Goal: Information Seeking & Learning: Find specific fact

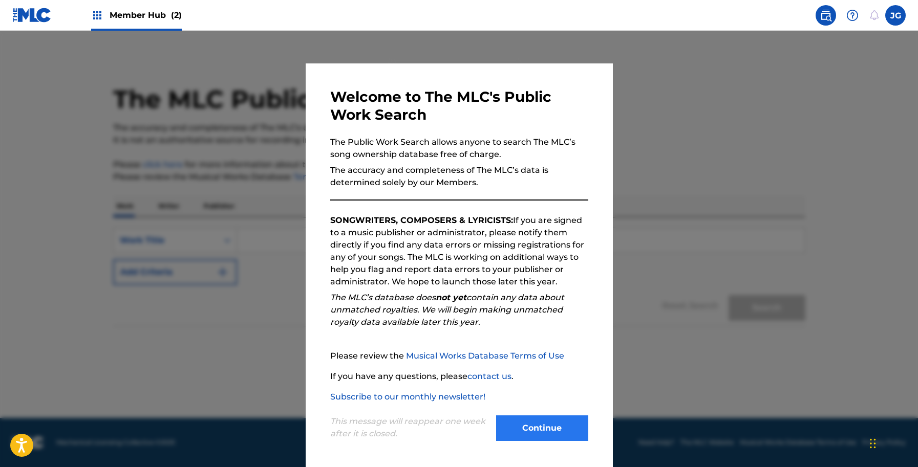
click at [531, 414] on div "This message will reappear one week after it is closed. Continue" at bounding box center [459, 423] width 258 height 40
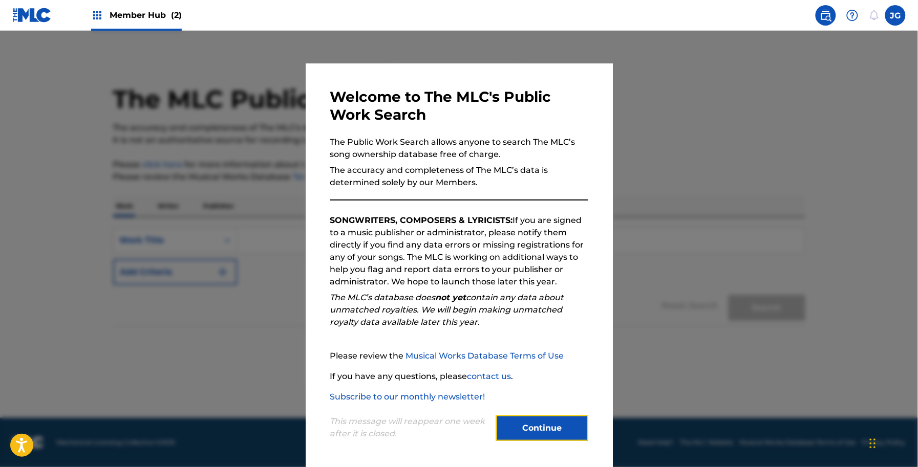
click at [536, 430] on button "Continue" at bounding box center [542, 429] width 92 height 26
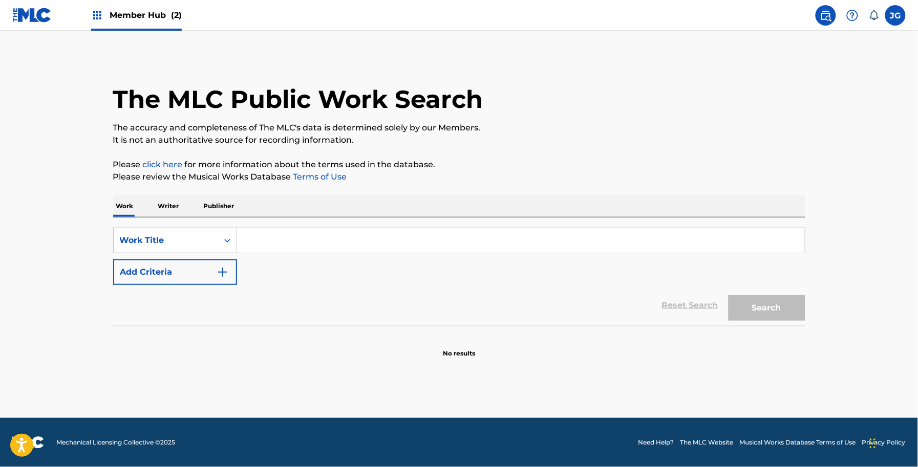
click at [34, 19] on img at bounding box center [31, 15] width 39 height 15
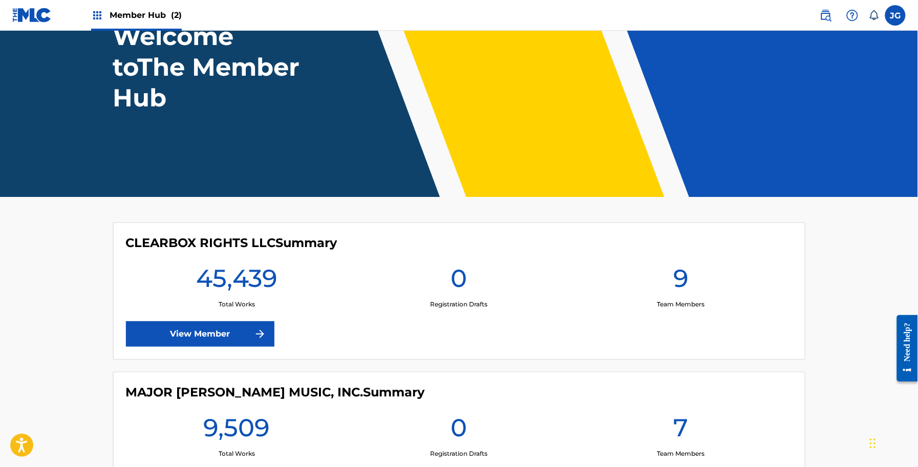
scroll to position [188, 0]
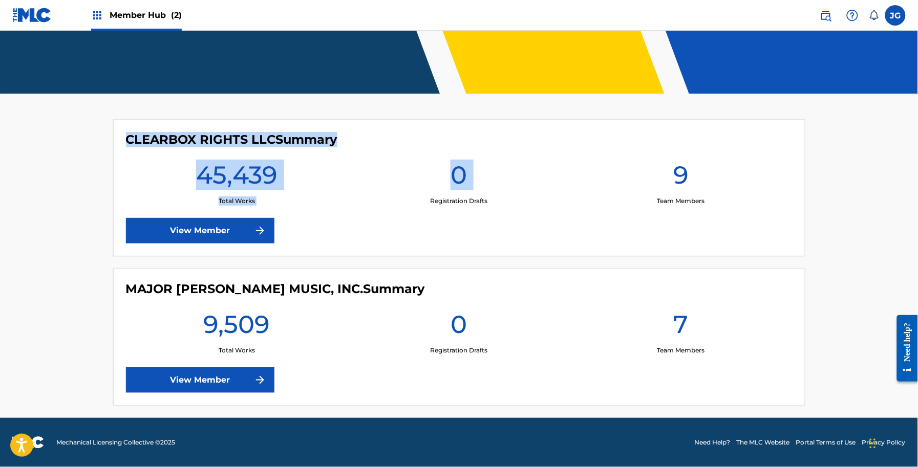
drag, startPoint x: 396, startPoint y: 153, endPoint x: 115, endPoint y: 140, distance: 280.8
click at [115, 140] on div "CLEARBOX RIGHTS LLC Summary 45,439 Total Works 0 Registration Drafts 9 Team Mem…" at bounding box center [459, 187] width 692 height 137
click at [176, 139] on h4 "CLEARBOX RIGHTS LLC Summary" at bounding box center [231, 139] width 211 height 15
click at [313, 139] on h4 "CLEARBOX RIGHTS LLC Summary" at bounding box center [231, 139] width 211 height 15
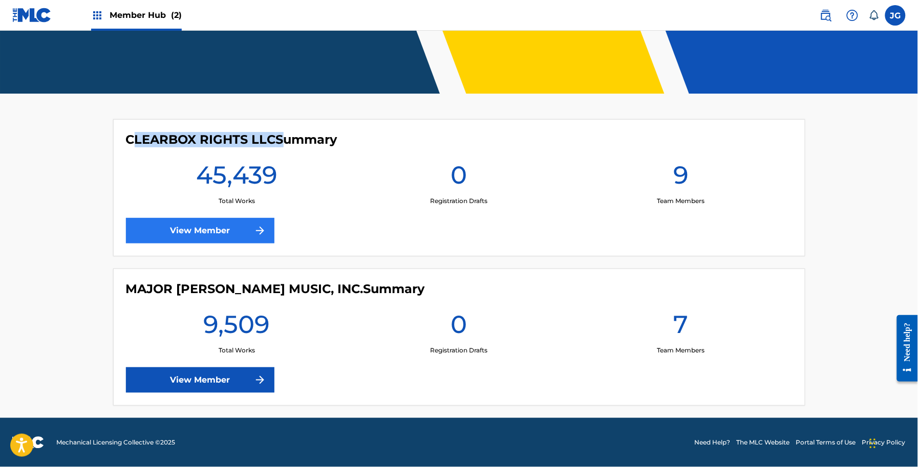
drag, startPoint x: 277, startPoint y: 139, endPoint x: 237, endPoint y: 234, distance: 103.0
click at [138, 135] on h4 "CLEARBOX RIGHTS LLC Summary" at bounding box center [231, 139] width 211 height 15
click at [237, 236] on link "View Member" at bounding box center [200, 231] width 148 height 26
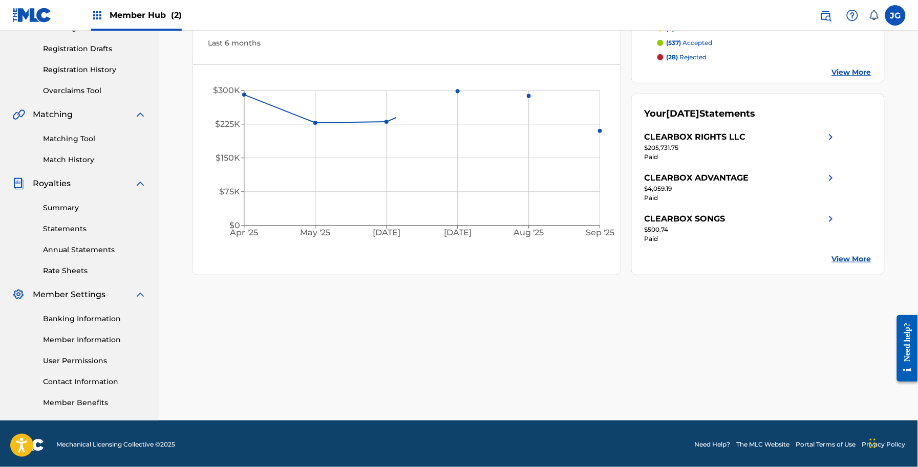
scroll to position [167, 0]
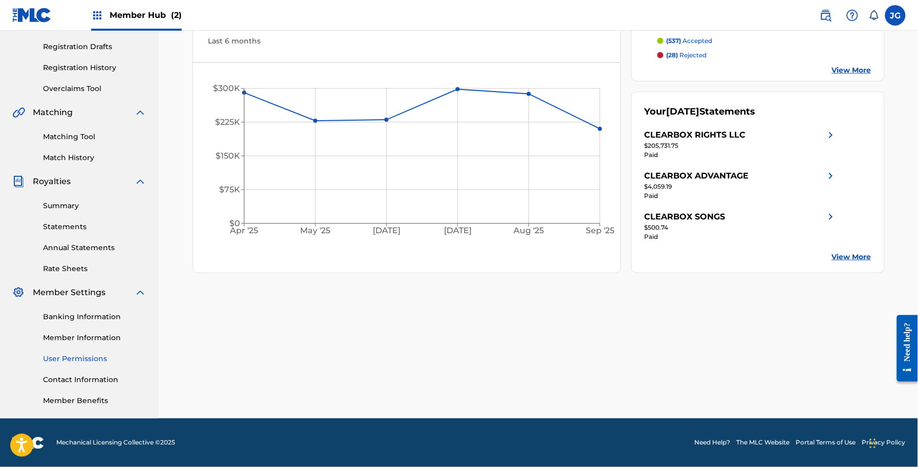
click at [80, 360] on link "User Permissions" at bounding box center [94, 359] width 103 height 11
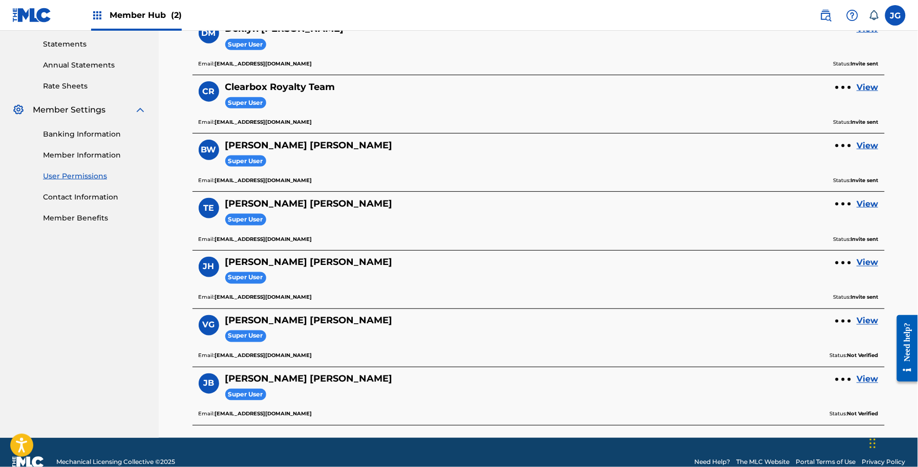
scroll to position [370, 0]
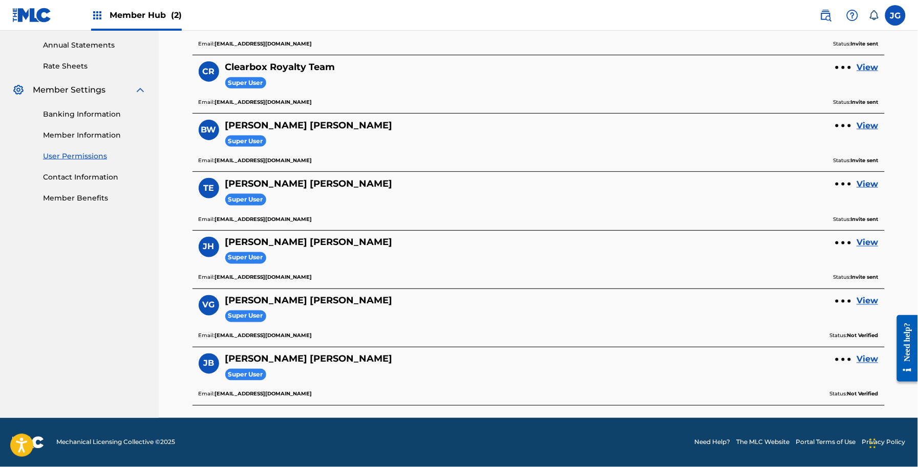
click at [87, 118] on link "Banking Information" at bounding box center [94, 114] width 103 height 11
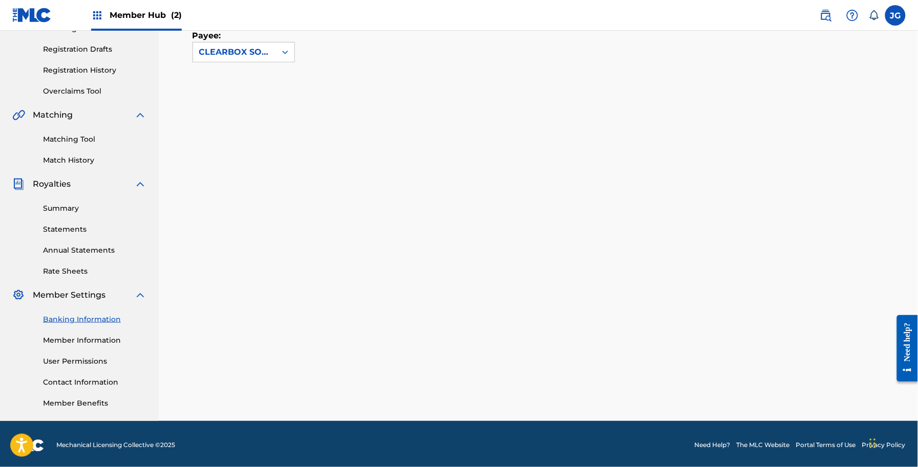
scroll to position [167, 0]
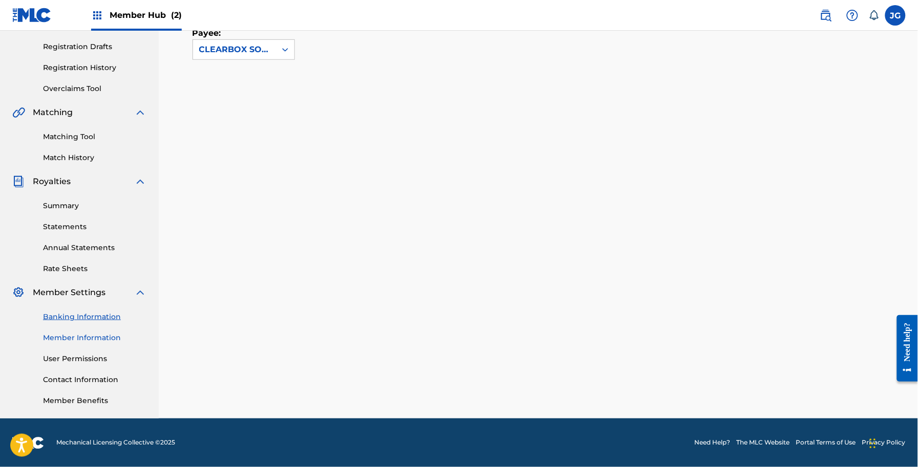
click at [83, 339] on link "Member Information" at bounding box center [94, 338] width 103 height 11
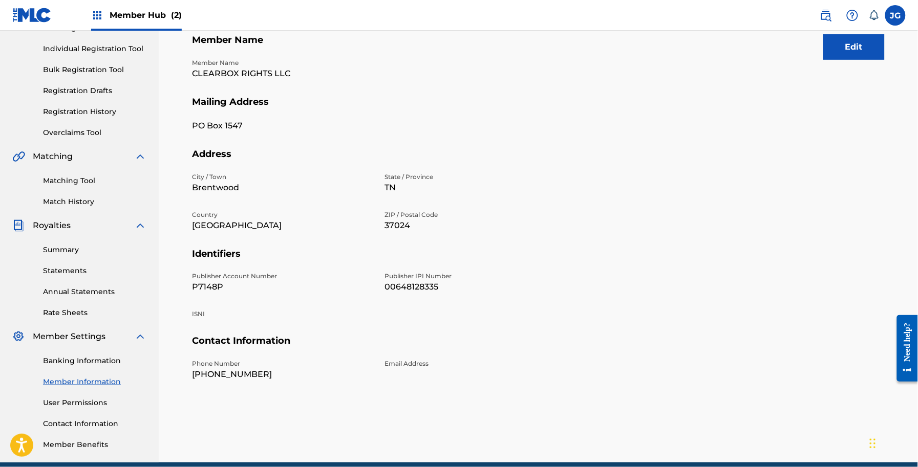
scroll to position [128, 0]
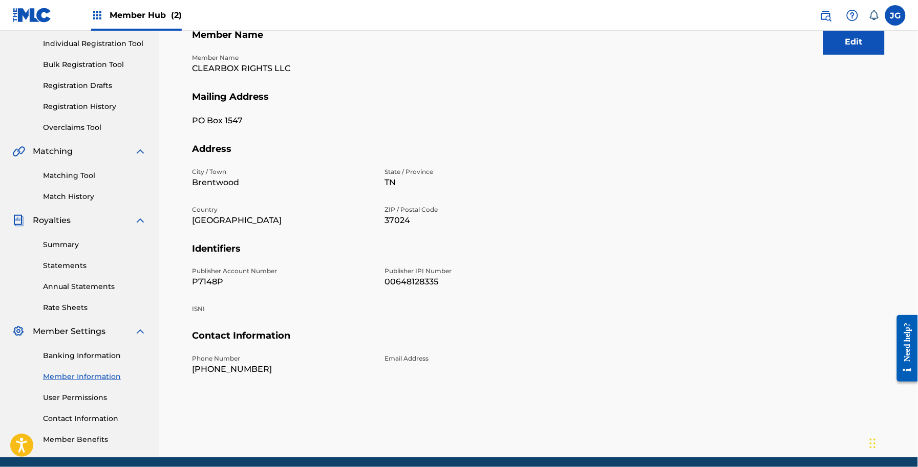
click at [219, 282] on p "P7148P" at bounding box center [282, 282] width 180 height 12
copy p "P7148P"
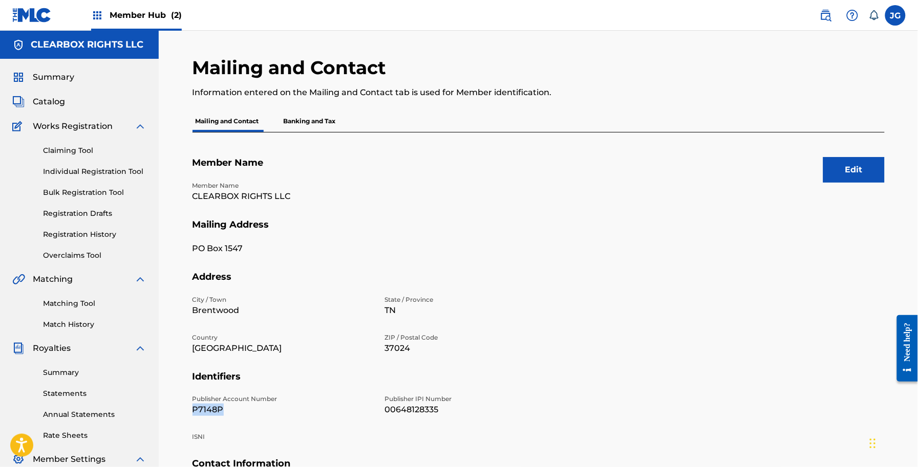
click at [24, 6] on link at bounding box center [31, 15] width 39 height 30
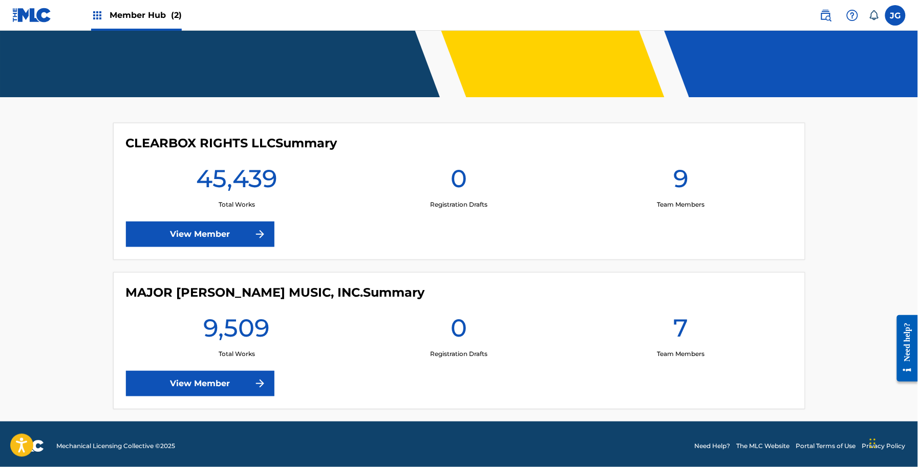
scroll to position [188, 0]
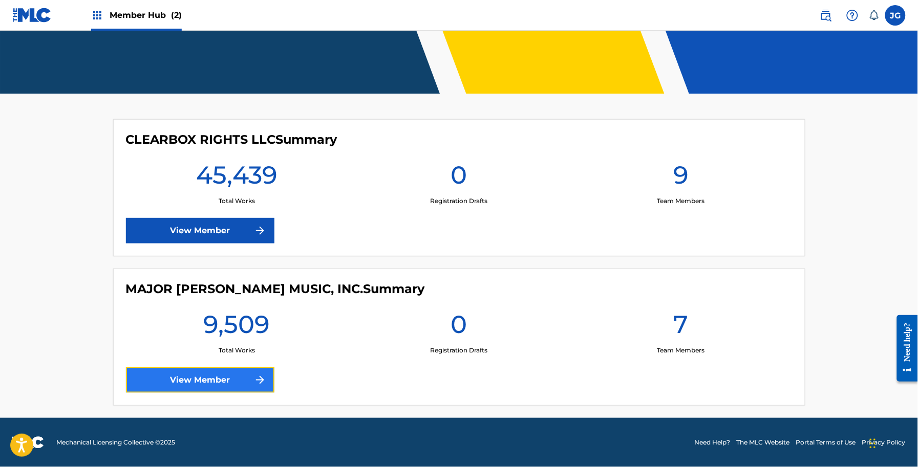
click at [215, 388] on link "View Member" at bounding box center [200, 380] width 148 height 26
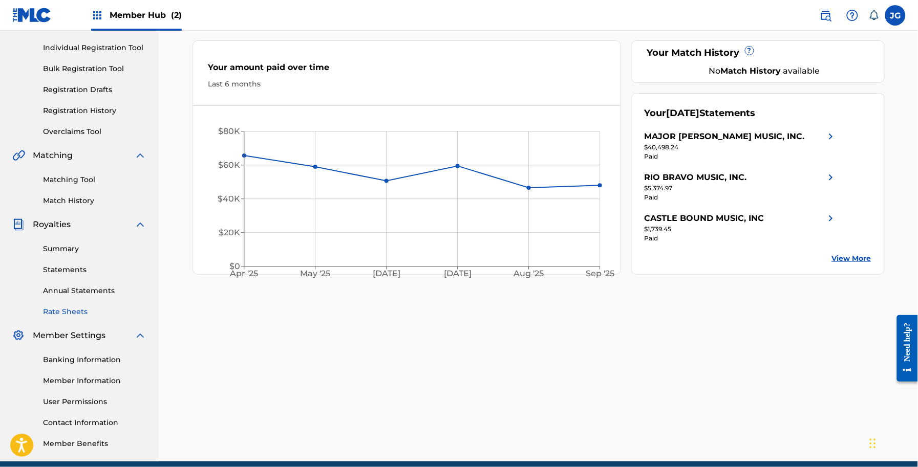
scroll to position [167, 0]
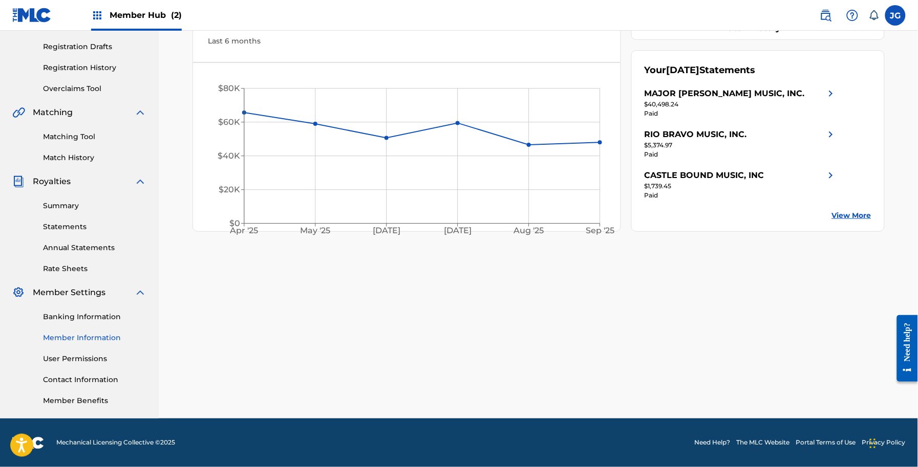
click at [106, 343] on link "Member Information" at bounding box center [94, 338] width 103 height 11
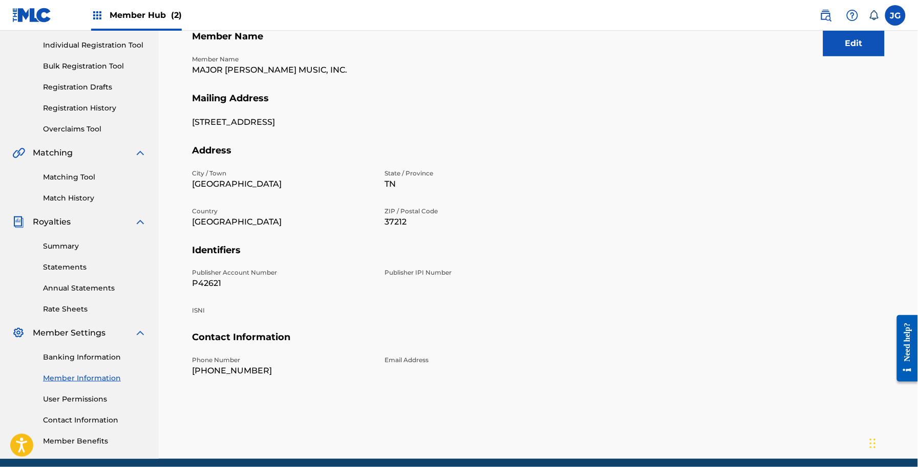
scroll to position [128, 0]
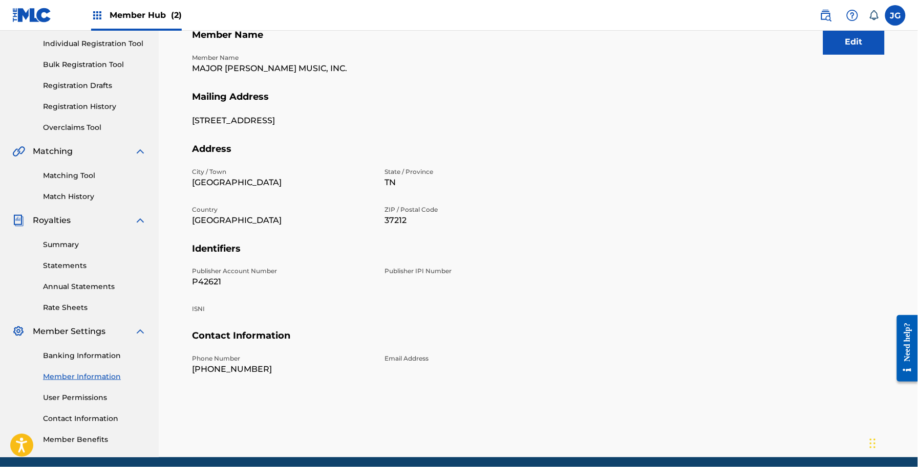
click at [192, 272] on p "Publisher Account Number" at bounding box center [282, 271] width 180 height 9
click at [203, 278] on p "P42621" at bounding box center [282, 282] width 180 height 12
copy p "P42621"
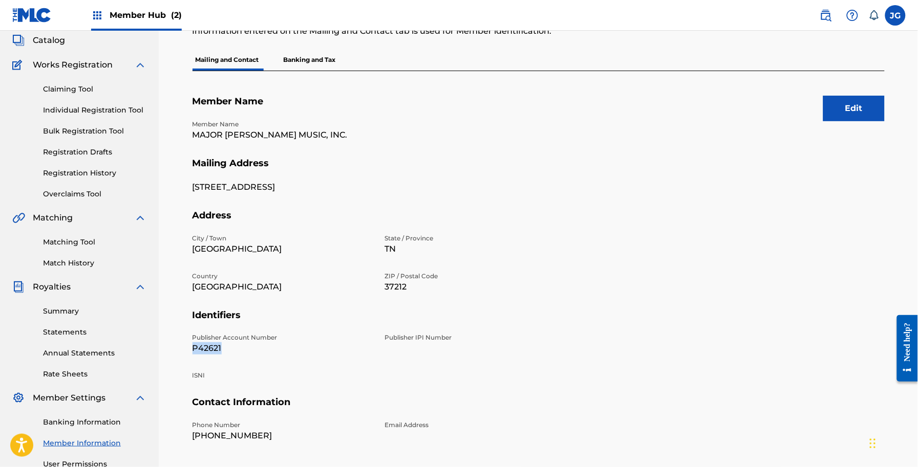
scroll to position [0, 0]
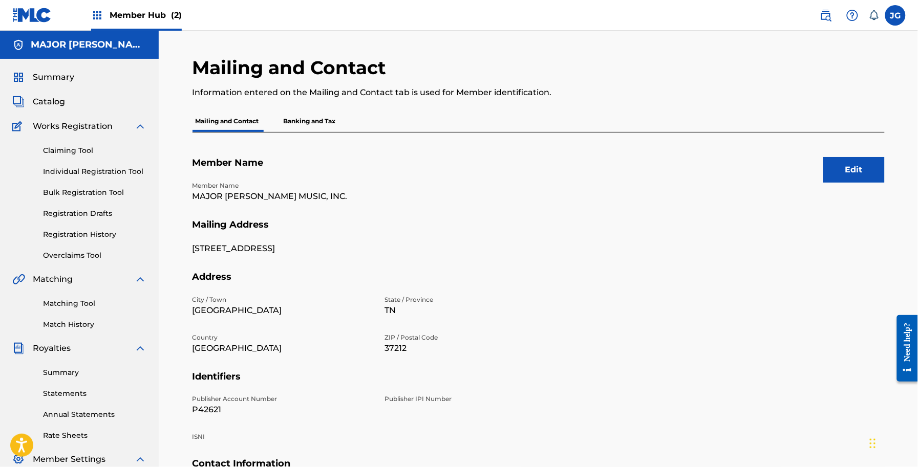
click at [55, 39] on h5 "MAJOR BOB MUSIC, INC." at bounding box center [89, 45] width 116 height 12
click at [55, 99] on span "Catalog" at bounding box center [49, 102] width 32 height 12
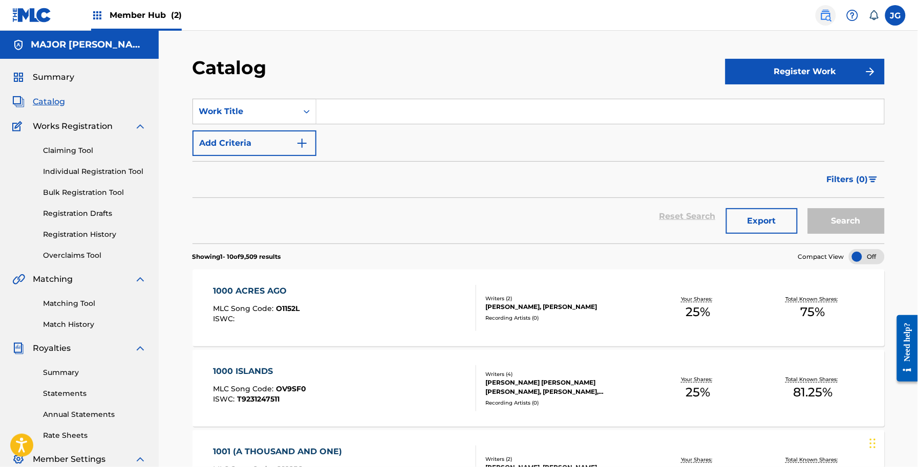
click at [820, 16] on img at bounding box center [825, 15] width 12 height 12
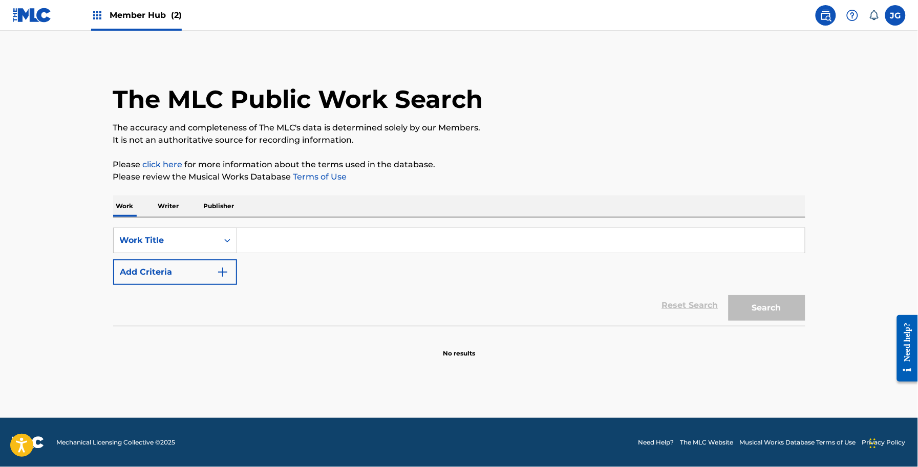
click at [464, 233] on input "Search Form" at bounding box center [521, 240] width 568 height 25
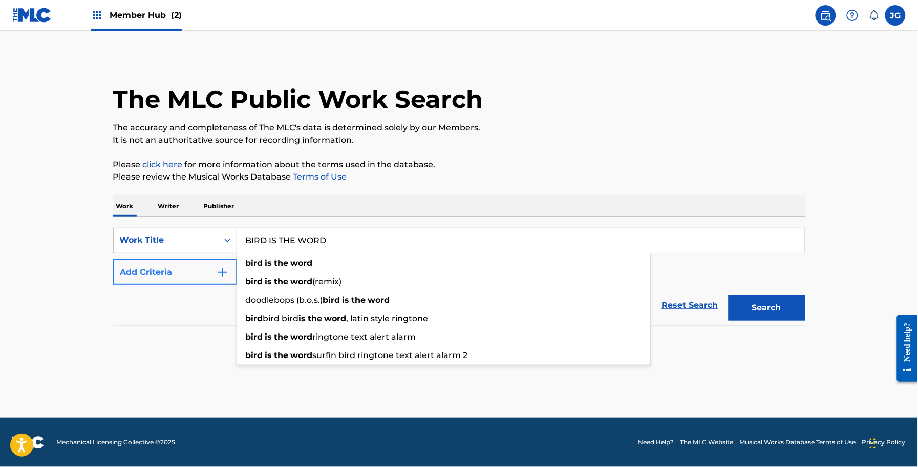
type input "BIRD IS THE WORD"
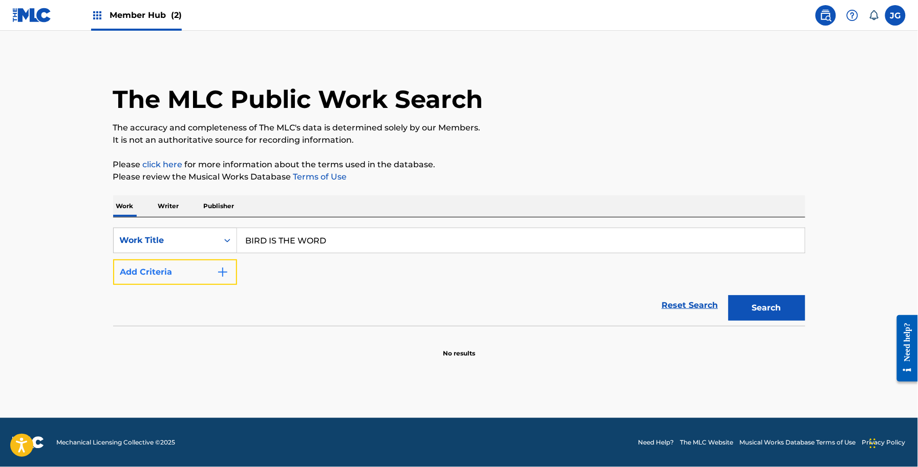
click at [166, 264] on button "Add Criteria" at bounding box center [175, 272] width 124 height 26
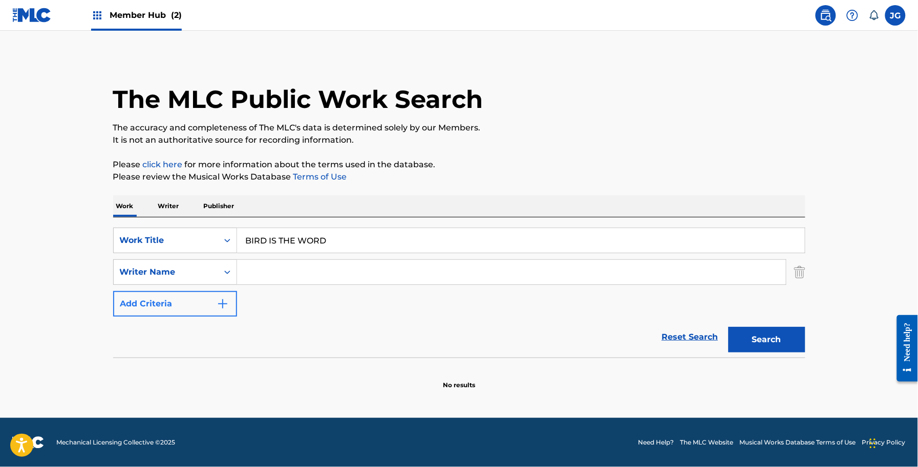
click at [273, 266] on input "Search Form" at bounding box center [511, 272] width 549 height 25
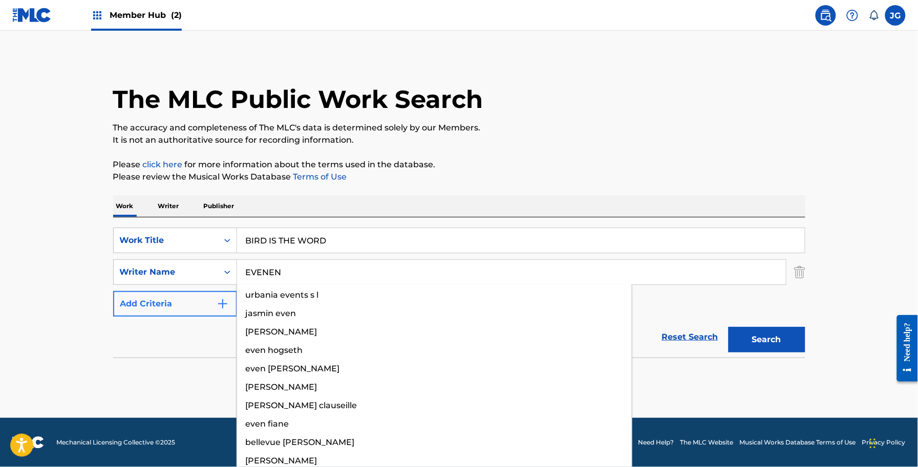
click at [728, 327] on button "Search" at bounding box center [766, 340] width 77 height 26
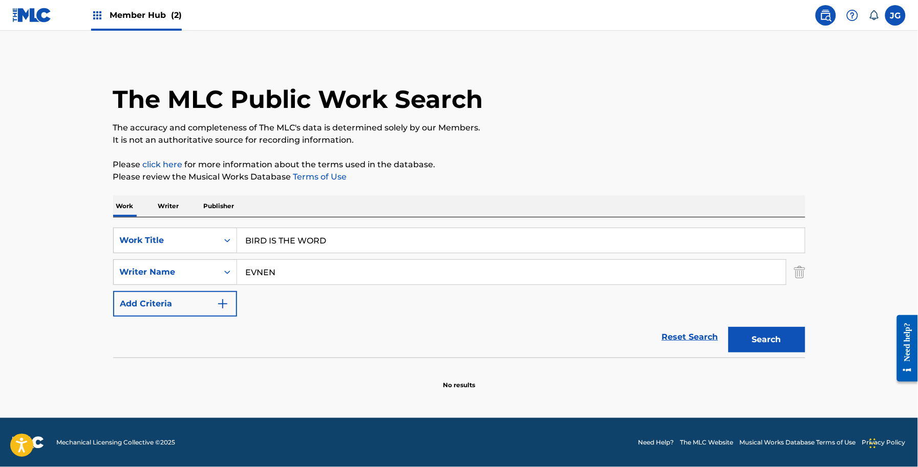
type input "EVNEN"
click at [728, 327] on button "Search" at bounding box center [766, 340] width 77 height 26
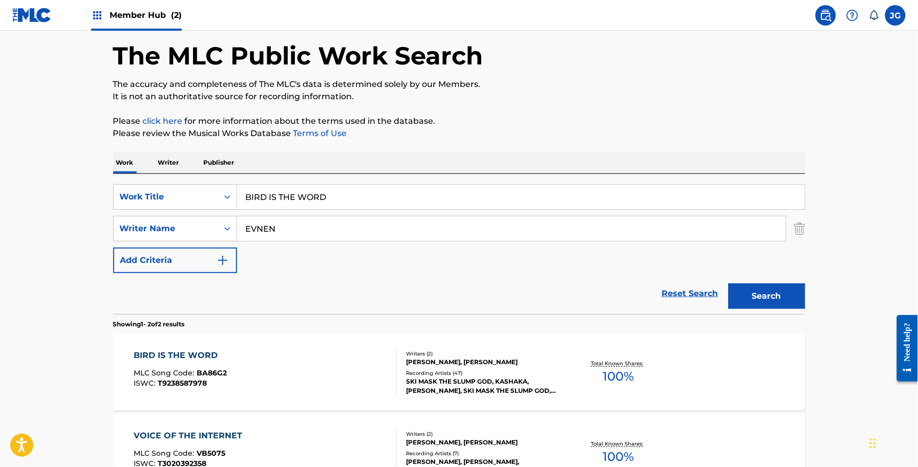
scroll to position [64, 0]
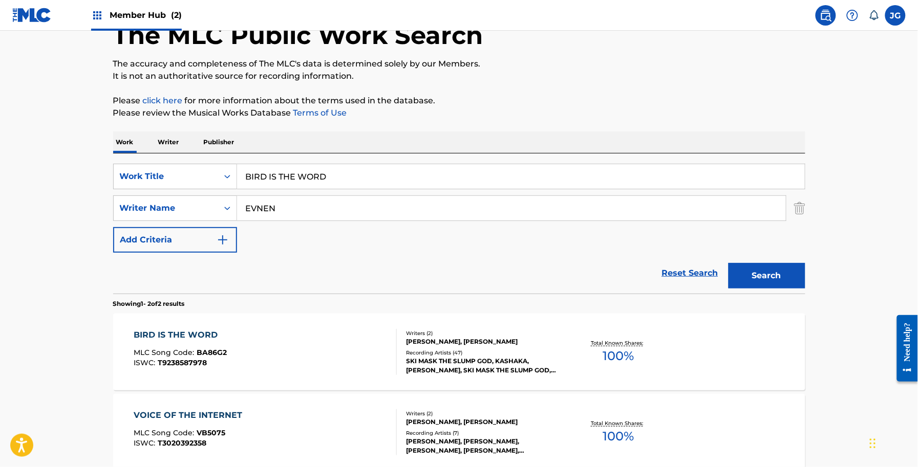
click at [400, 339] on div "Writers ( 2 ) STOKELEY GOULBOURNE, ELI EVNEN Recording Artists ( 47 ) SKI MASK …" at bounding box center [479, 353] width 164 height 46
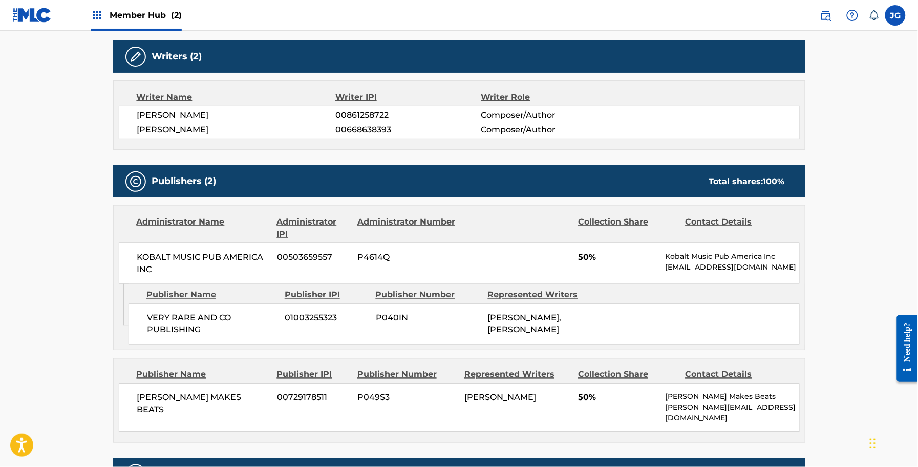
scroll to position [384, 0]
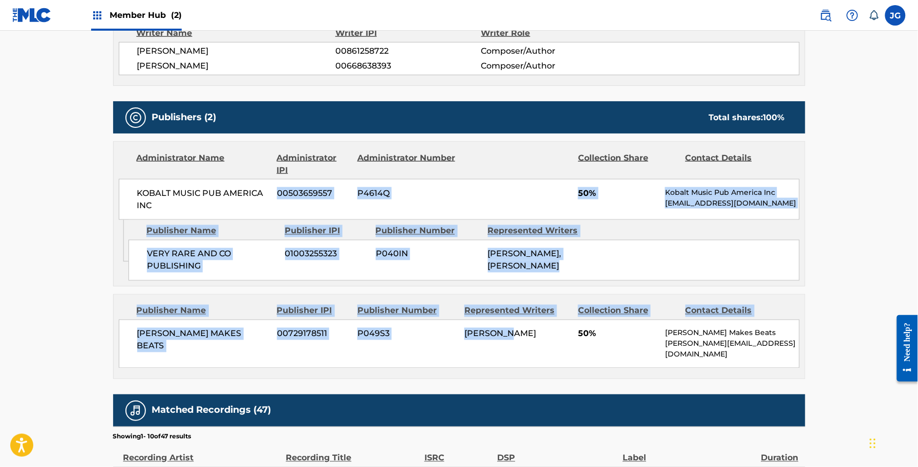
drag, startPoint x: 519, startPoint y: 346, endPoint x: 197, endPoint y: 208, distance: 350.6
click at [197, 208] on div "Publishers (2) Total shares: 100 % Administrator Name Administrator IPI Adminis…" at bounding box center [459, 240] width 692 height 278
click at [197, 208] on span "KOBALT MUSIC PUB AMERICA INC" at bounding box center [203, 199] width 133 height 25
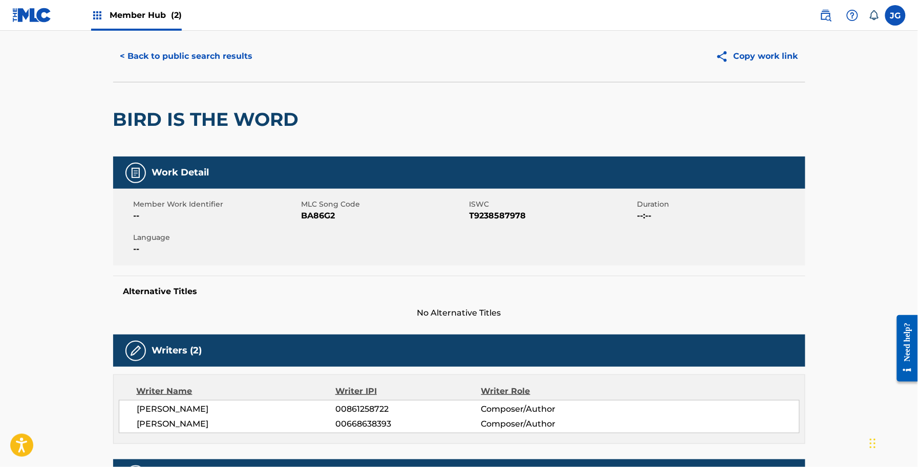
scroll to position [0, 0]
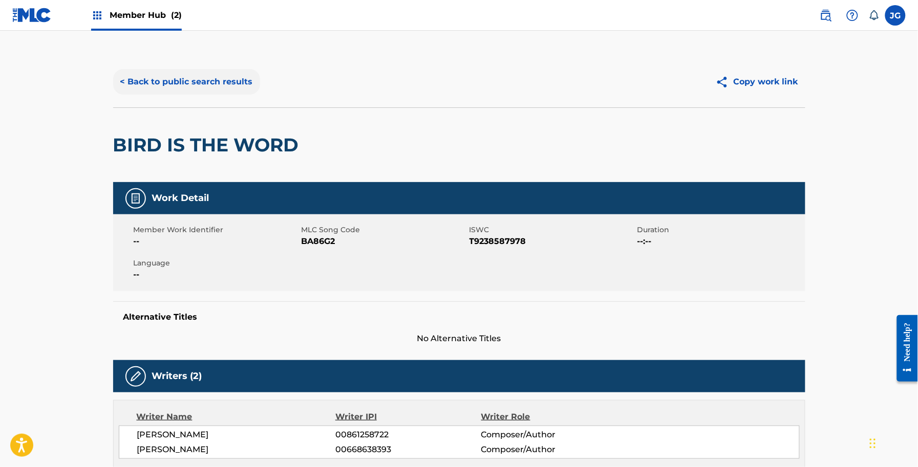
drag, startPoint x: 205, startPoint y: 100, endPoint x: 204, endPoint y: 92, distance: 8.3
click at [205, 98] on div "< Back to public search results Copy work link" at bounding box center [459, 81] width 692 height 51
click at [204, 92] on button "< Back to public search results" at bounding box center [186, 82] width 147 height 26
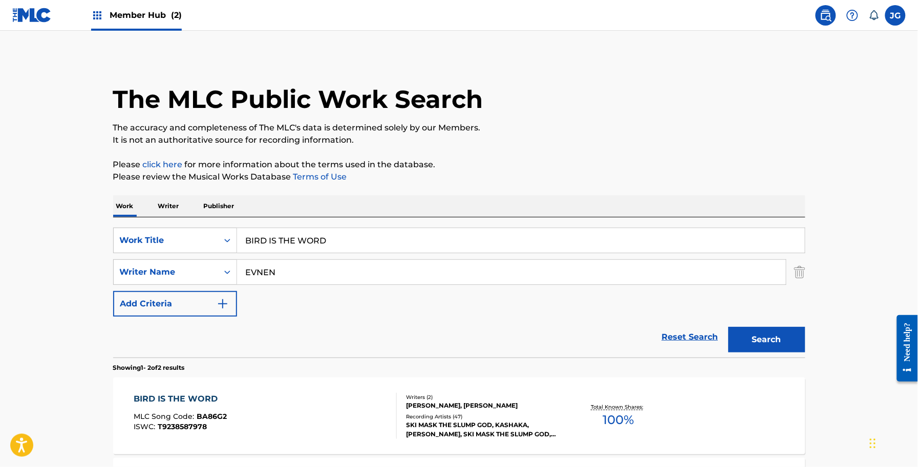
scroll to position [64, 0]
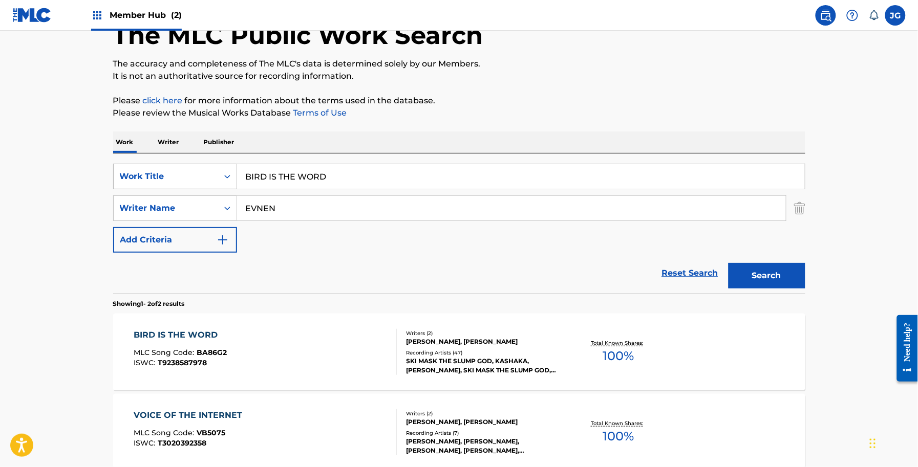
drag, startPoint x: 351, startPoint y: 170, endPoint x: 187, endPoint y: 167, distance: 163.8
click at [187, 167] on div "SearchWithCriteria068657f3-abeb-4e3b-bd8c-2663d0c33dd2 Work Title BIRD IS THE W…" at bounding box center [459, 177] width 692 height 26
click at [392, 110] on p "Please review the Musical Works Database Terms of Use" at bounding box center [459, 113] width 692 height 12
click at [152, 206] on div "SearchWithCriteria068657f3-abeb-4e3b-bd8c-2663d0c33dd2 Work Title BIRD IS THE W…" at bounding box center [459, 208] width 692 height 89
click at [299, 208] on input "EVNEN" at bounding box center [511, 208] width 549 height 25
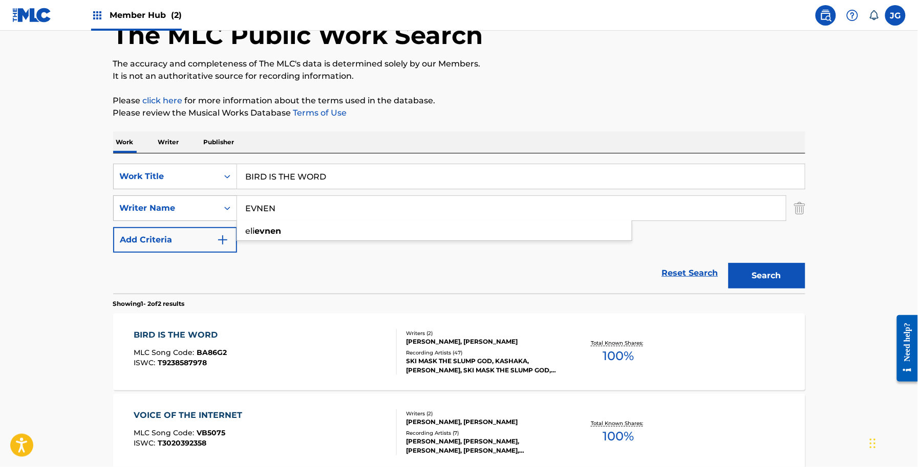
drag, startPoint x: 244, startPoint y: 213, endPoint x: 223, endPoint y: 217, distance: 20.7
click at [223, 217] on div "SearchWithCriteria17ff4394-0c2d-4974-b6ba-9aac1b6e8f9b Writer Name EVNEN eli ev…" at bounding box center [459, 209] width 692 height 26
type input "N"
drag, startPoint x: 349, startPoint y: 173, endPoint x: 35, endPoint y: 171, distance: 314.3
click at [35, 171] on main "The MLC Public Work Search The accuracy and completeness of The MLC's data is d…" at bounding box center [459, 245] width 918 height 557
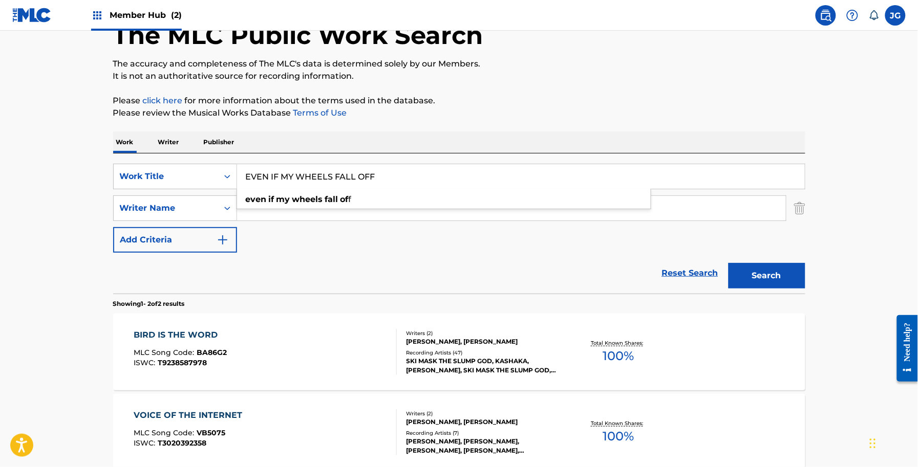
type input "EVEN IF MY WHEELS FALL OFF"
click at [728, 263] on button "Search" at bounding box center [766, 276] width 77 height 26
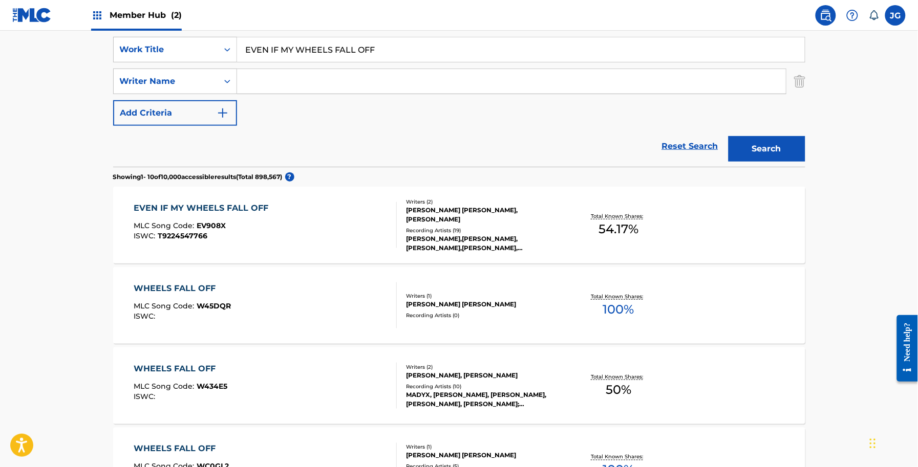
scroll to position [192, 0]
click at [551, 251] on div "EVEN IF MY WHEELS FALL OFF MLC Song Code : EV908X ISWC : T9224547766 Writers ( …" at bounding box center [459, 224] width 692 height 77
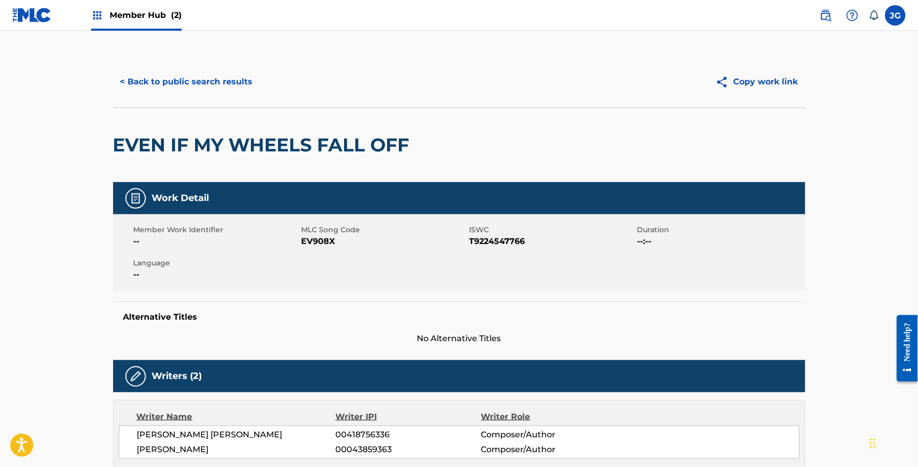
click at [168, 59] on div "< Back to public search results Copy work link" at bounding box center [459, 81] width 692 height 51
click at [193, 81] on button "< Back to public search results" at bounding box center [186, 82] width 147 height 26
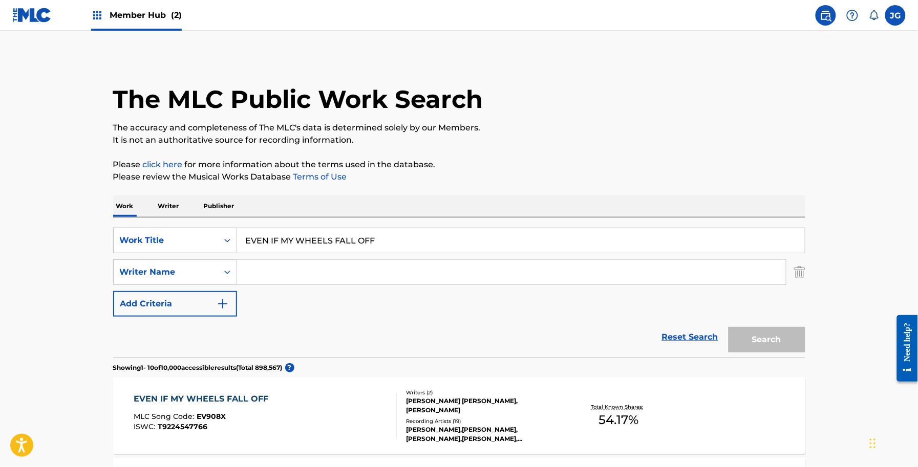
scroll to position [192, 0]
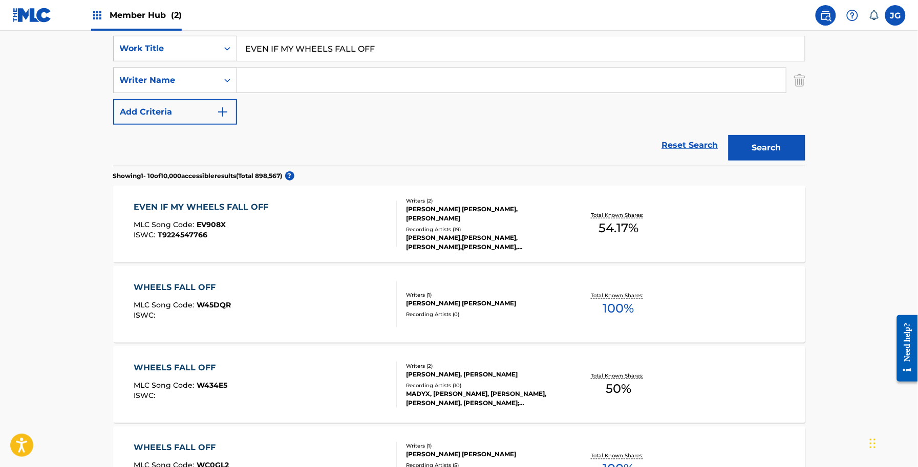
drag, startPoint x: 413, startPoint y: 50, endPoint x: 87, endPoint y: 27, distance: 326.3
click at [116, 44] on div "SearchWithCriteria068657f3-abeb-4e3b-bd8c-2663d0c33dd2 Work Title EVEN IF MY WH…" at bounding box center [459, 49] width 692 height 26
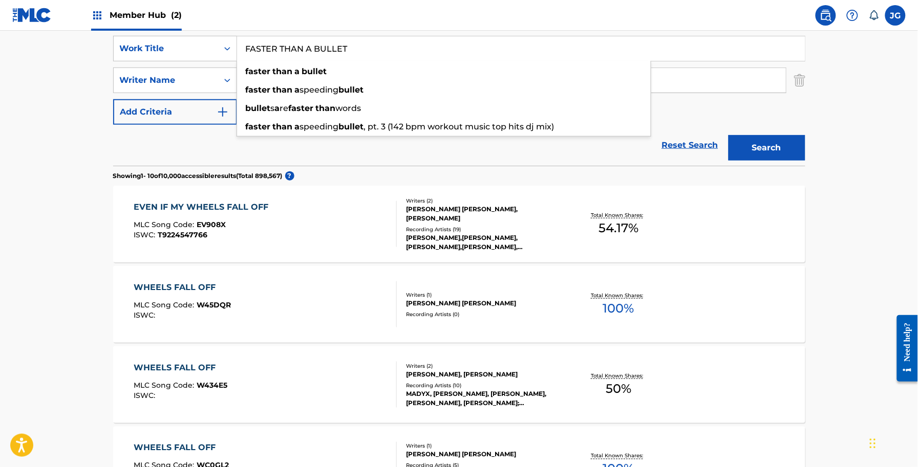
type input "FASTER THAN A BULLET"
click at [75, 172] on main "The MLC Public Work Search The accuracy and completeness of The MLC's data is d…" at bounding box center [459, 441] width 918 height 1205
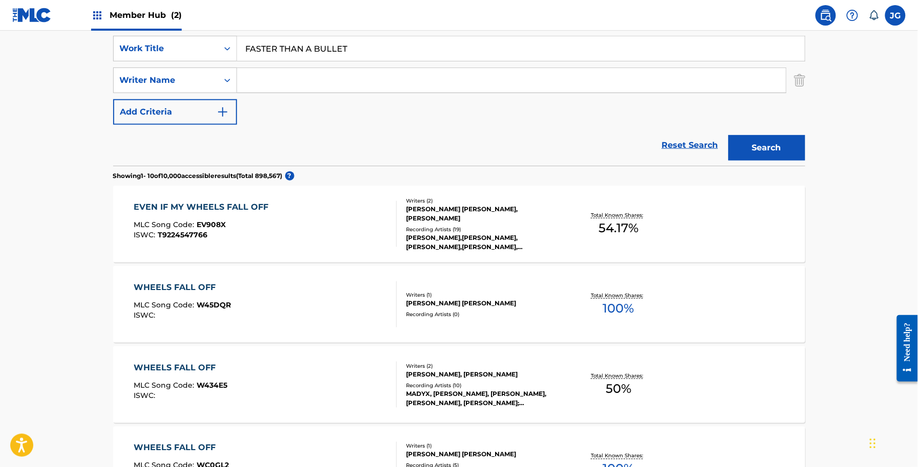
click at [300, 86] on input "Search Form" at bounding box center [511, 80] width 549 height 25
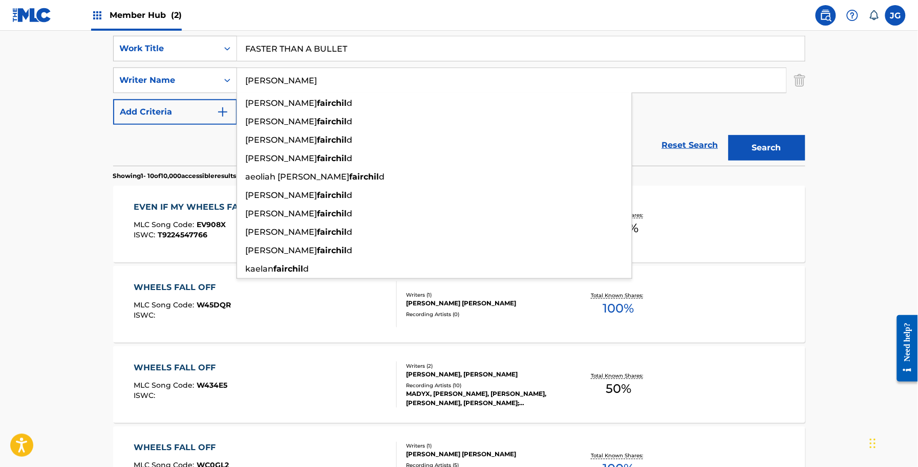
type input "FAIRCHILD"
click at [728, 135] on button "Search" at bounding box center [766, 148] width 77 height 26
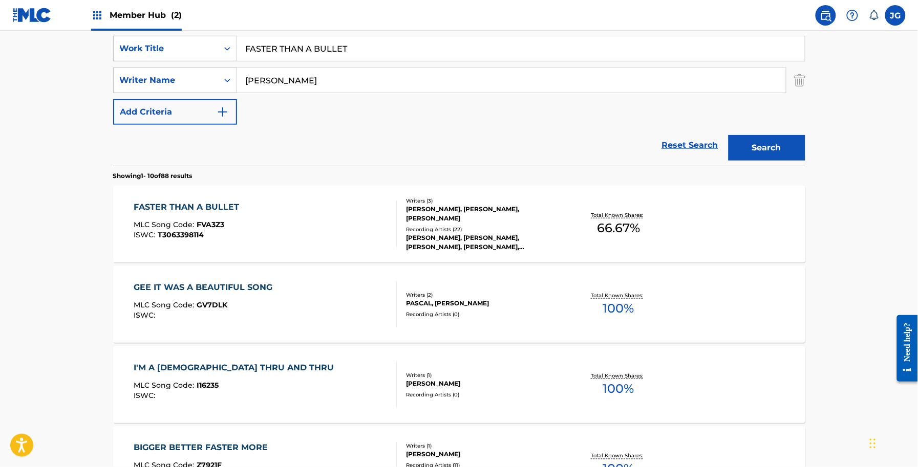
click at [456, 228] on div "Recording Artists ( 22 )" at bounding box center [483, 230] width 155 height 8
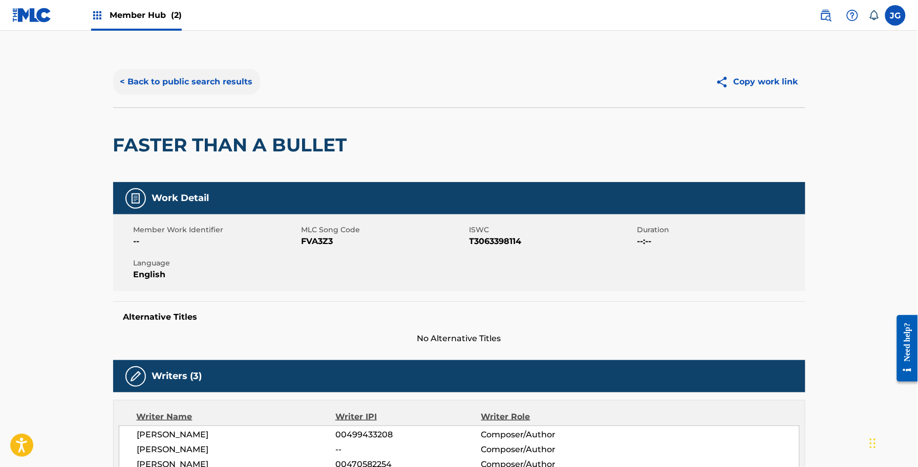
click at [210, 85] on button "< Back to public search results" at bounding box center [186, 82] width 147 height 26
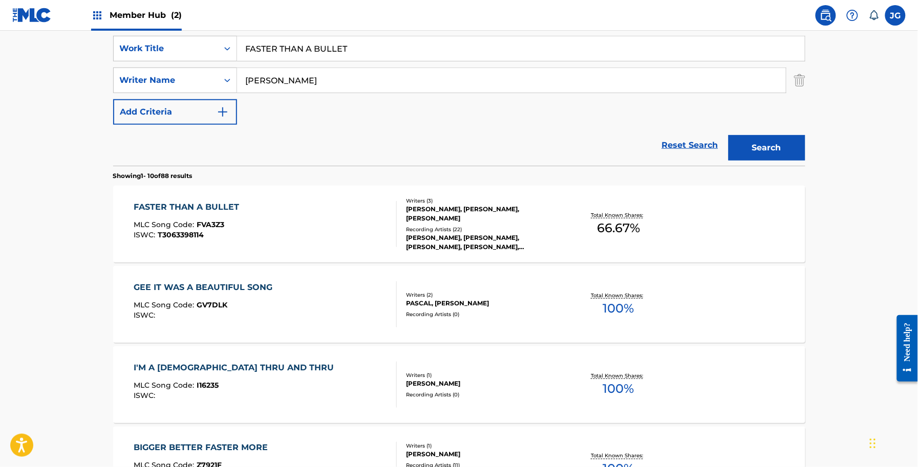
drag, startPoint x: 369, startPoint y: 55, endPoint x: 120, endPoint y: 26, distance: 249.9
click at [136, 32] on div "SearchWithCriteria068657f3-abeb-4e3b-bd8c-2663d0c33dd2 Work Title FASTER THAN A…" at bounding box center [459, 96] width 692 height 140
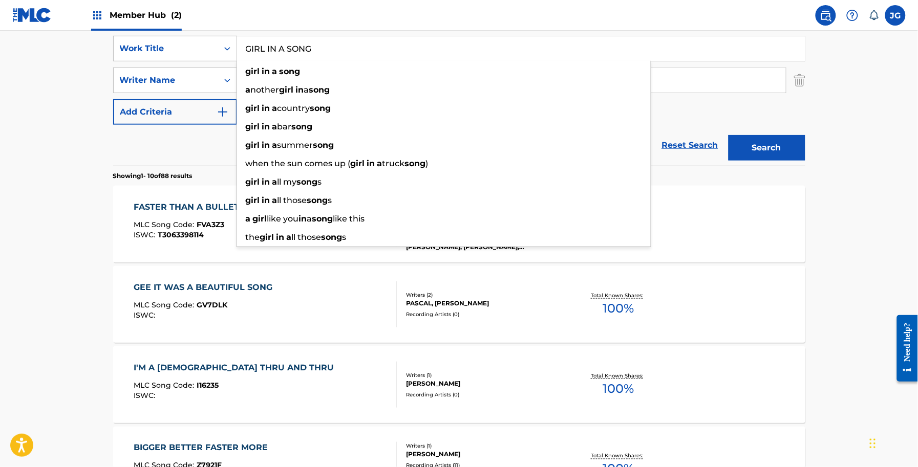
type input "GIRL IN A SONG"
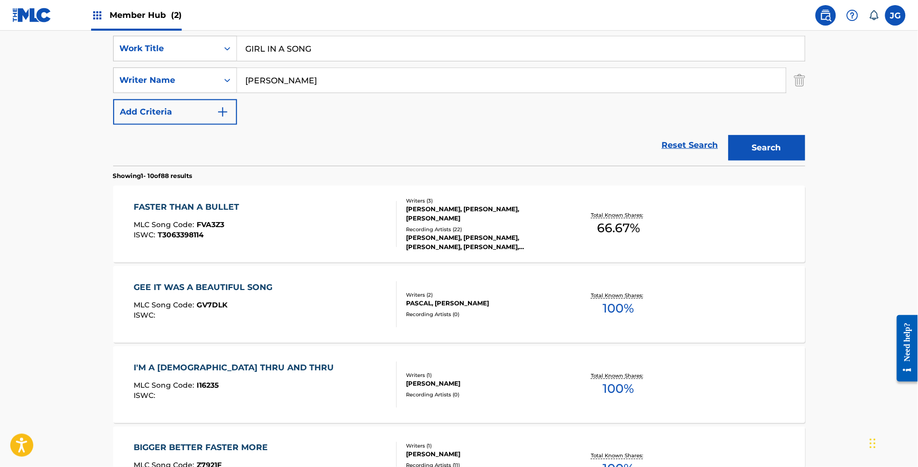
drag, startPoint x: 0, startPoint y: 116, endPoint x: 380, endPoint y: 101, distance: 380.0
click at [4, 115] on main "The MLC Public Work Search The accuracy and completeness of The MLC's data is d…" at bounding box center [459, 441] width 918 height 1205
drag, startPoint x: 356, startPoint y: 83, endPoint x: 54, endPoint y: 83, distance: 302.5
click at [57, 85] on main "The MLC Public Work Search The accuracy and completeness of The MLC's data is d…" at bounding box center [459, 441] width 918 height 1205
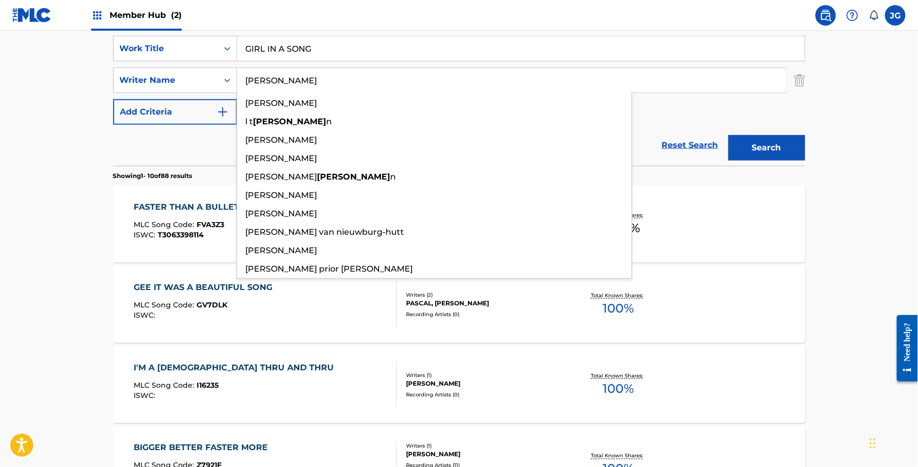
type input "HUTTON"
click at [728, 135] on button "Search" at bounding box center [766, 148] width 77 height 26
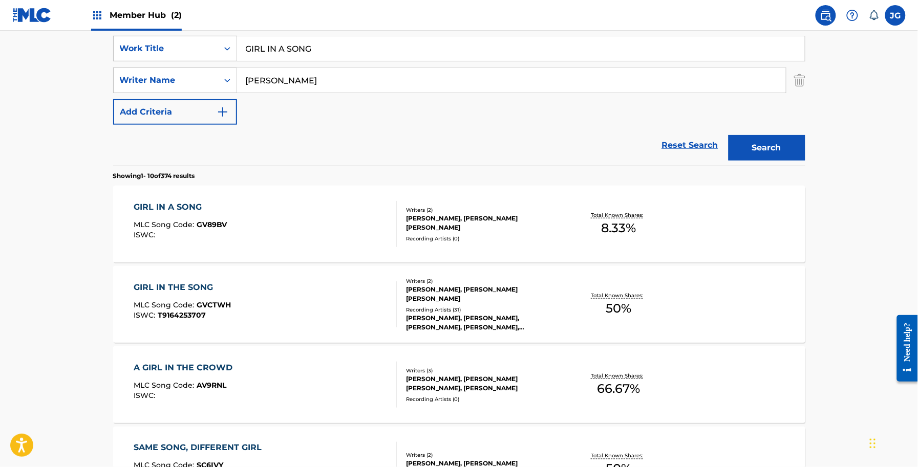
click at [409, 298] on div "LYNN HUTTON, NEAL LEE COTY" at bounding box center [483, 294] width 155 height 18
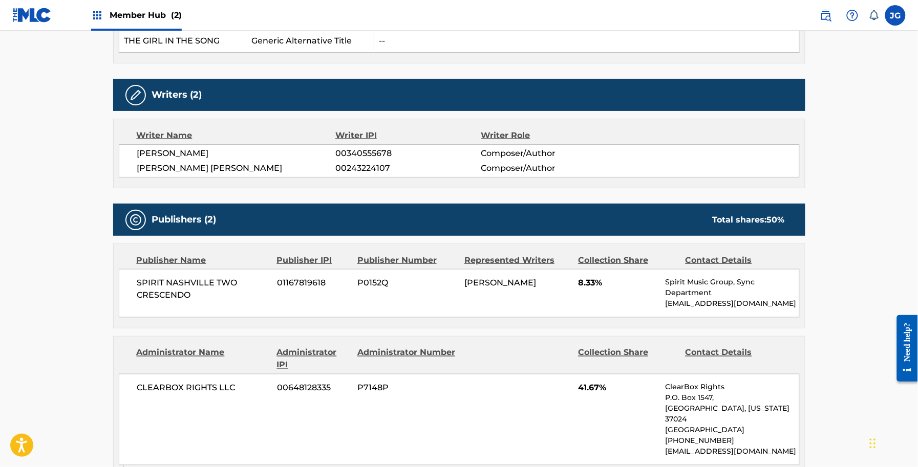
scroll to position [192, 0]
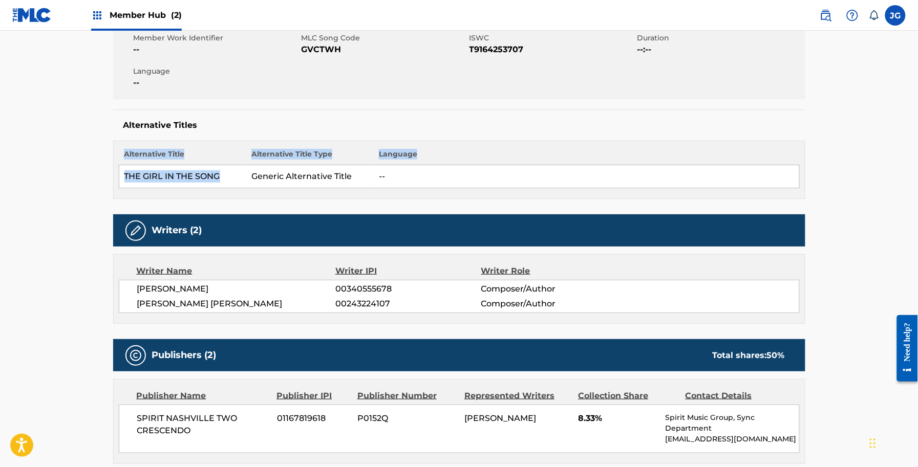
drag, startPoint x: 222, startPoint y: 180, endPoint x: 98, endPoint y: 190, distance: 123.8
click at [98, 190] on main "< Back to public search results Copy work link GIRL IN THE SONG Work Detail Mem…" at bounding box center [459, 452] width 918 height 1226
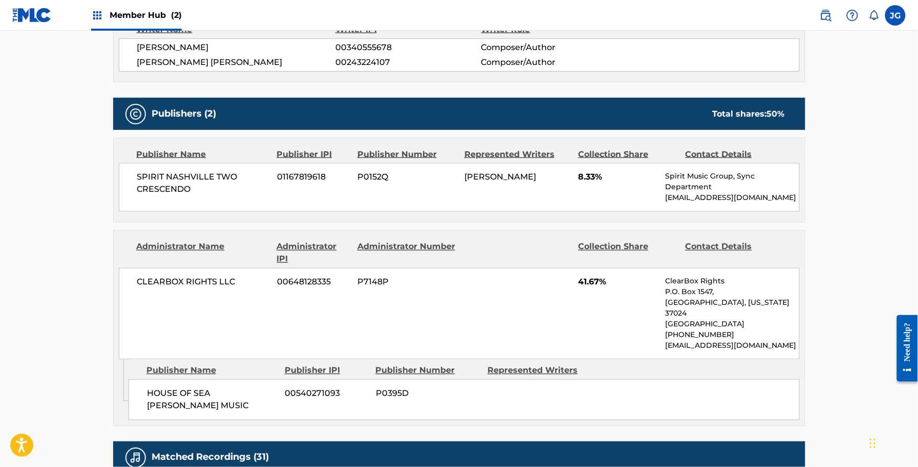
scroll to position [512, 0]
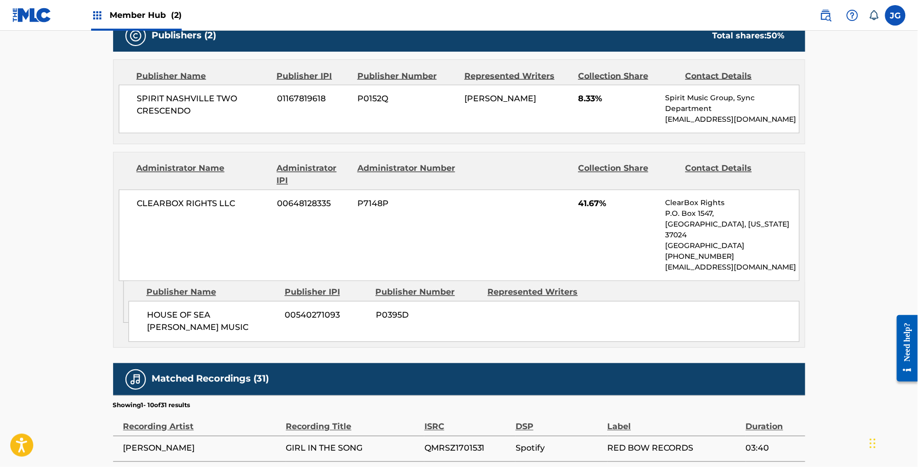
click at [340, 310] on span "00540271093" at bounding box center [326, 316] width 83 height 12
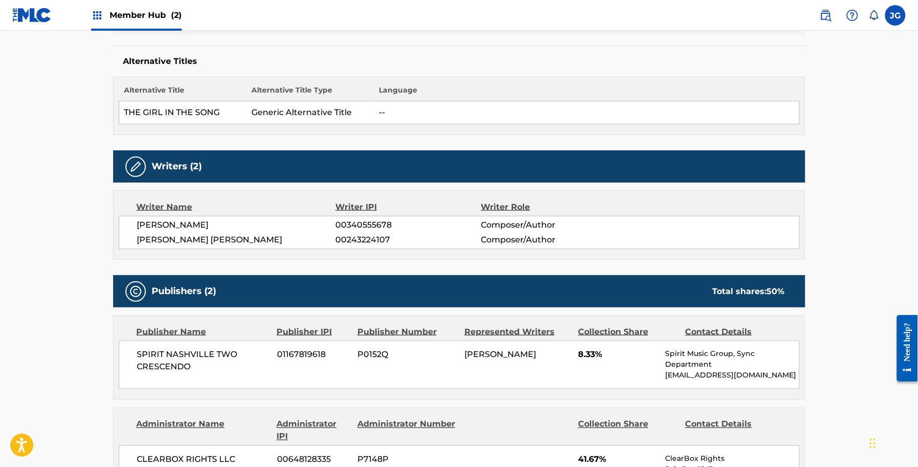
scroll to position [0, 0]
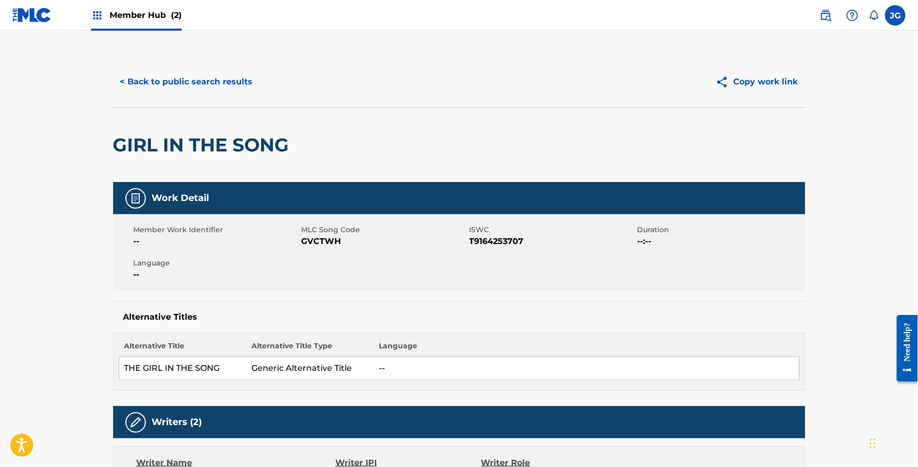
click at [231, 62] on div "< Back to public search results Copy work link" at bounding box center [459, 81] width 692 height 51
click at [228, 80] on button "< Back to public search results" at bounding box center [186, 82] width 147 height 26
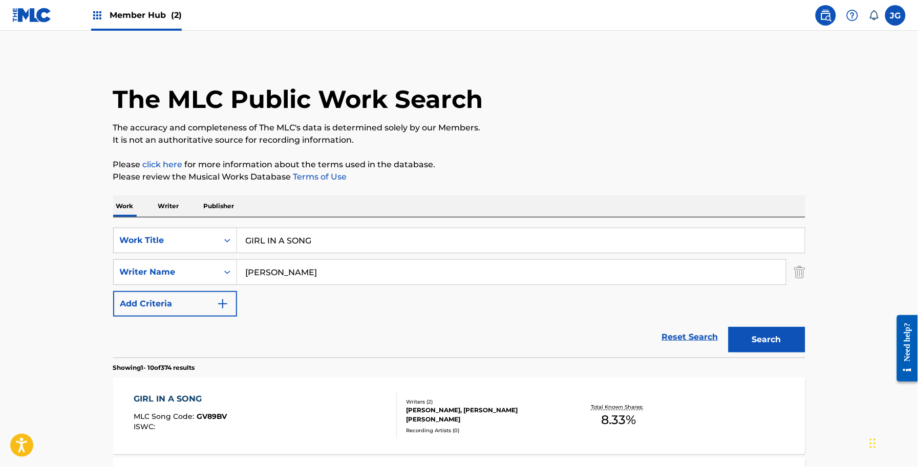
scroll to position [192, 0]
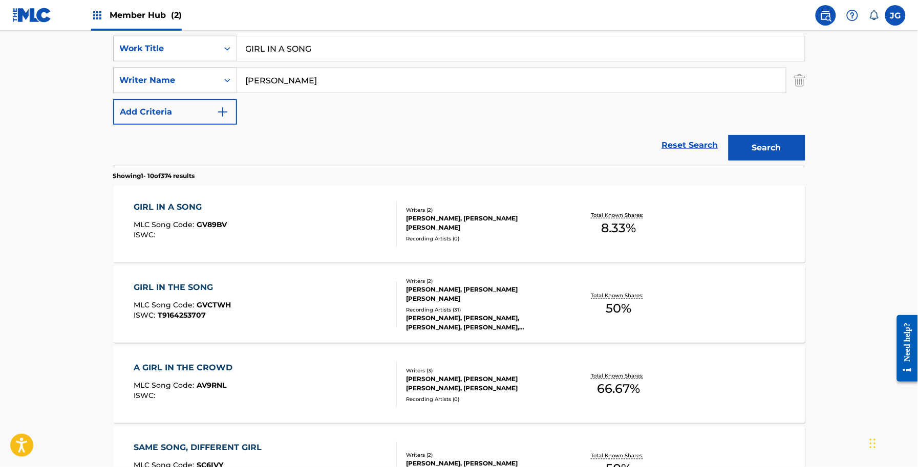
drag, startPoint x: 177, startPoint y: 54, endPoint x: 63, endPoint y: 32, distance: 116.3
click at [90, 49] on main "The MLC Public Work Search The accuracy and completeness of The MLC's data is d…" at bounding box center [459, 441] width 918 height 1205
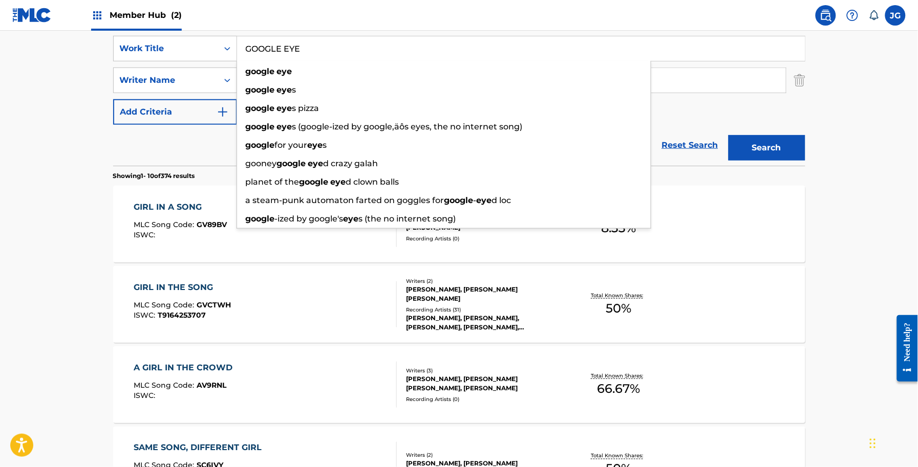
type input "GOOGLE EYE"
click at [17, 136] on main "The MLC Public Work Search The accuracy and completeness of The MLC's data is d…" at bounding box center [459, 441] width 918 height 1205
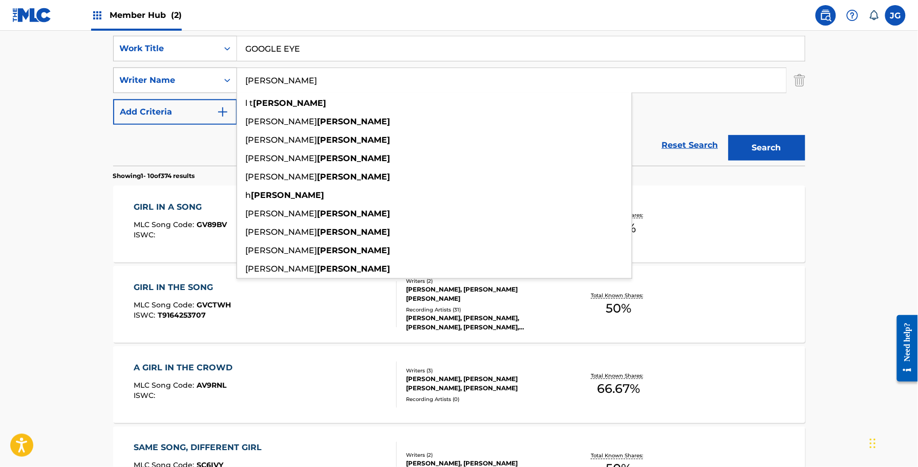
drag, startPoint x: 343, startPoint y: 84, endPoint x: 151, endPoint y: 68, distance: 193.1
click at [161, 75] on div "SearchWithCriteria17ff4394-0c2d-4974-b6ba-9aac1b6e8f9b Writer Name HUTTON l t h…" at bounding box center [459, 81] width 692 height 26
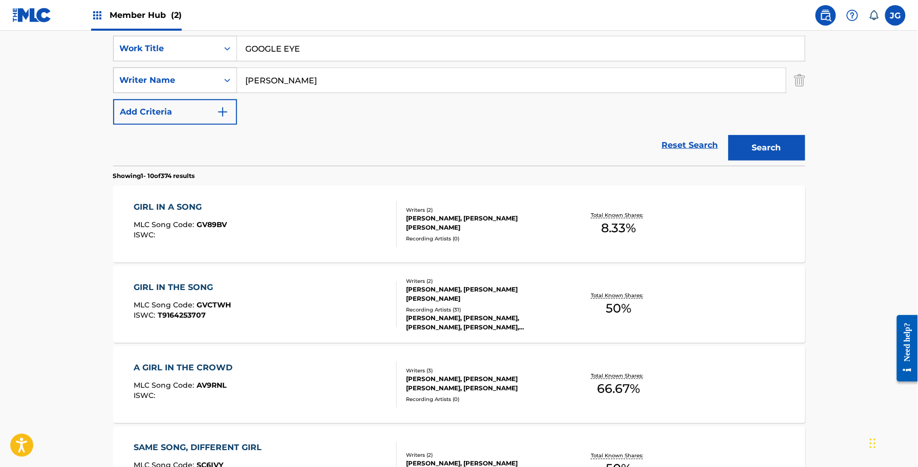
click at [728, 135] on button "Search" at bounding box center [766, 148] width 77 height 26
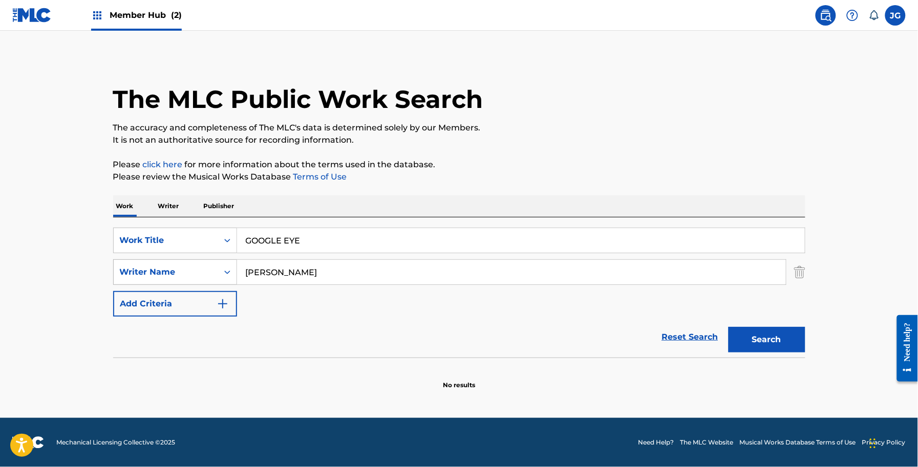
scroll to position [0, 0]
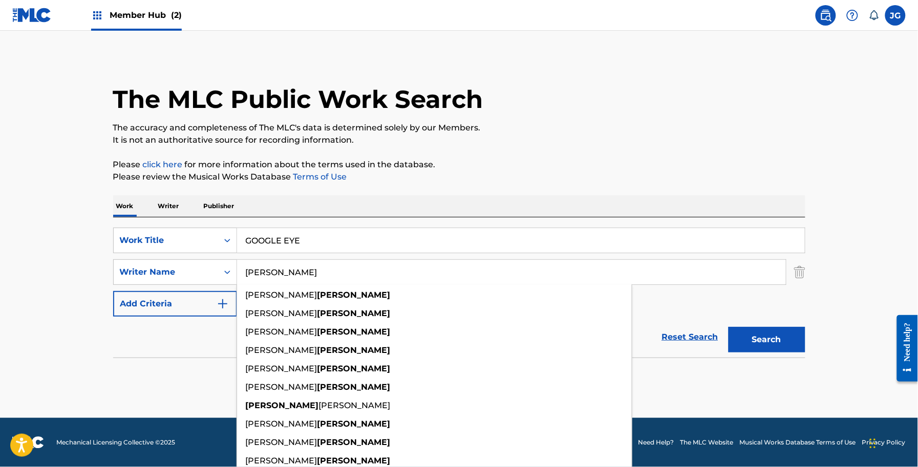
type input "LOUDERMILK"
click at [728, 327] on button "Search" at bounding box center [766, 340] width 77 height 26
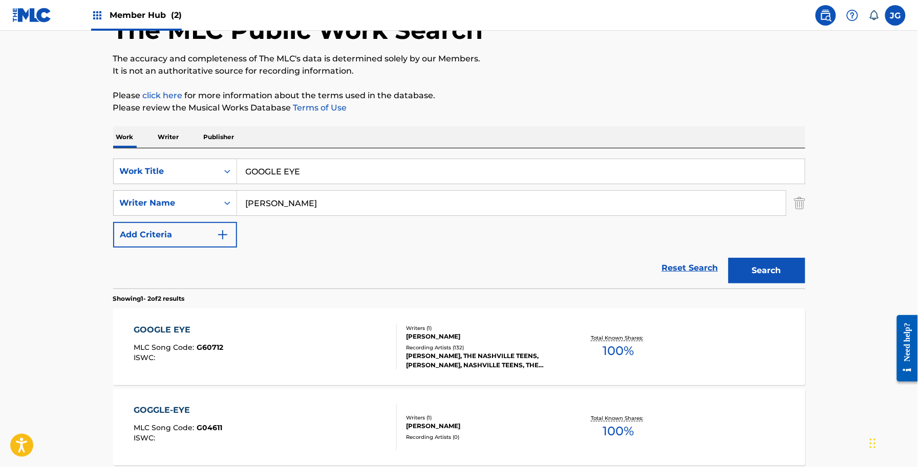
scroll to position [169, 0]
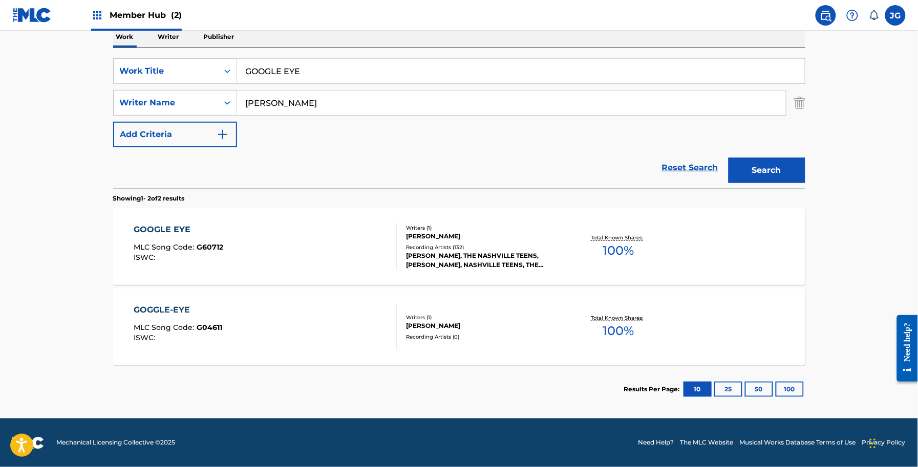
click at [431, 239] on div "JOHN D. LOUDERMILK" at bounding box center [483, 236] width 155 height 9
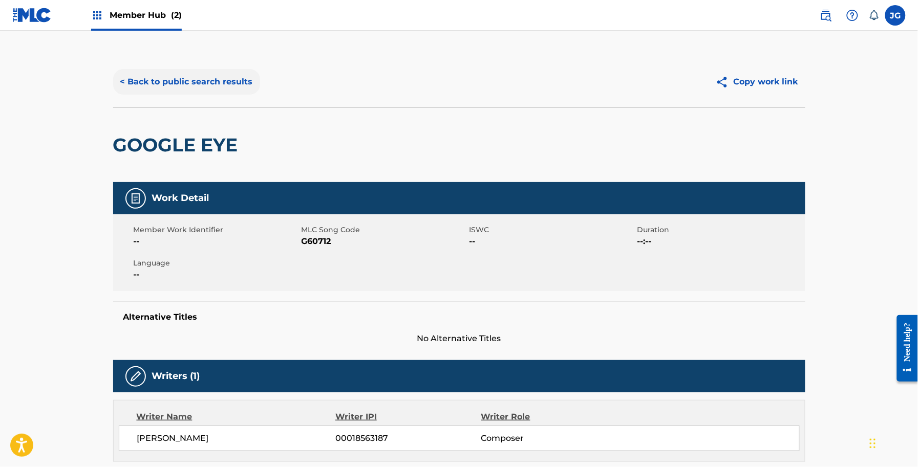
click at [163, 83] on button "< Back to public search results" at bounding box center [186, 82] width 147 height 26
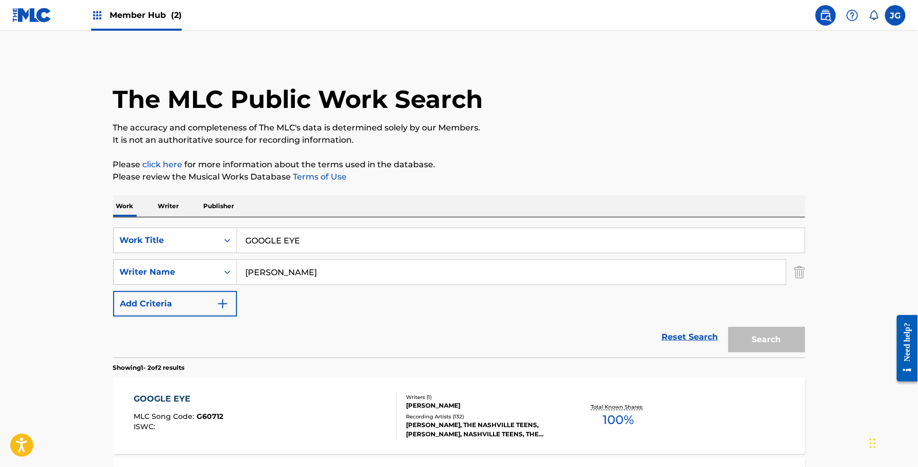
scroll to position [111, 0]
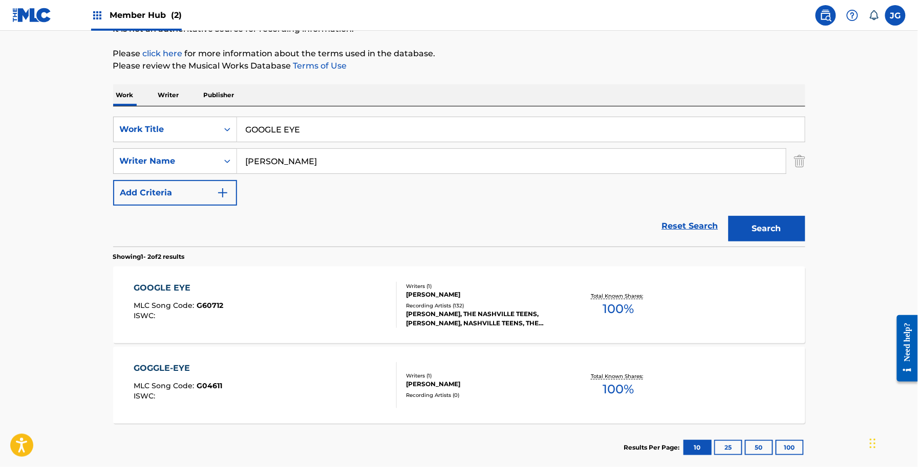
click at [302, 394] on div "GOGGLE-EYE MLC Song Code : G04611 ISWC :" at bounding box center [265, 385] width 263 height 46
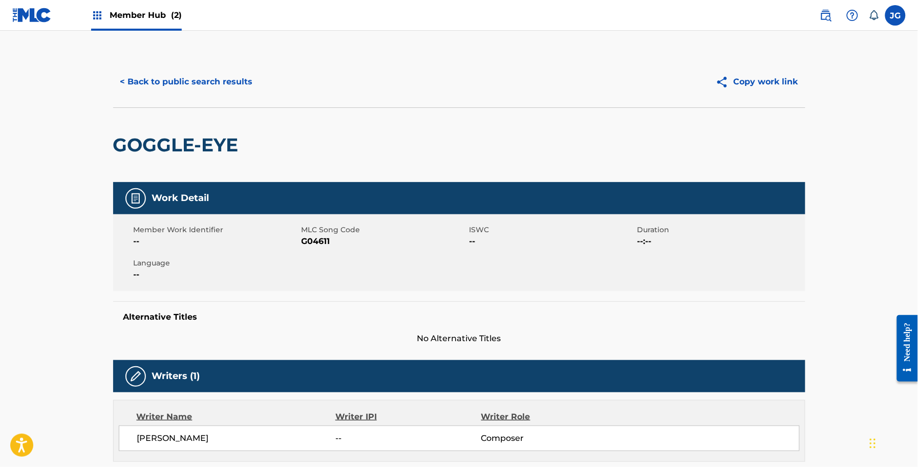
click at [214, 95] on div "< Back to public search results Copy work link" at bounding box center [459, 81] width 692 height 51
click at [210, 85] on button "< Back to public search results" at bounding box center [186, 82] width 147 height 26
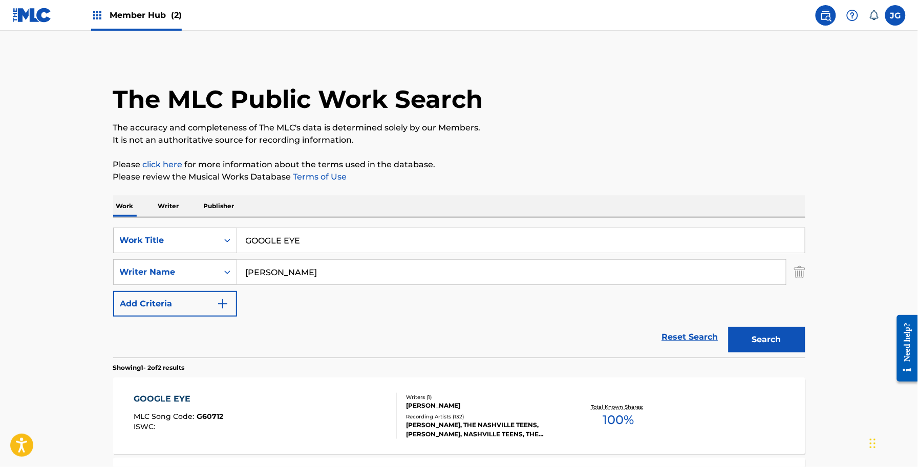
scroll to position [111, 0]
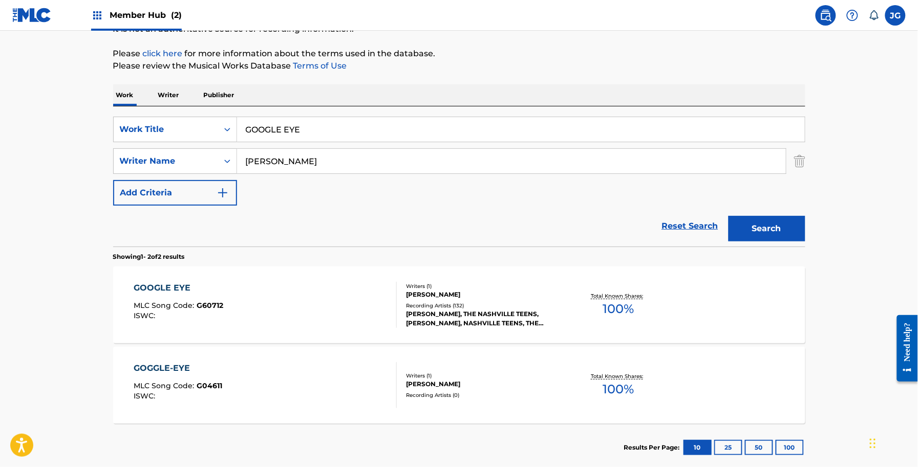
click at [318, 280] on div "GOOGLE EYE MLC Song Code : G60712 ISWC : Writers ( 1 ) JOHN D. LOUDERMILK Recor…" at bounding box center [459, 305] width 692 height 77
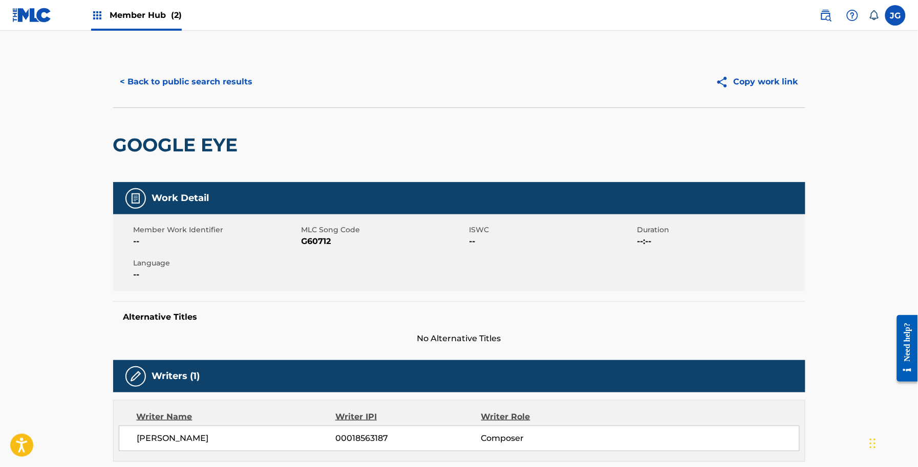
click at [228, 95] on div "< Back to public search results Copy work link" at bounding box center [459, 81] width 692 height 51
click at [231, 73] on button "< Back to public search results" at bounding box center [186, 82] width 147 height 26
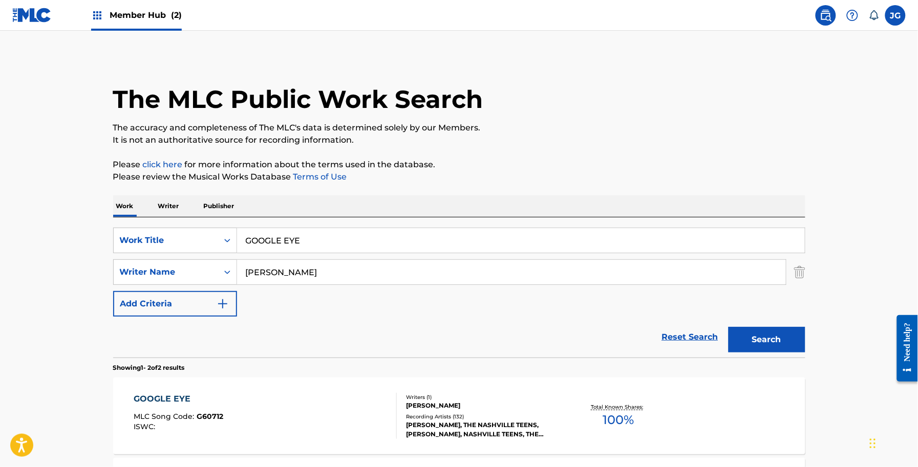
scroll to position [111, 0]
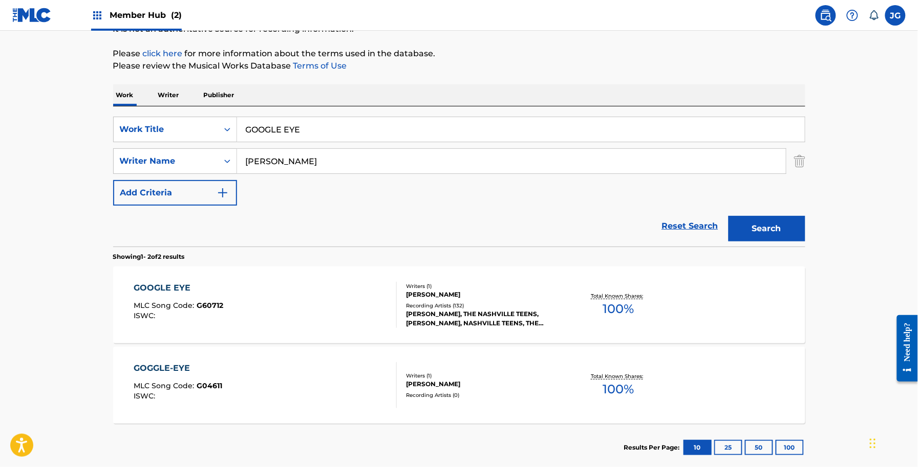
click at [361, 313] on div "GOOGLE EYE MLC Song Code : G60712 ISWC :" at bounding box center [265, 305] width 263 height 46
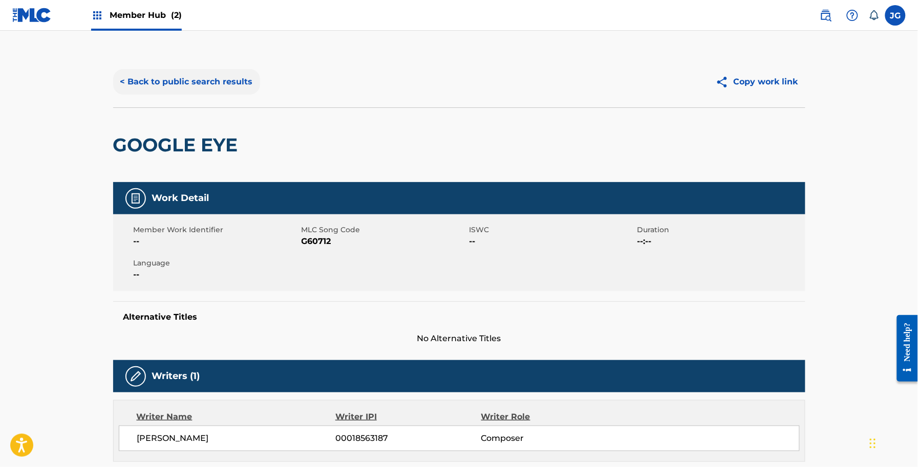
click at [193, 82] on button "< Back to public search results" at bounding box center [186, 82] width 147 height 26
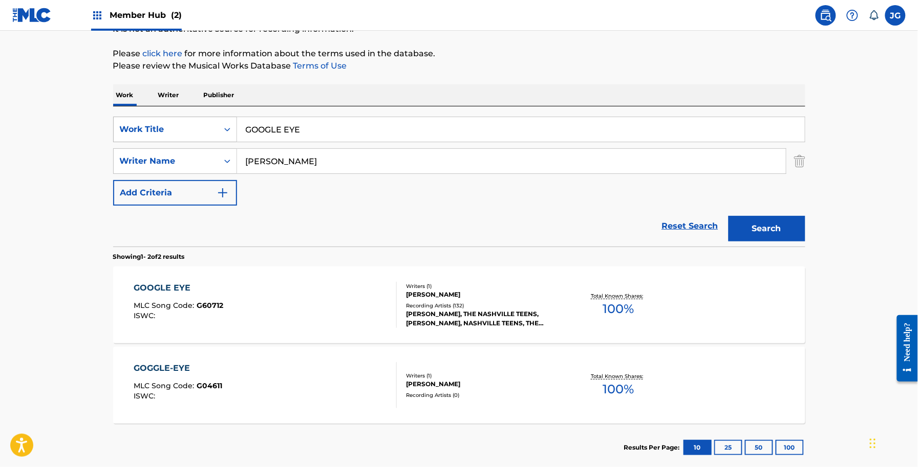
drag, startPoint x: 352, startPoint y: 131, endPoint x: 160, endPoint y: 132, distance: 191.4
click at [170, 138] on div "SearchWithCriteria068657f3-abeb-4e3b-bd8c-2663d0c33dd2 Work Title GOOGLE EYE" at bounding box center [459, 130] width 692 height 26
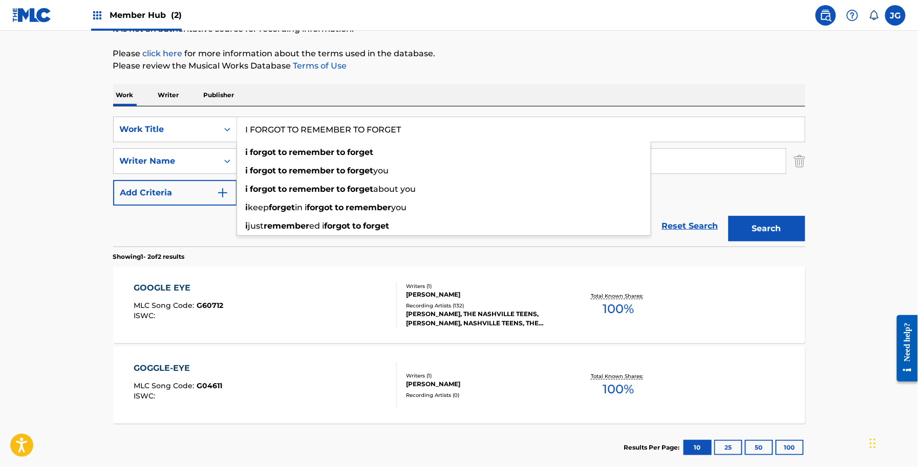
type input "I FORGOT TO REMEMBER TO FORGET"
click at [415, 17] on nav "Member Hub (2) JG JG Jaymes Garcia jgarcia@clearboxrights.com Notification Pref…" at bounding box center [459, 15] width 918 height 31
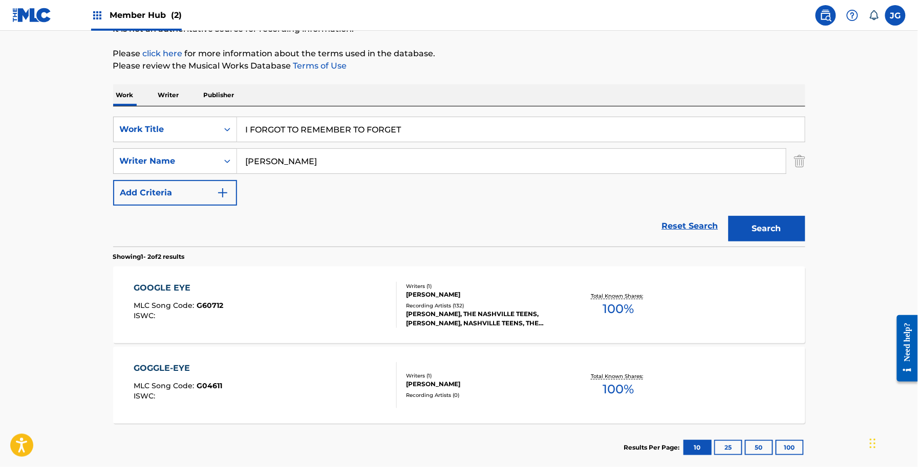
click at [262, 174] on div "LOUDERMILK" at bounding box center [511, 161] width 549 height 25
type input "L"
click at [728, 216] on button "Search" at bounding box center [766, 229] width 77 height 26
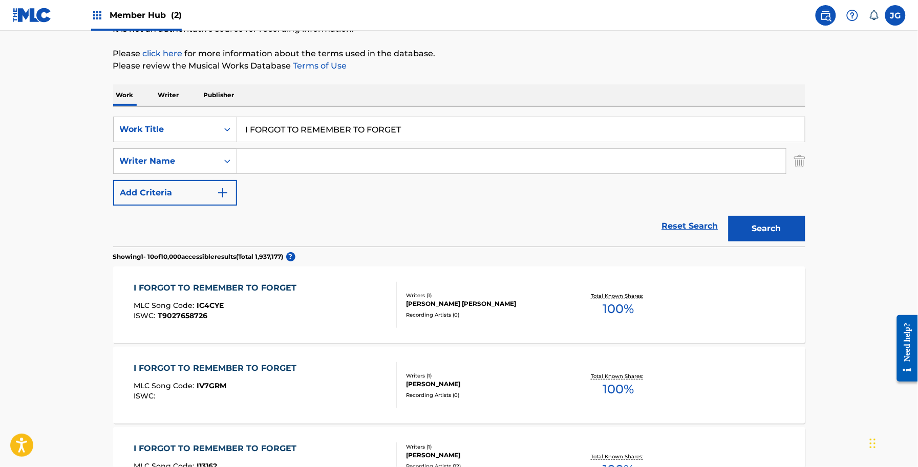
click at [362, 165] on input "Search Form" at bounding box center [511, 161] width 549 height 25
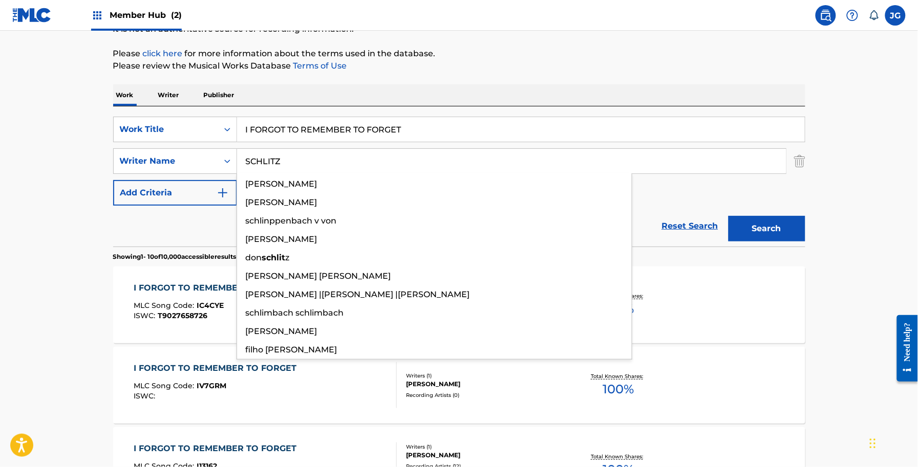
type input "SCHLITZ"
click at [728, 216] on button "Search" at bounding box center [766, 229] width 77 height 26
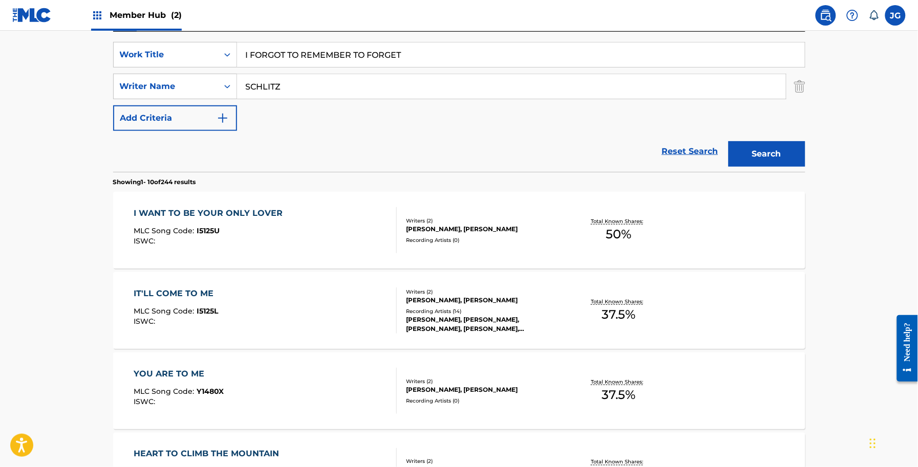
scroll to position [137, 0]
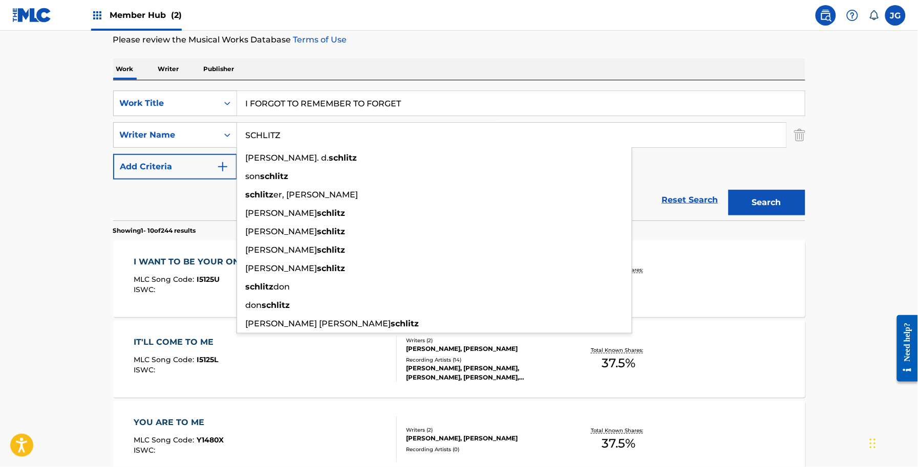
click at [308, 142] on input "SCHLITZ" at bounding box center [511, 135] width 549 height 25
click at [767, 201] on button "Search" at bounding box center [766, 203] width 77 height 26
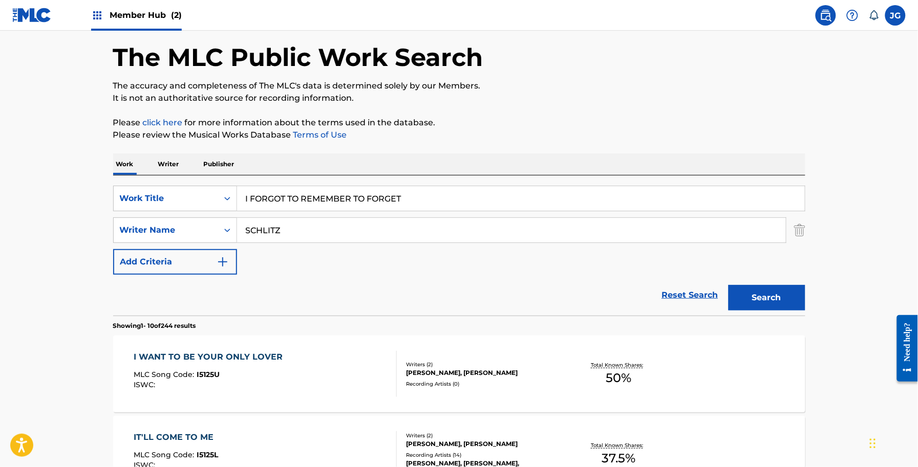
scroll to position [0, 0]
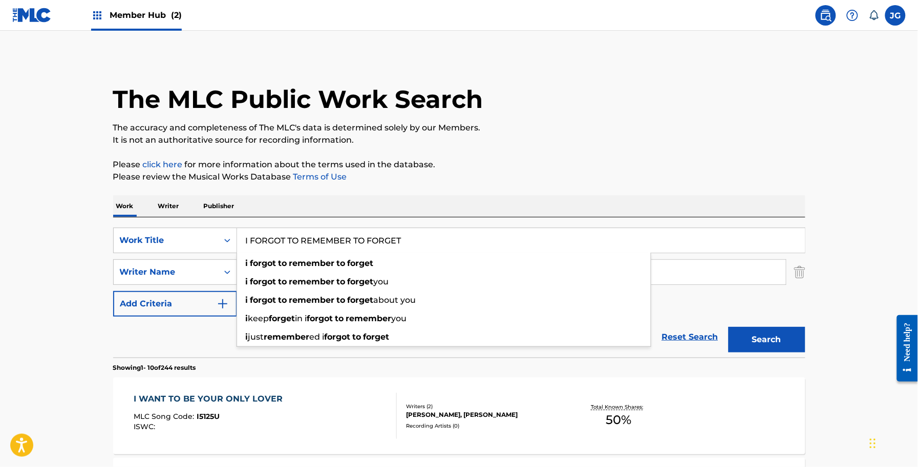
drag, startPoint x: 423, startPoint y: 240, endPoint x: 201, endPoint y: 257, distance: 222.8
click at [201, 257] on div "SearchWithCriteria068657f3-abeb-4e3b-bd8c-2663d0c33dd2 Work Title I FORGOT TO R…" at bounding box center [459, 272] width 692 height 89
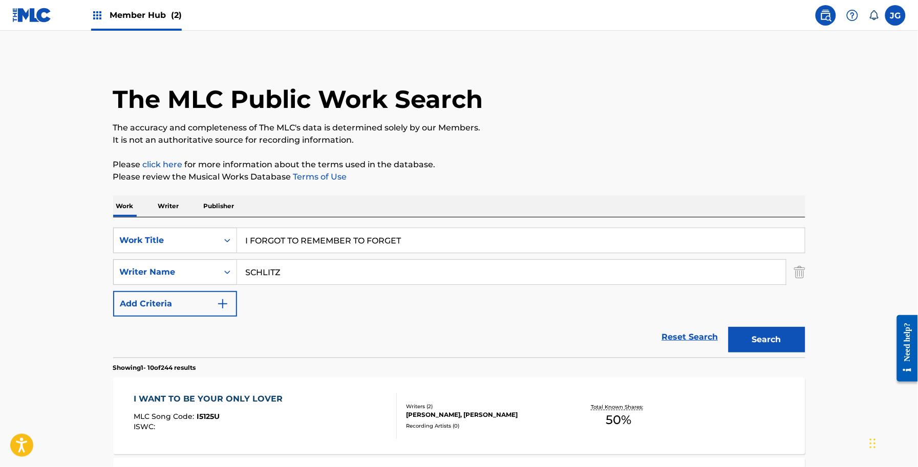
click at [347, 200] on div "Work Writer Publisher" at bounding box center [459, 206] width 692 height 21
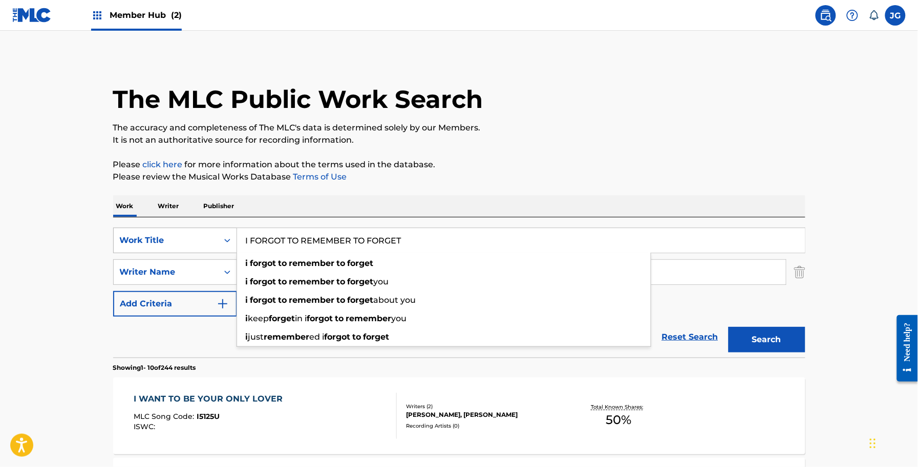
drag, startPoint x: 434, startPoint y: 240, endPoint x: 217, endPoint y: 250, distance: 217.3
click at [217, 250] on div "SearchWithCriteria068657f3-abeb-4e3b-bd8c-2663d0c33dd2 Work Title I FORGOT TO R…" at bounding box center [459, 241] width 692 height 26
click at [429, 204] on div "Work Writer Publisher" at bounding box center [459, 206] width 692 height 21
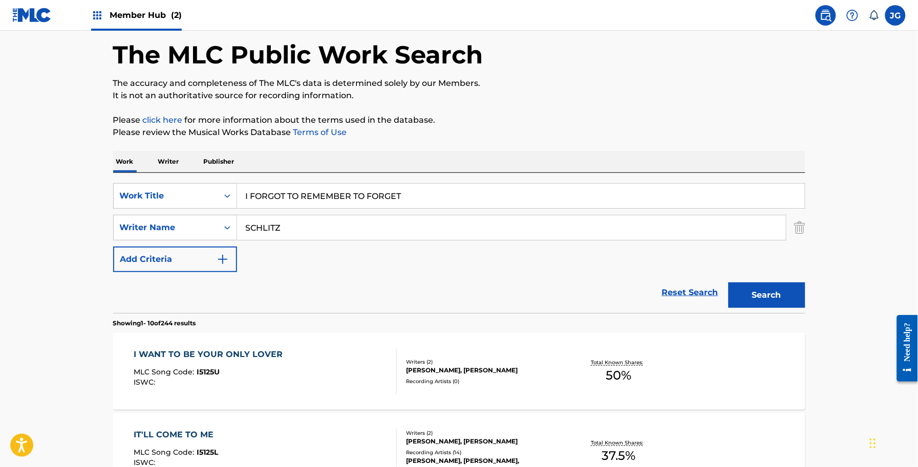
scroll to position [64, 0]
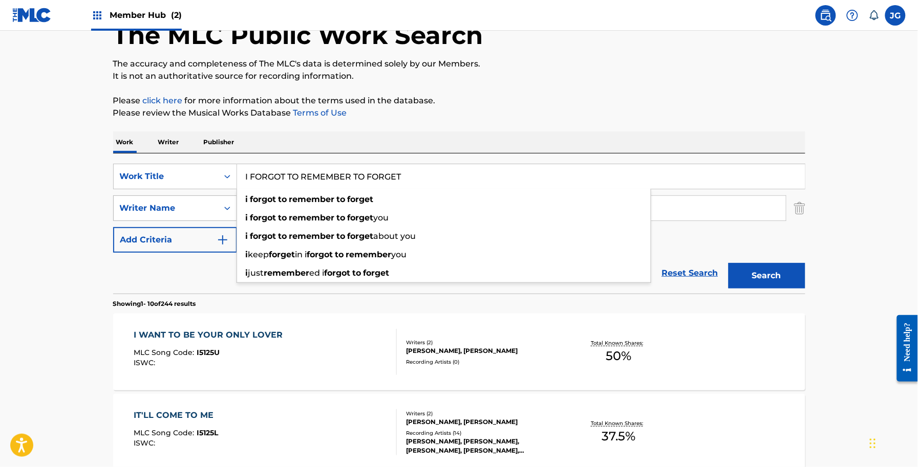
drag, startPoint x: 420, startPoint y: 180, endPoint x: 234, endPoint y: 197, distance: 187.1
click at [234, 197] on div "SearchWithCriteria068657f3-abeb-4e3b-bd8c-2663d0c33dd2 Work Title I FORGOT TO R…" at bounding box center [459, 208] width 692 height 89
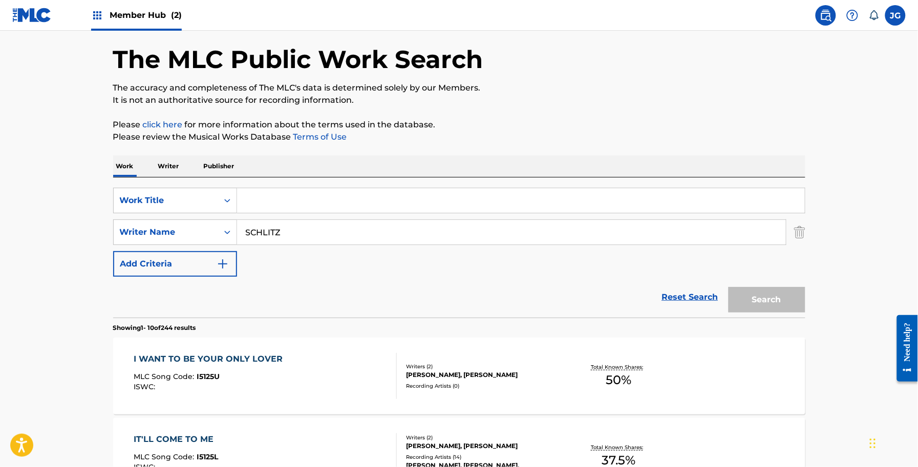
scroll to position [0, 0]
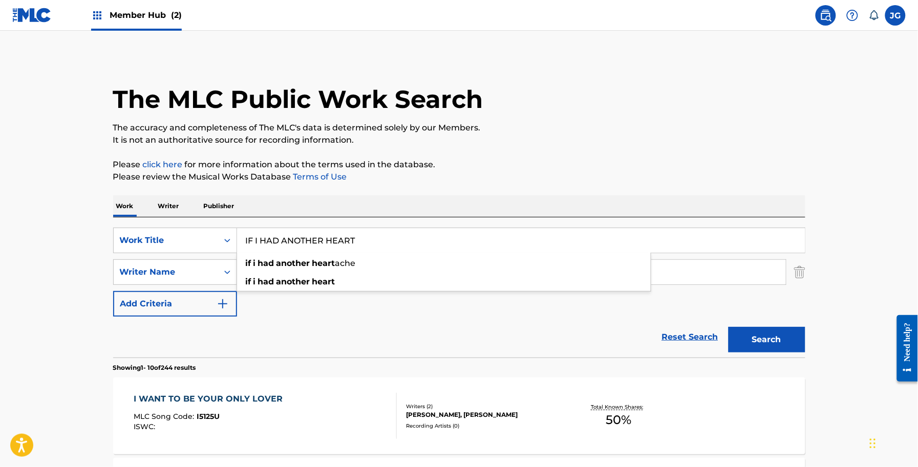
type input "IF I HAD ANOTHER HEART"
drag, startPoint x: 328, startPoint y: 277, endPoint x: 144, endPoint y: 259, distance: 185.1
click at [146, 260] on div "SearchWithCriteria17ff4394-0c2d-4974-b6ba-9aac1b6e8f9b Writer Name SCHLITZ" at bounding box center [459, 272] width 692 height 26
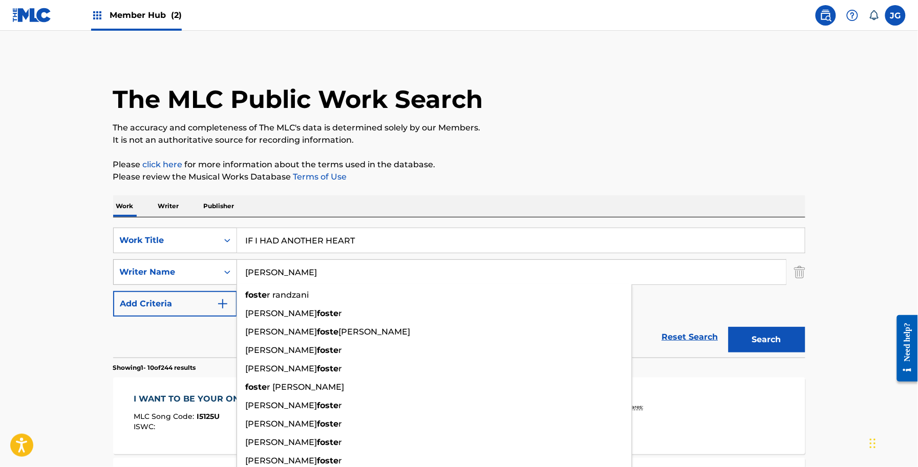
type input "FOSTER"
click at [728, 327] on button "Search" at bounding box center [766, 340] width 77 height 26
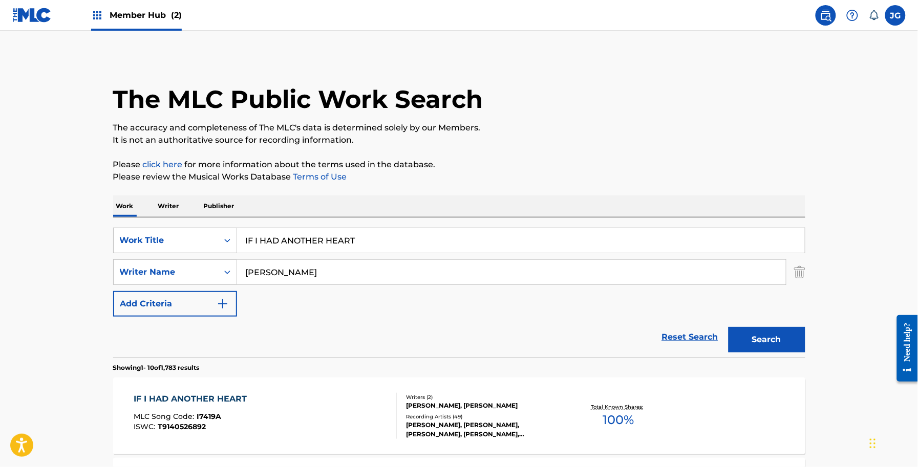
click at [781, 138] on p "It is not an authoritative source for recording information." at bounding box center [459, 140] width 692 height 12
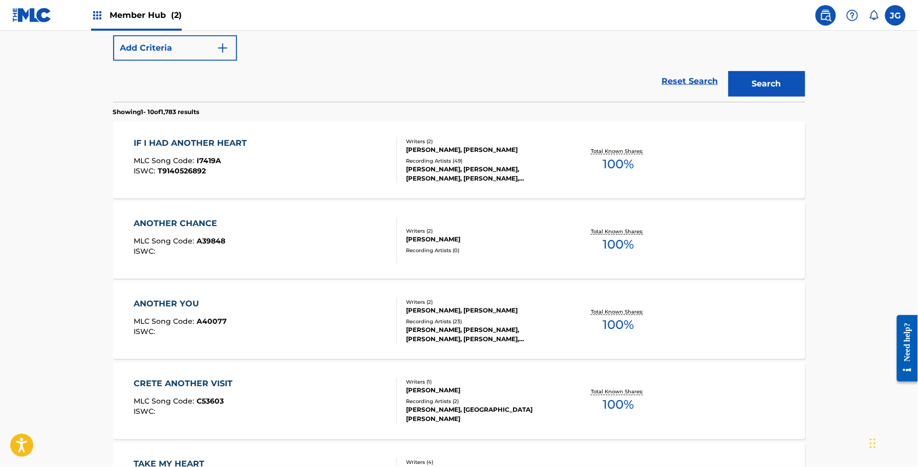
click at [320, 142] on div "IF I HAD ANOTHER HEART MLC Song Code : I7419A ISWC : T9140526892" at bounding box center [265, 160] width 263 height 46
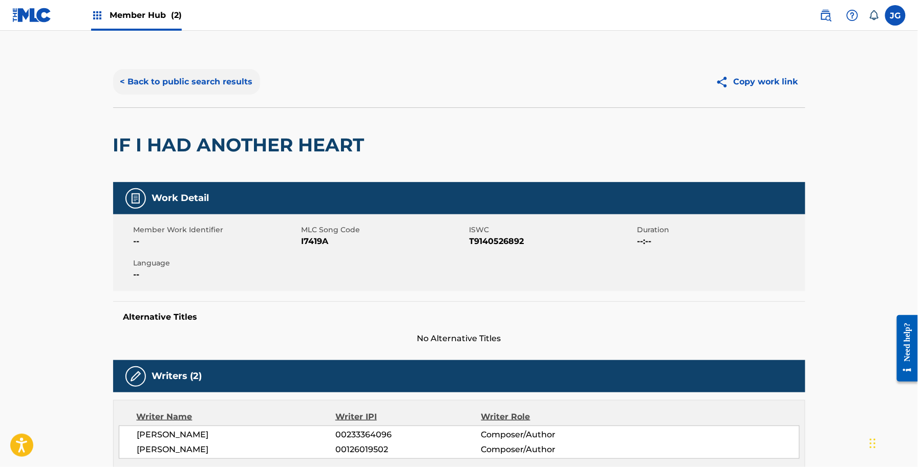
click at [218, 81] on button "< Back to public search results" at bounding box center [186, 82] width 147 height 26
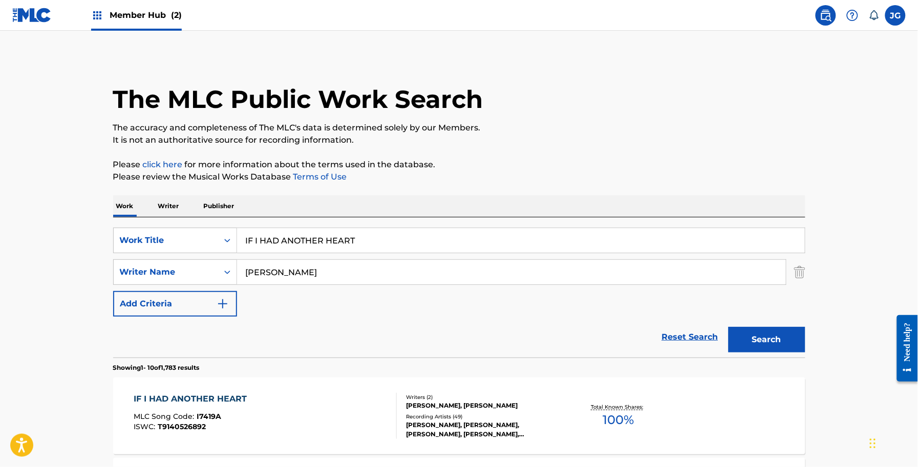
scroll to position [314, 0]
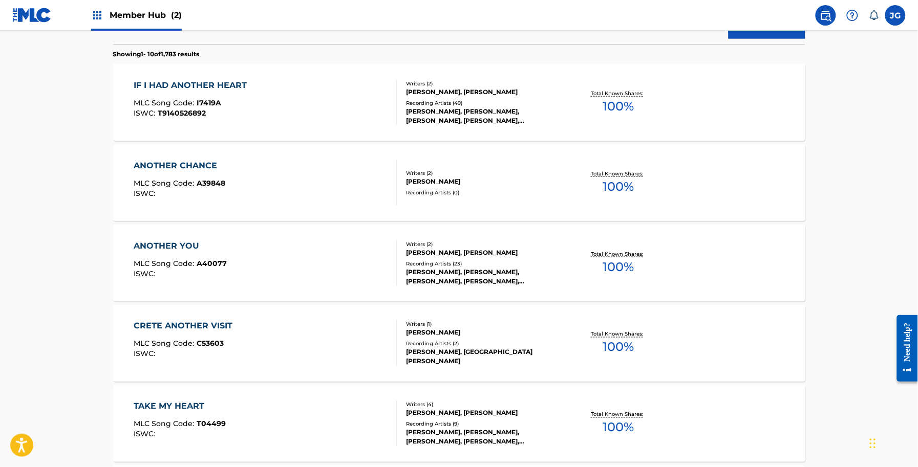
click at [233, 118] on div "IF I HAD ANOTHER HEART MLC Song Code : I7419A ISWC : T9140526892" at bounding box center [193, 102] width 118 height 46
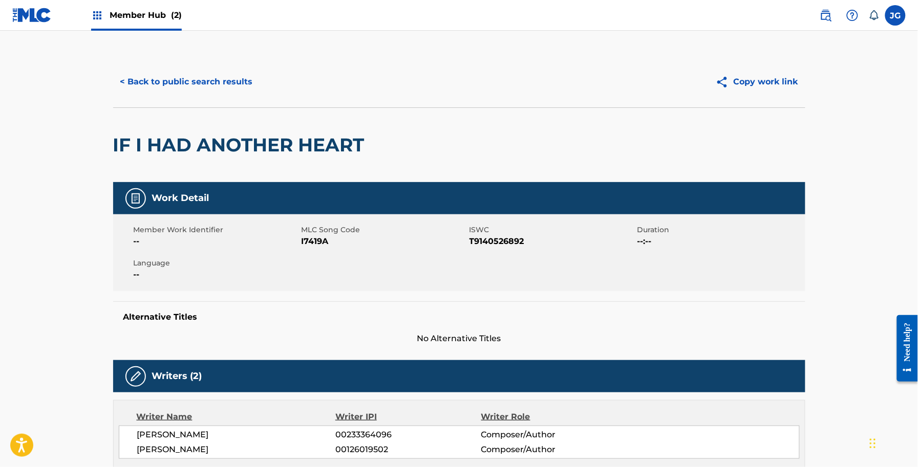
click at [206, 95] on div "< Back to public search results Copy work link" at bounding box center [459, 81] width 692 height 51
click at [201, 92] on button "< Back to public search results" at bounding box center [186, 82] width 147 height 26
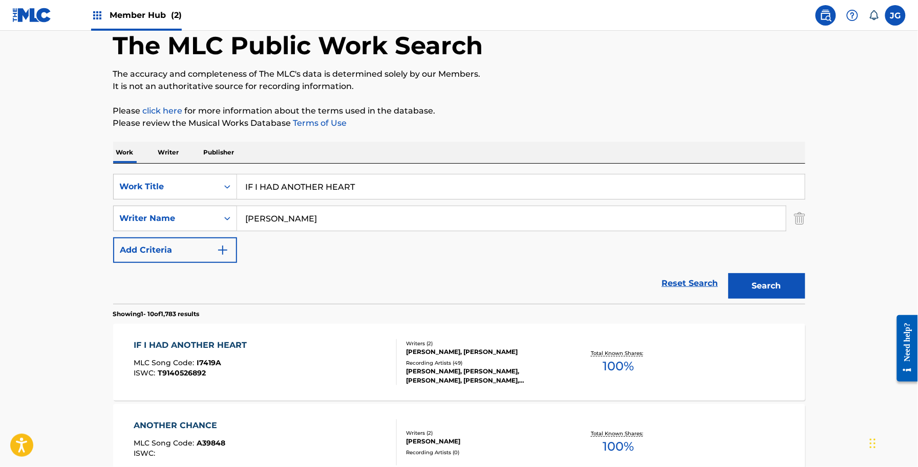
scroll to position [52, 0]
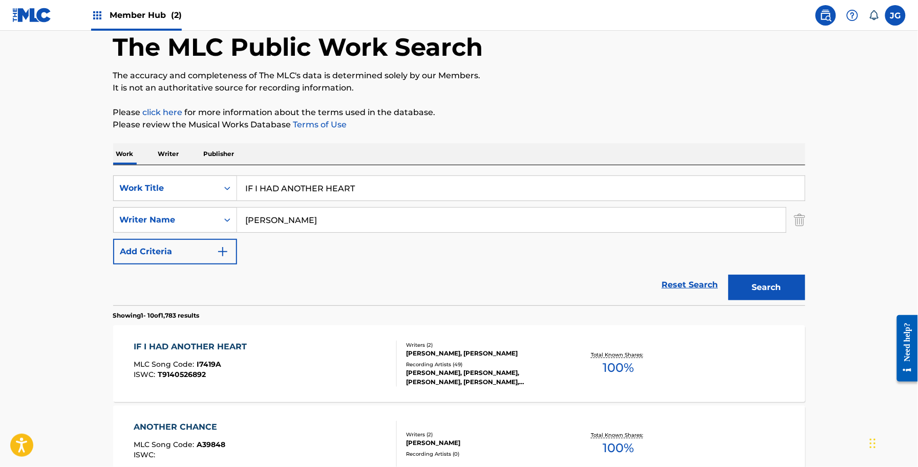
drag, startPoint x: 399, startPoint y: 190, endPoint x: 0, endPoint y: 101, distance: 408.9
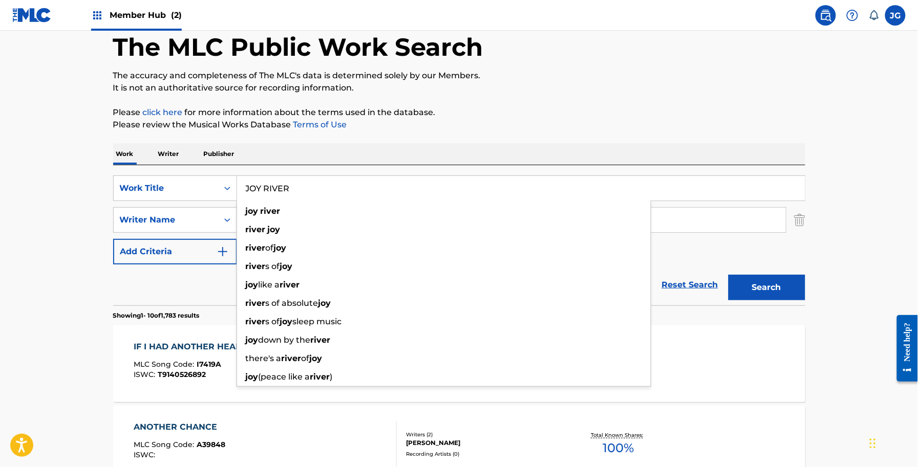
type input "JOY RIVER"
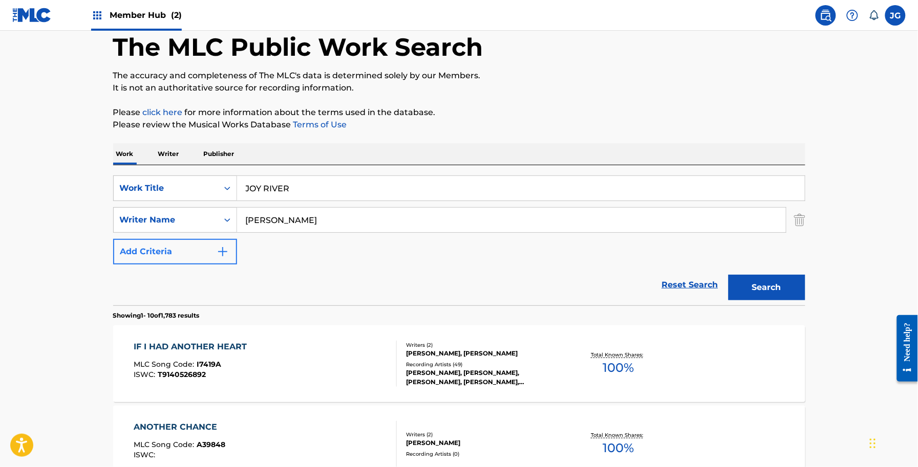
drag, startPoint x: 352, startPoint y: 226, endPoint x: 184, endPoint y: 240, distance: 168.4
click at [185, 237] on div "SearchWithCriteria068657f3-abeb-4e3b-bd8c-2663d0c33dd2 Work Title JOY RIVER Sea…" at bounding box center [459, 220] width 692 height 89
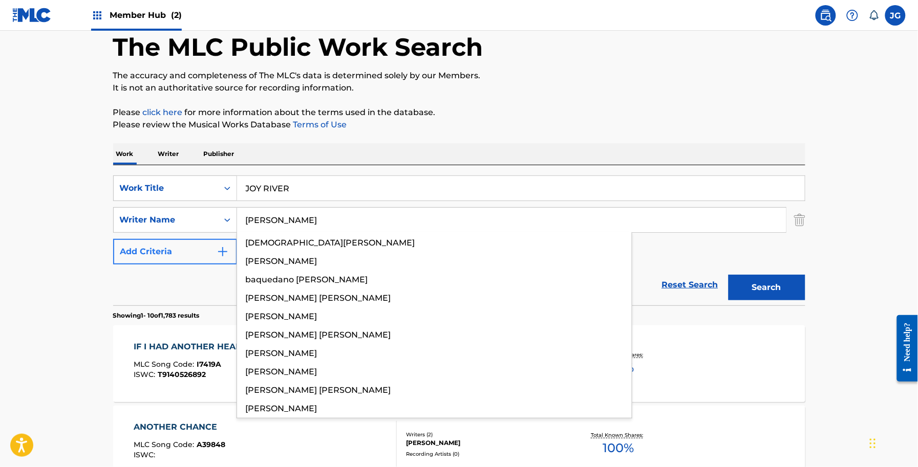
type input "CRITZ"
click at [728, 275] on button "Search" at bounding box center [766, 288] width 77 height 26
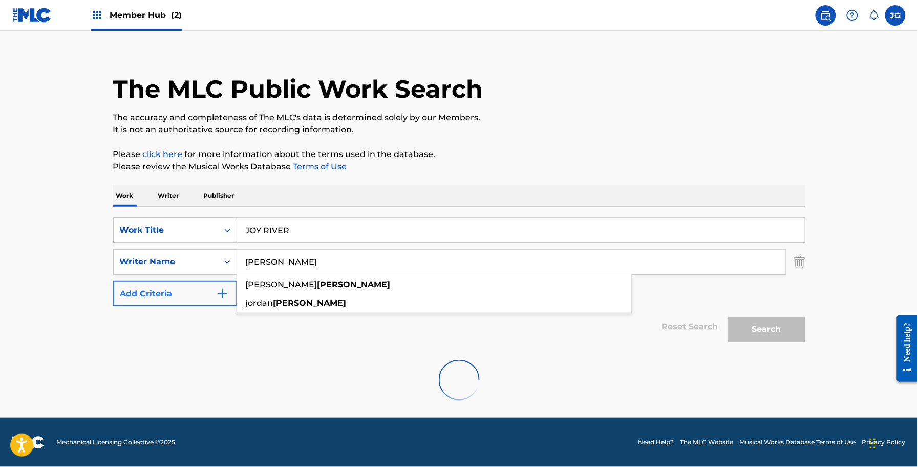
scroll to position [9, 0]
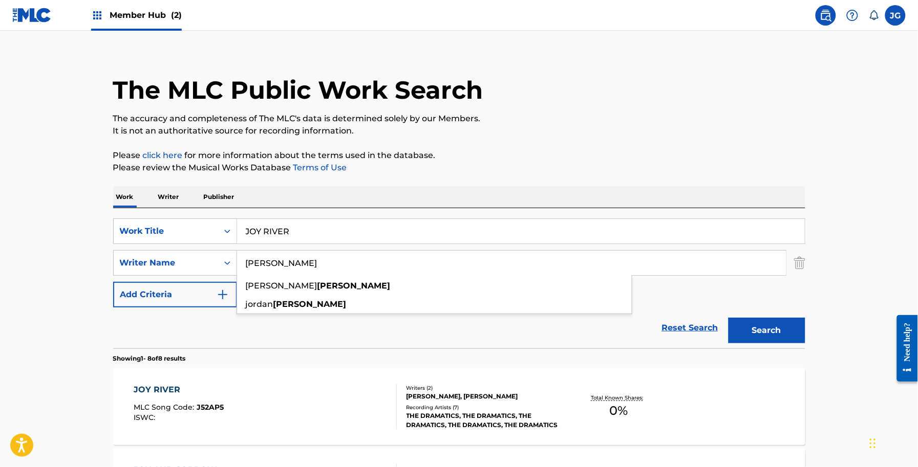
click at [528, 82] on div "The MLC Public Work Search" at bounding box center [459, 84] width 692 height 75
click at [551, 413] on div "THE DRAMATICS, THE DRAMATICS, THE DRAMATICS, THE DRAMATICS, THE DRAMATICS" at bounding box center [483, 421] width 155 height 18
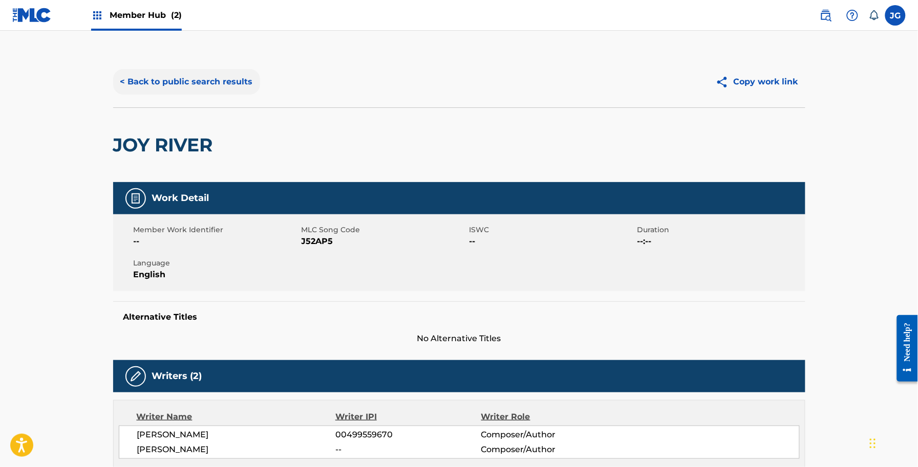
click at [222, 74] on button "< Back to public search results" at bounding box center [186, 82] width 147 height 26
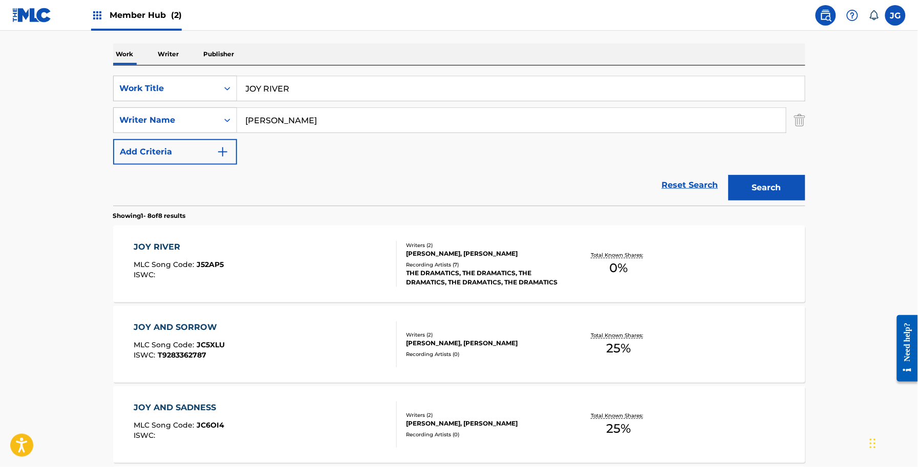
scroll to position [201, 0]
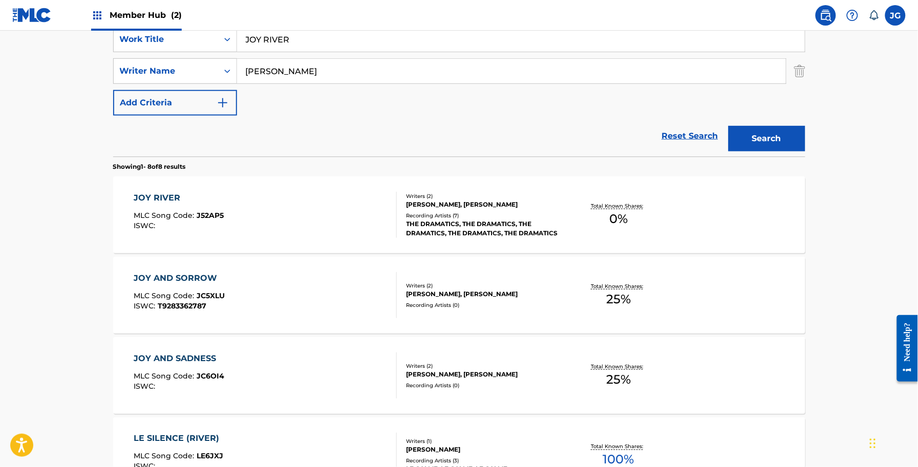
click at [272, 229] on div "JOY RIVER MLC Song Code : J52AP5 ISWC :" at bounding box center [265, 215] width 263 height 46
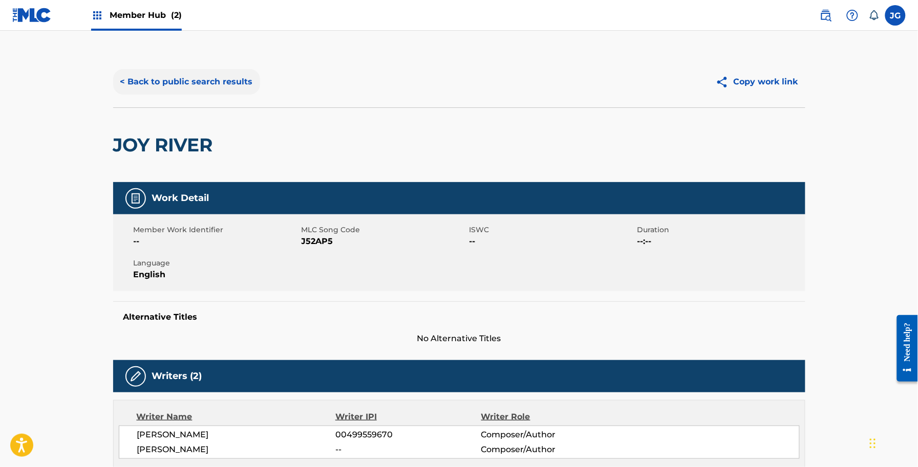
click at [155, 82] on button "< Back to public search results" at bounding box center [186, 82] width 147 height 26
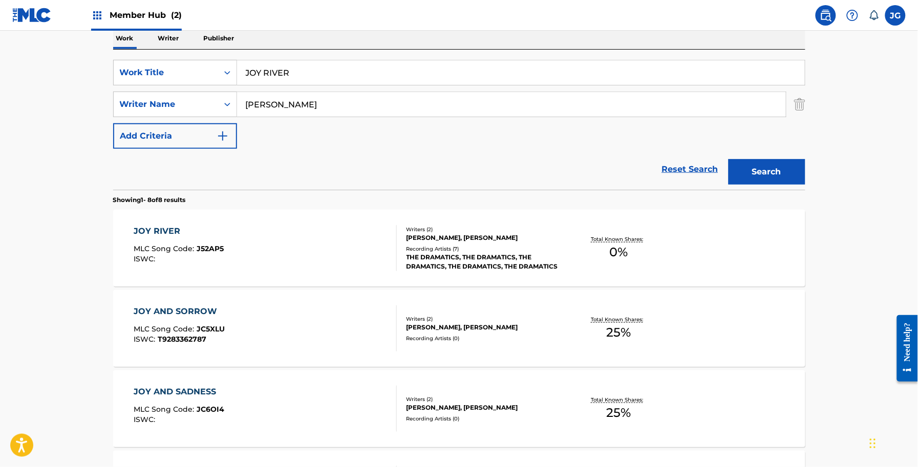
scroll to position [137, 0]
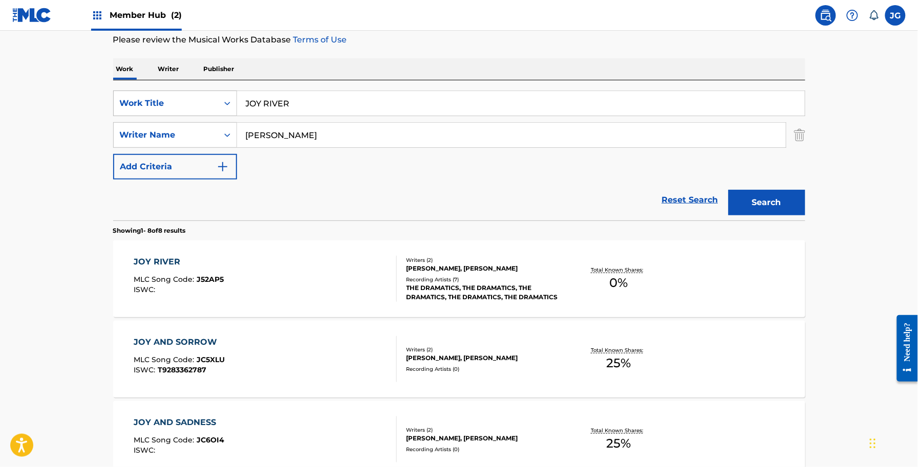
drag, startPoint x: 239, startPoint y: 104, endPoint x: 175, endPoint y: 109, distance: 64.7
click at [181, 107] on div "SearchWithCriteria068657f3-abeb-4e3b-bd8c-2663d0c33dd2 Work Title JOY RIVER" at bounding box center [459, 104] width 692 height 26
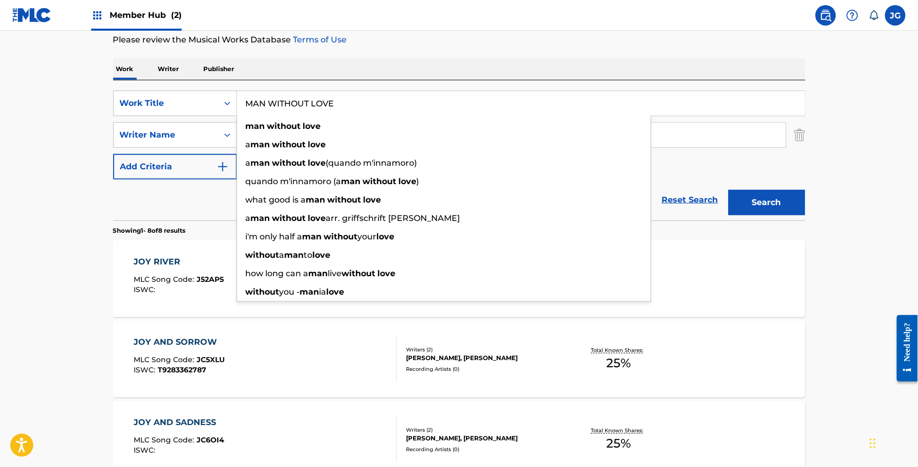
type input "MAN WITHOUT LOVE"
click at [79, 100] on main "The MLC Public Work Search The accuracy and completeness of The MLC's data is d…" at bounding box center [459, 414] width 918 height 1040
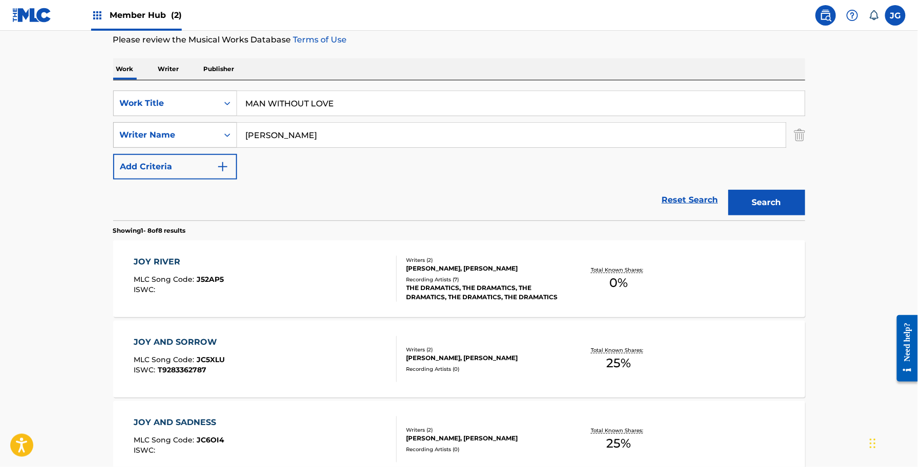
drag, startPoint x: 221, startPoint y: 132, endPoint x: 148, endPoint y: 137, distance: 72.8
click at [170, 139] on div "SearchWithCriteria17ff4394-0c2d-4974-b6ba-9aac1b6e8f9b Writer Name CRITZ" at bounding box center [459, 135] width 692 height 26
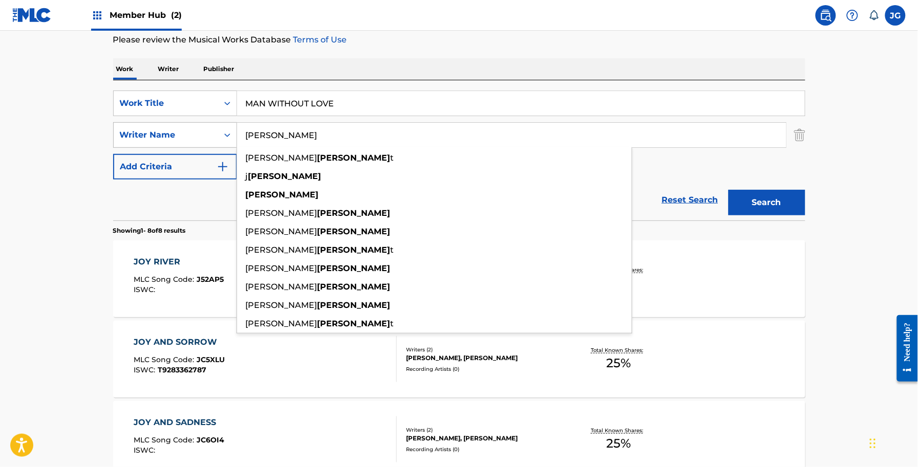
type input "CHESNUT"
click at [728, 190] on button "Search" at bounding box center [766, 203] width 77 height 26
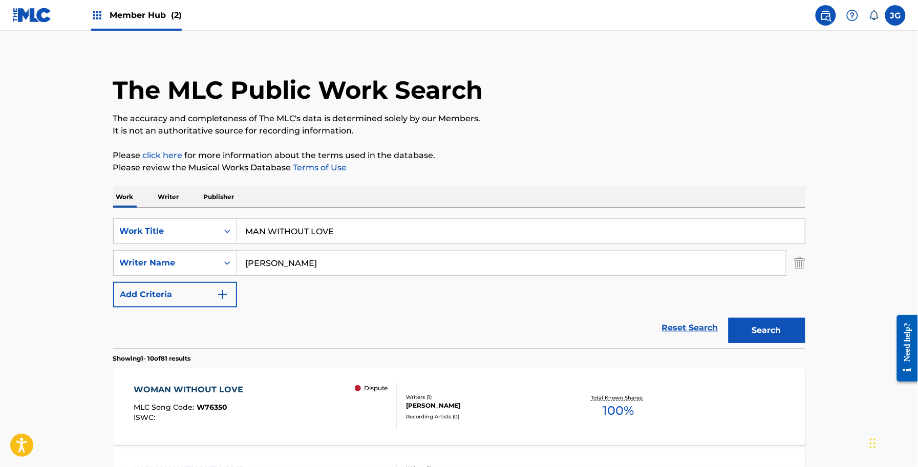
click at [544, 132] on p "It is not an authoritative source for recording information." at bounding box center [459, 131] width 692 height 12
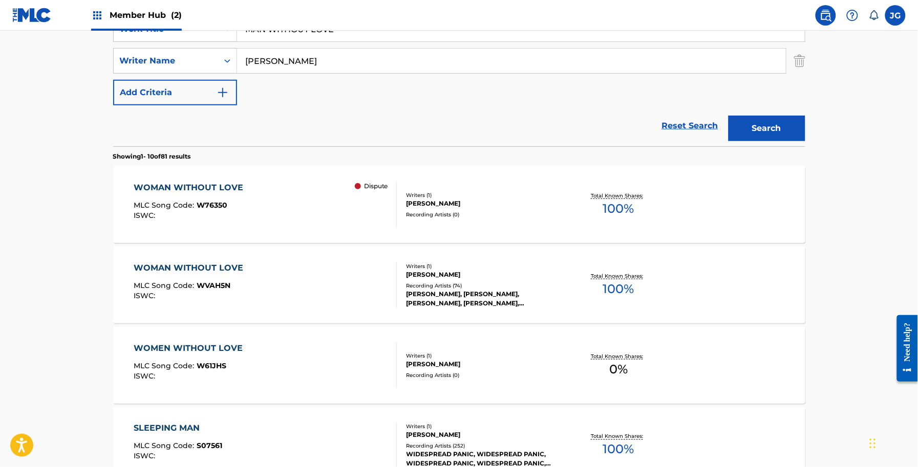
scroll to position [329, 0]
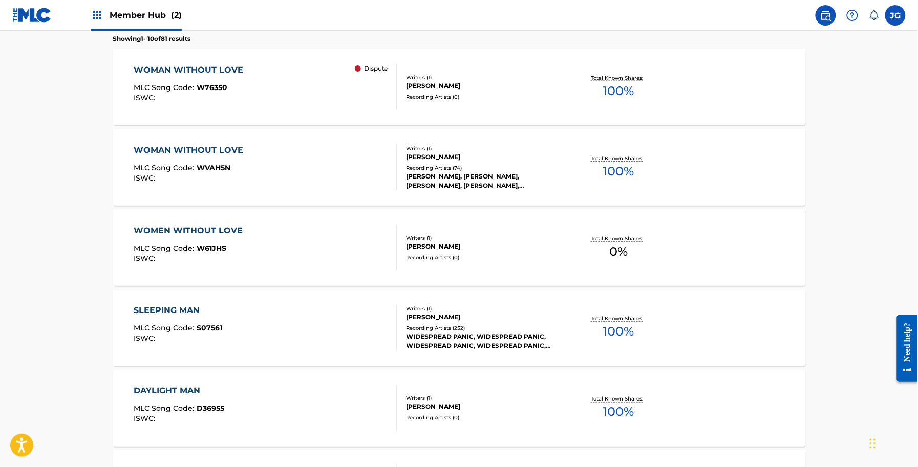
click at [347, 187] on div "WOMAN WITHOUT LOVE MLC Song Code : WVAH5N ISWC :" at bounding box center [265, 167] width 263 height 46
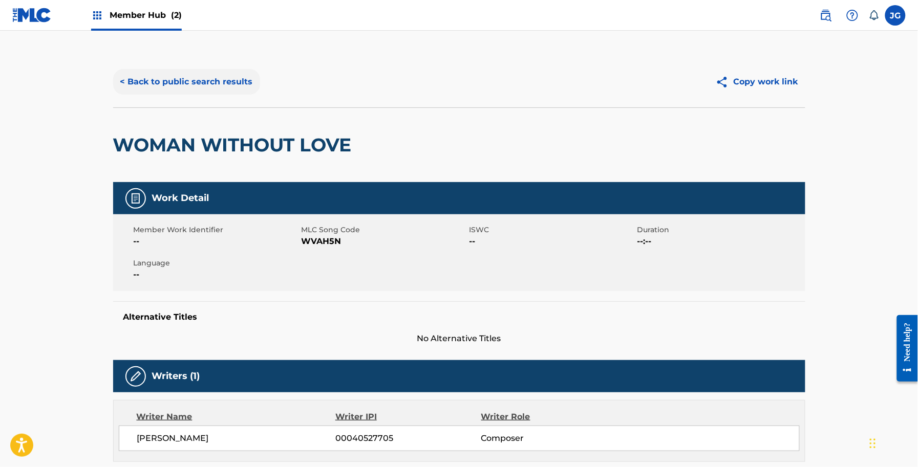
click at [209, 70] on button "< Back to public search results" at bounding box center [186, 82] width 147 height 26
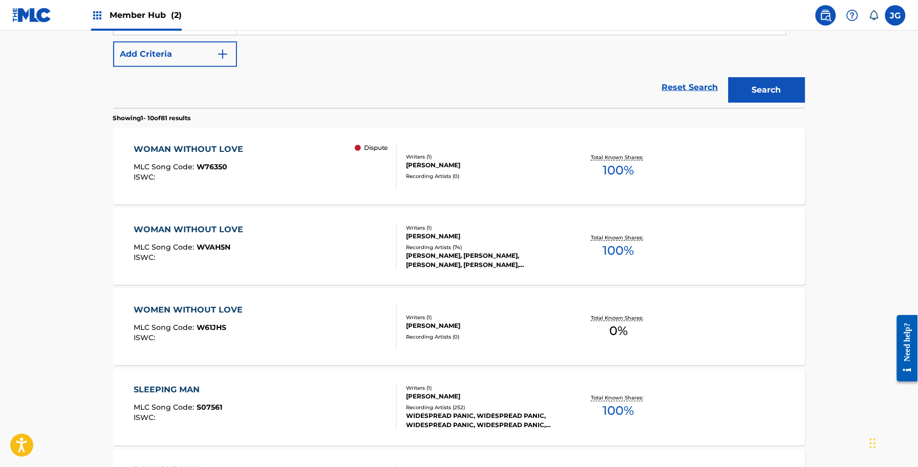
scroll to position [68, 0]
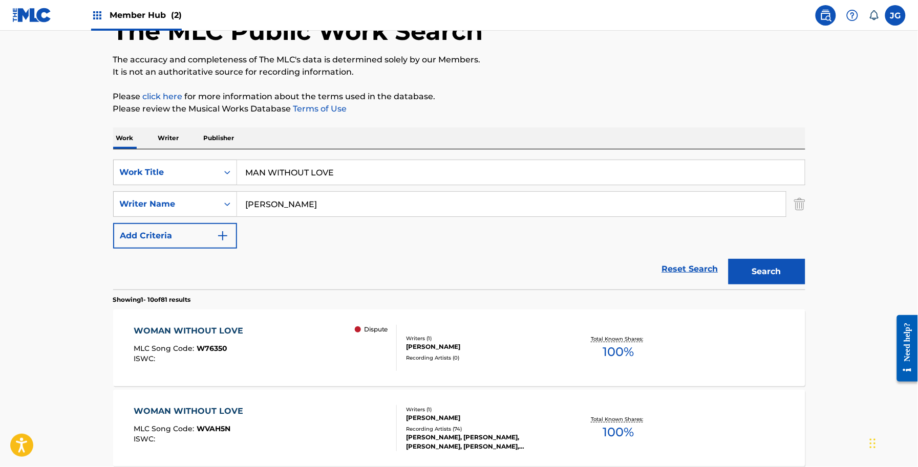
drag, startPoint x: 380, startPoint y: 161, endPoint x: 79, endPoint y: 161, distance: 301.0
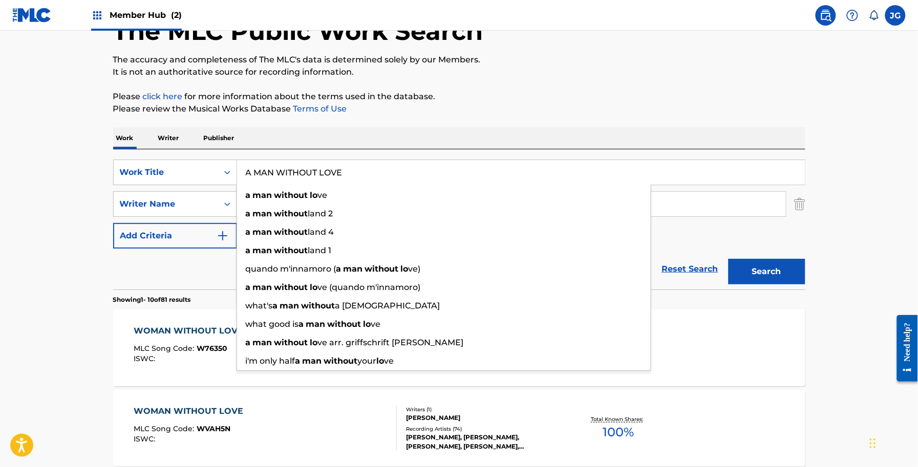
click at [728, 259] on button "Search" at bounding box center [766, 272] width 77 height 26
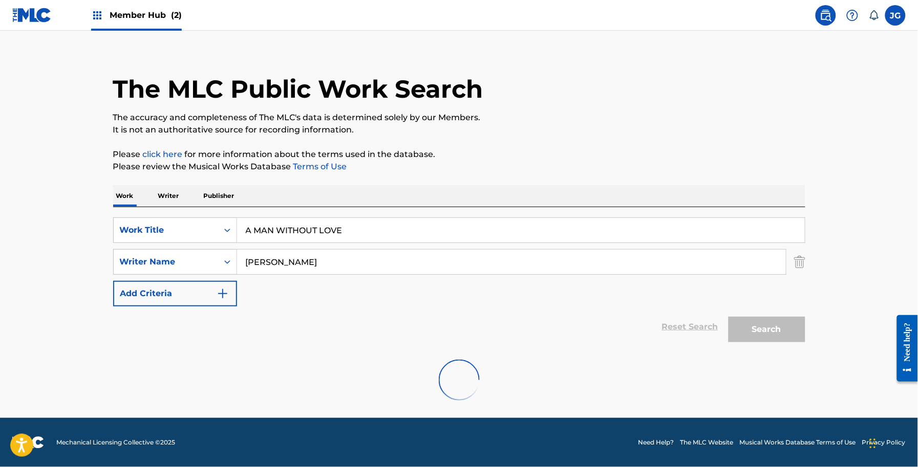
scroll to position [9, 0]
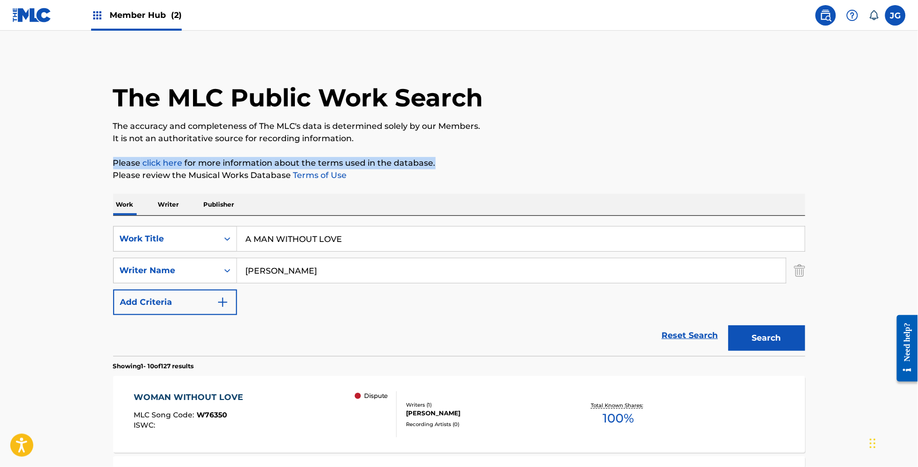
scroll to position [0, 0]
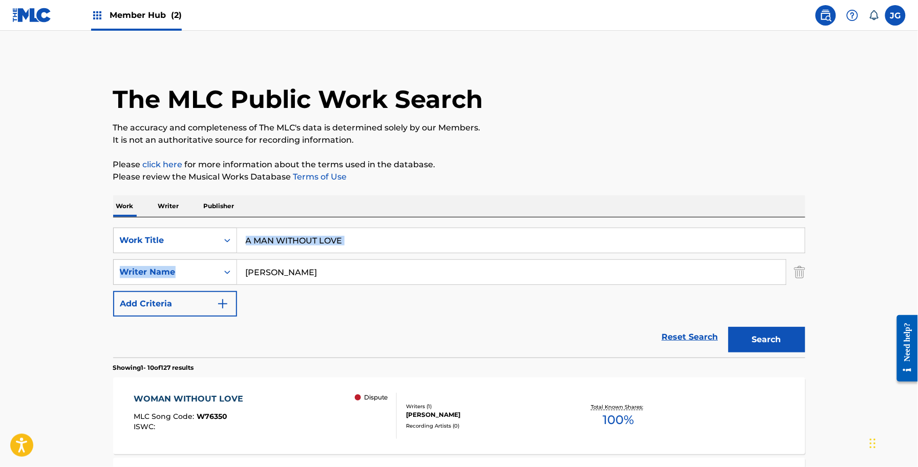
drag, startPoint x: 374, startPoint y: 254, endPoint x: 293, endPoint y: 245, distance: 82.0
click at [293, 245] on div "SearchWithCriteria068657f3-abeb-4e3b-bd8c-2663d0c33dd2 Work Title A MAN WITHOUT…" at bounding box center [459, 272] width 692 height 89
drag, startPoint x: 367, startPoint y: 241, endPoint x: 187, endPoint y: 241, distance: 180.2
click at [188, 246] on div "SearchWithCriteria068657f3-abeb-4e3b-bd8c-2663d0c33dd2 Work Title A MAN WITHOUT…" at bounding box center [459, 241] width 692 height 26
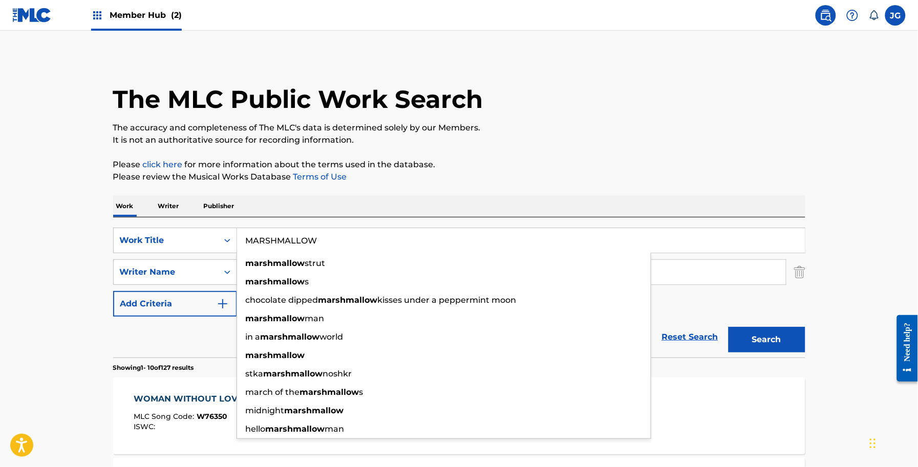
type input "MARSHMALLOW"
click at [134, 402] on div "WOMAN WITHOUT LOVE" at bounding box center [191, 399] width 115 height 12
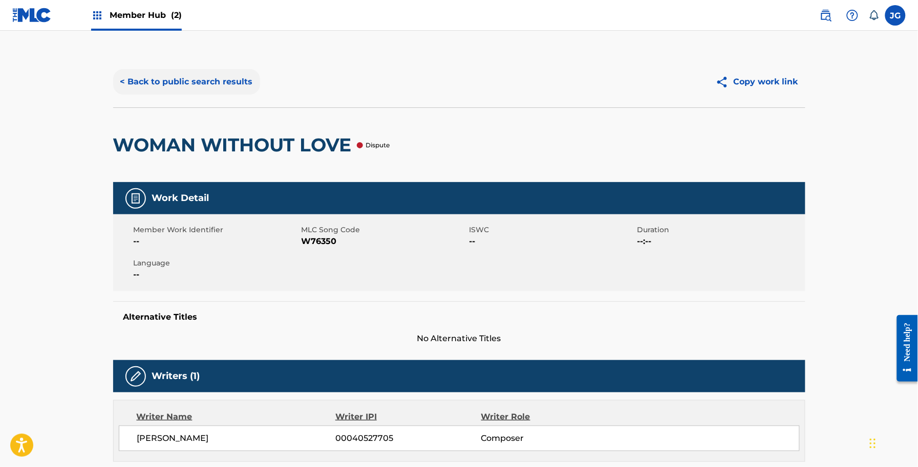
click at [142, 82] on button "< Back to public search results" at bounding box center [186, 82] width 147 height 26
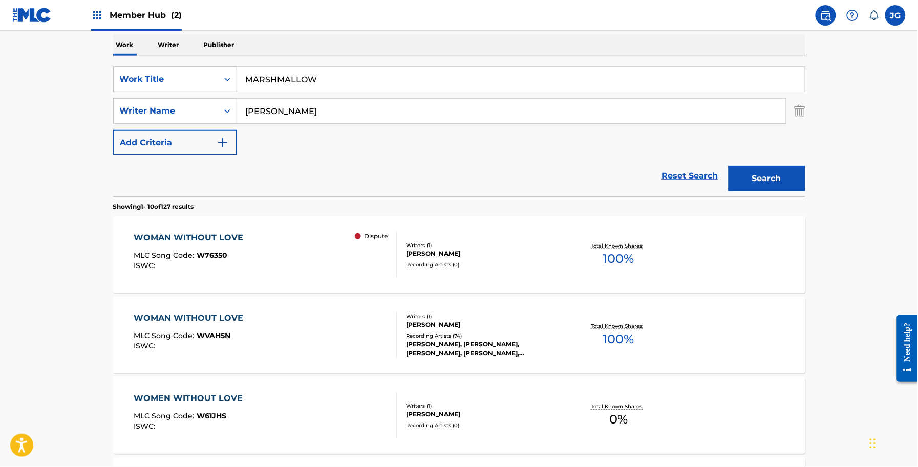
scroll to position [192, 0]
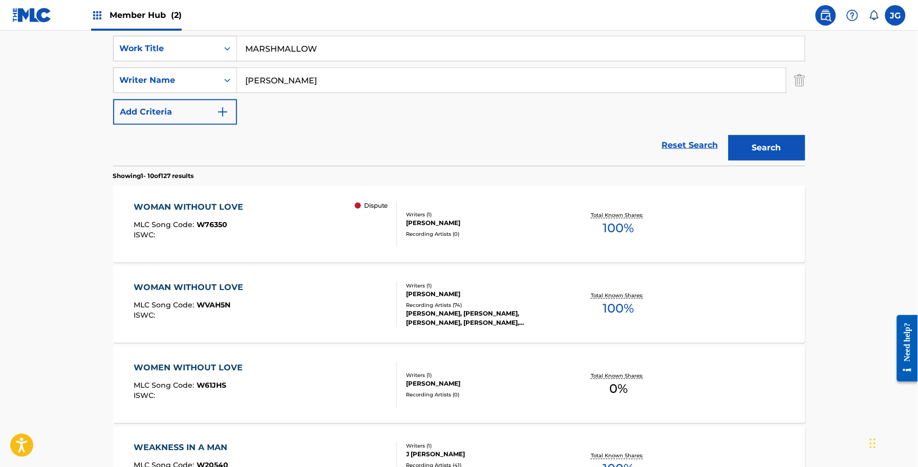
click at [231, 312] on div "ISWC :" at bounding box center [191, 316] width 115 height 8
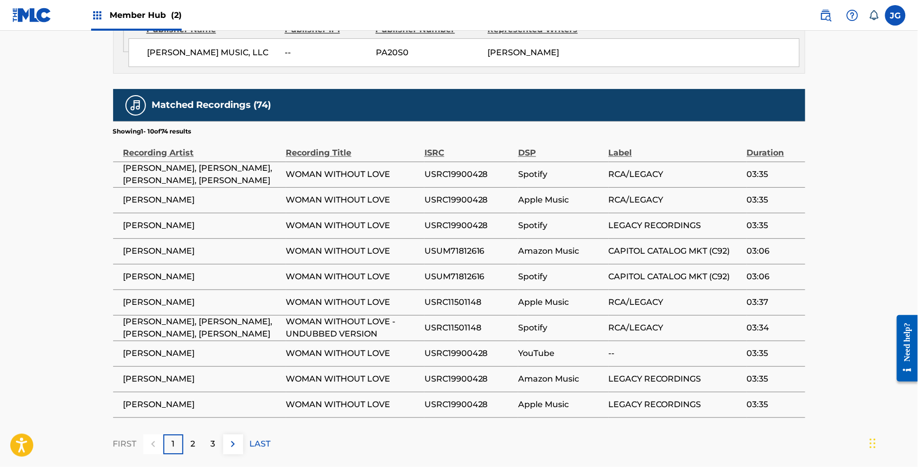
scroll to position [672, 0]
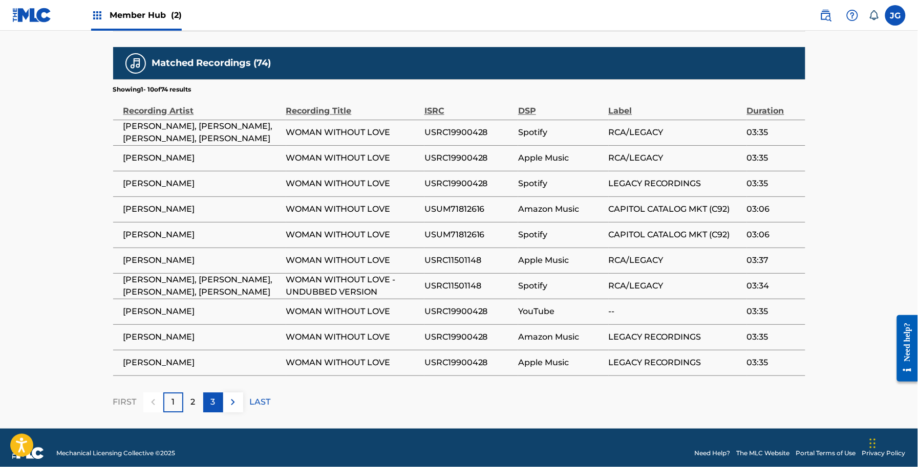
click at [212, 396] on p "3" at bounding box center [213, 402] width 5 height 12
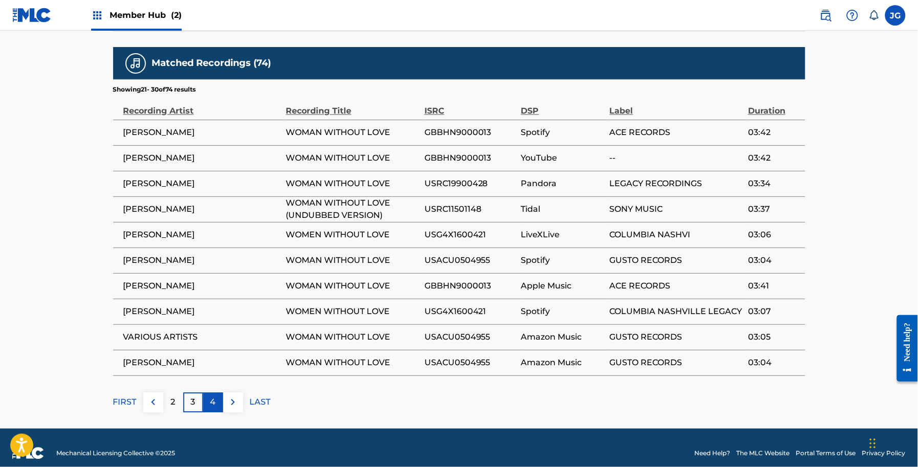
click at [210, 396] on p "4" at bounding box center [213, 402] width 6 height 12
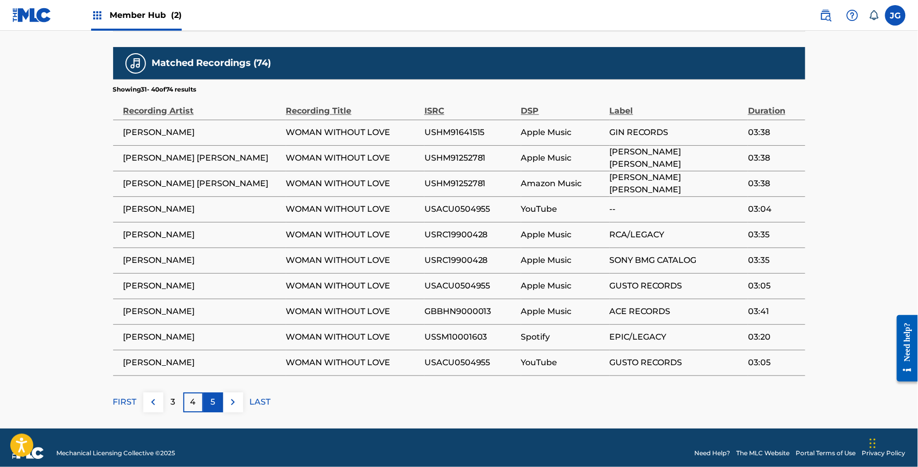
click at [217, 393] on div "5" at bounding box center [213, 403] width 20 height 20
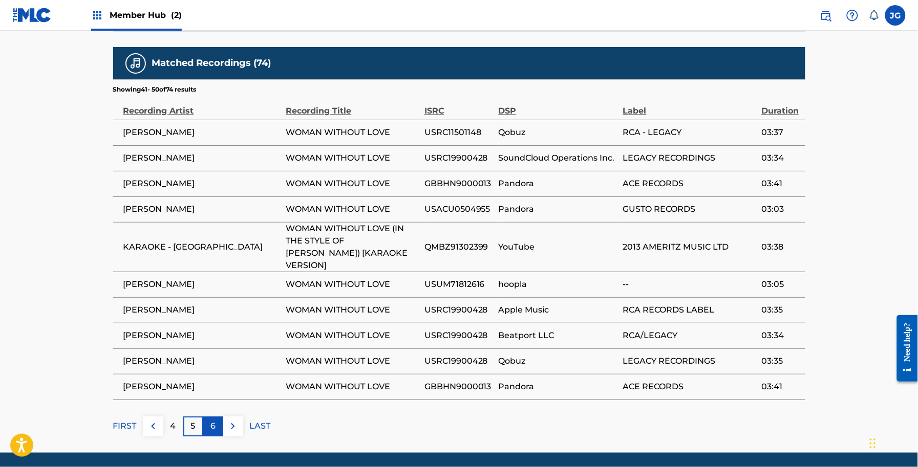
click at [215, 420] on p "6" at bounding box center [212, 426] width 5 height 12
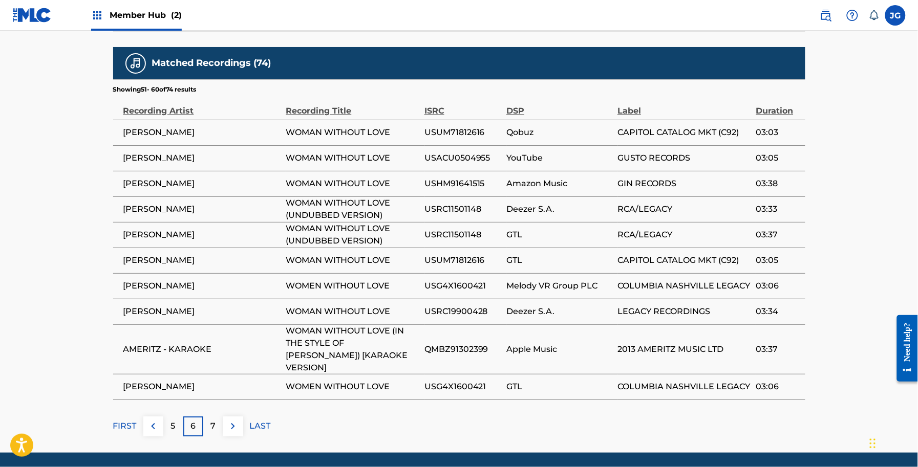
click at [215, 420] on p "7" at bounding box center [212, 426] width 5 height 12
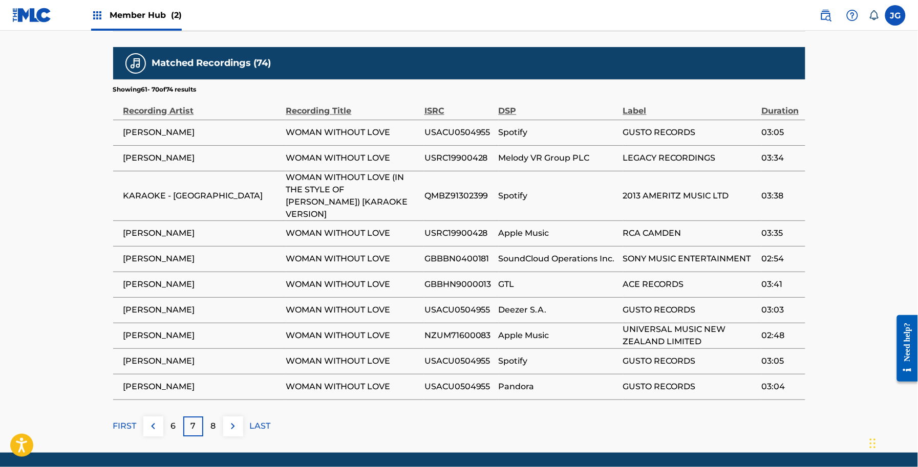
click at [215, 420] on p "8" at bounding box center [212, 426] width 5 height 12
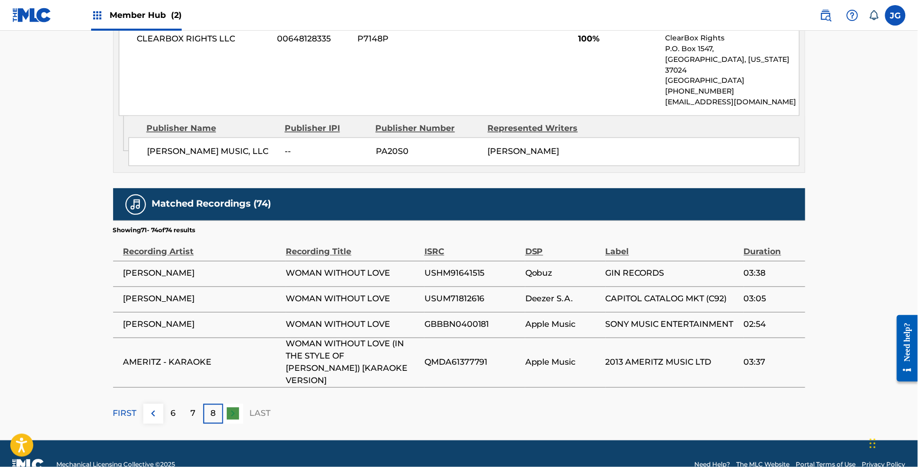
click at [215, 404] on div "8" at bounding box center [213, 414] width 20 height 20
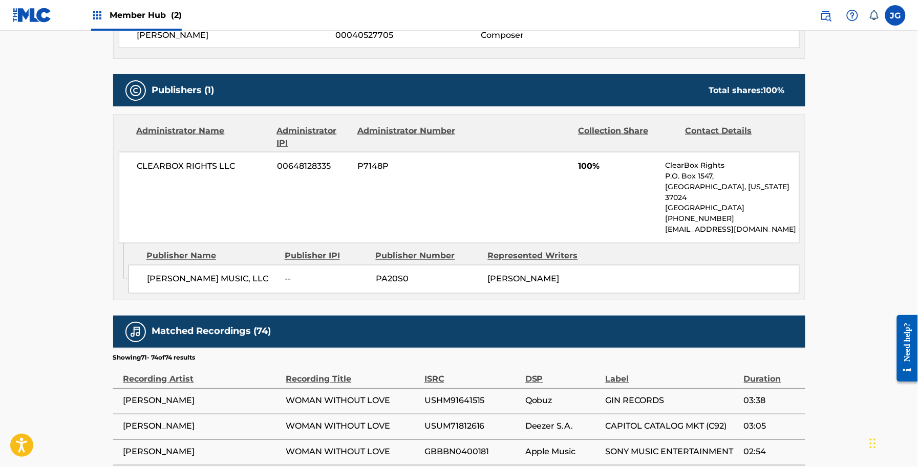
scroll to position [531, 0]
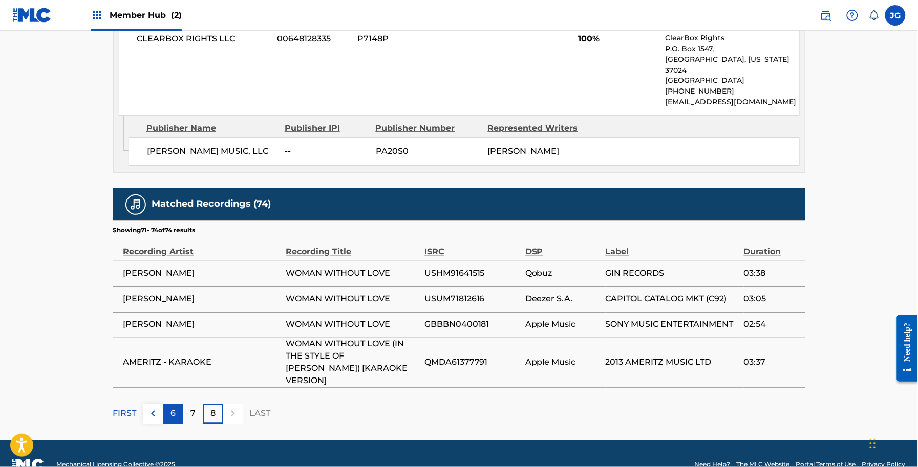
click at [168, 404] on div "6" at bounding box center [173, 414] width 20 height 20
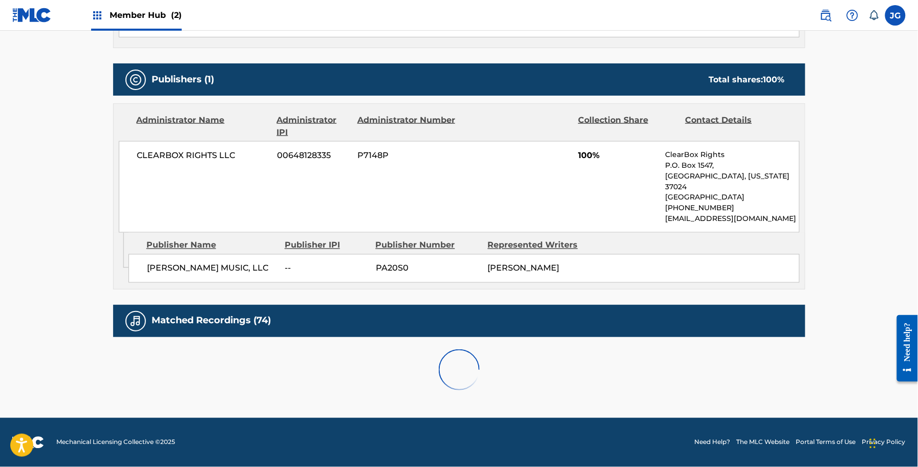
scroll to position [672, 0]
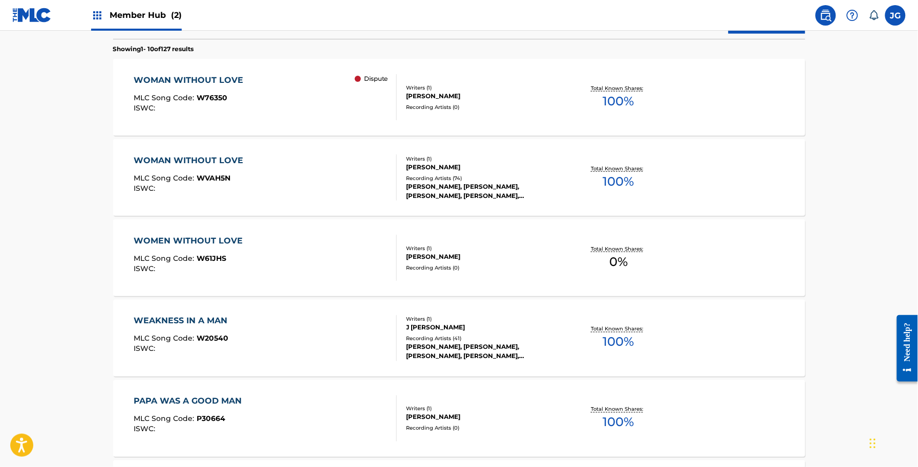
scroll to position [320, 0]
click at [288, 270] on div "WOMEN WITHOUT LOVE MLC Song Code : W61JHS ISWC :" at bounding box center [265, 257] width 263 height 46
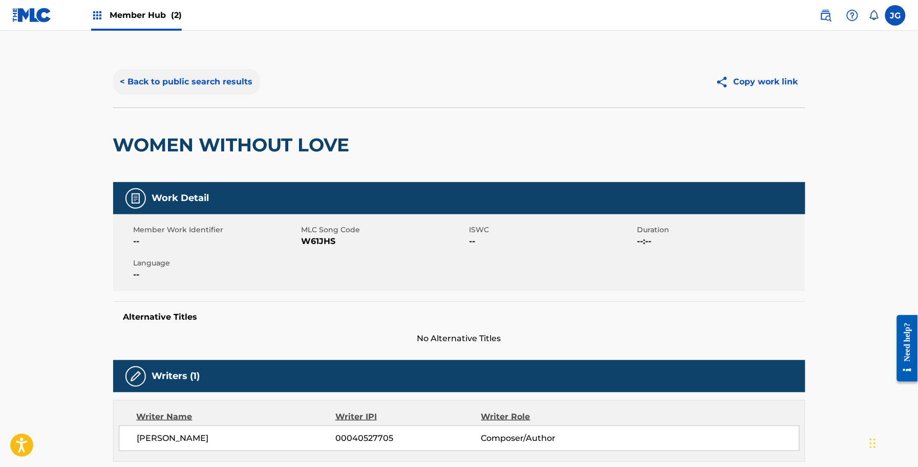
click at [151, 75] on button "< Back to public search results" at bounding box center [186, 82] width 147 height 26
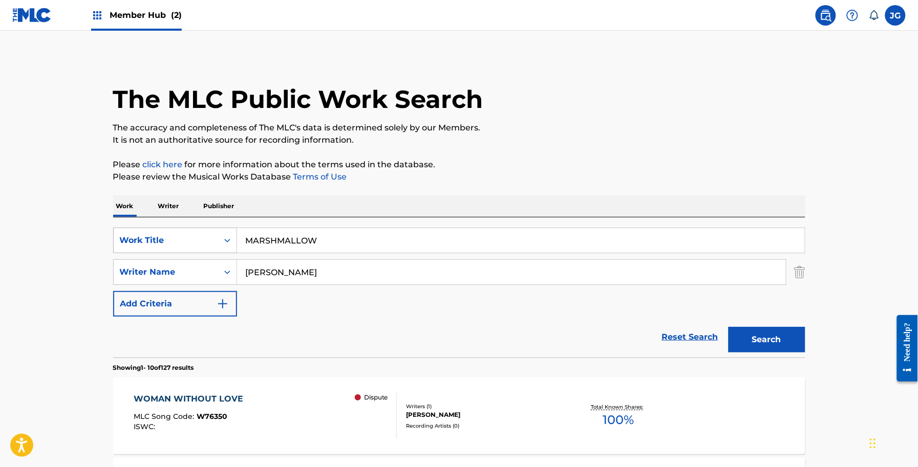
drag, startPoint x: 366, startPoint y: 234, endPoint x: 180, endPoint y: 244, distance: 186.0
click at [182, 244] on div "SearchWithCriteria068657f3-abeb-4e3b-bd8c-2663d0c33dd2 Work Title MARSHMALLOW" at bounding box center [459, 241] width 692 height 26
paste input "PARTY TIL THE COWS COME HOME"
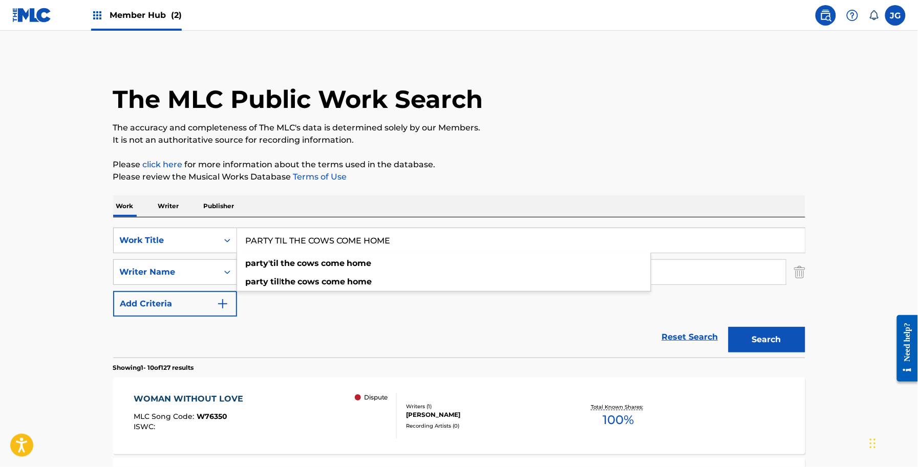
type input "PARTY TIL THE COWS COME HOME"
click at [479, 196] on div "Work Writer Publisher" at bounding box center [459, 206] width 692 height 21
drag, startPoint x: 151, startPoint y: 287, endPoint x: 0, endPoint y: 277, distance: 151.3
click at [746, 124] on p "The accuracy and completeness of The MLC's data is determined solely by our Mem…" at bounding box center [459, 128] width 692 height 12
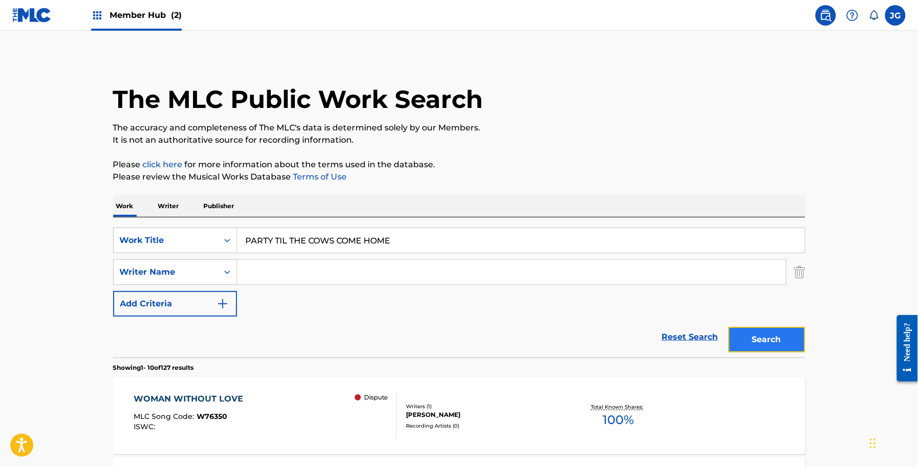
click at [748, 338] on button "Search" at bounding box center [766, 340] width 77 height 26
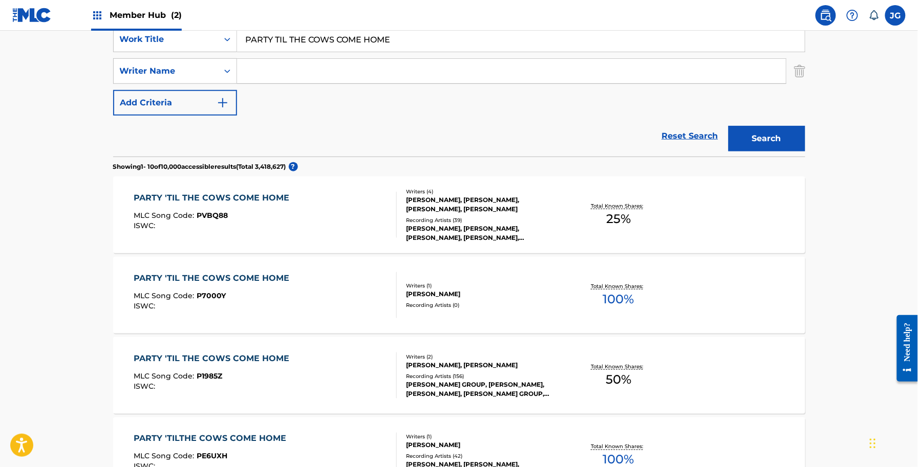
scroll to position [265, 0]
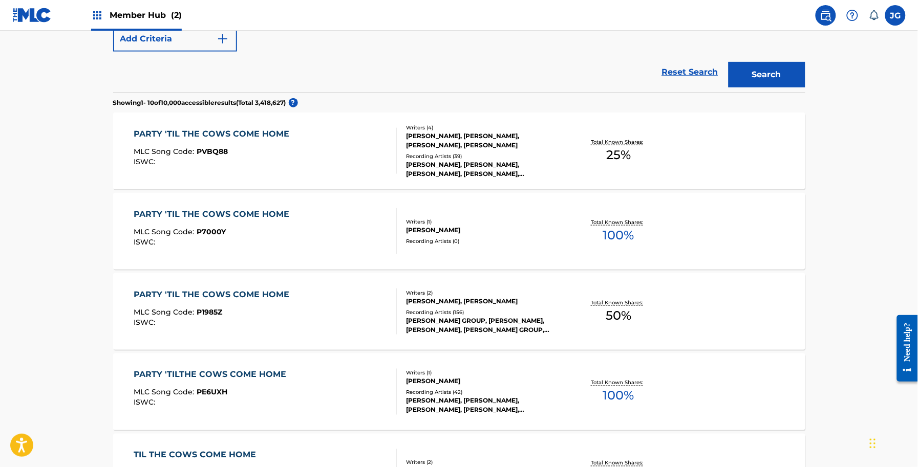
click at [318, 147] on div "PARTY 'TIL THE COWS COME HOME MLC Song Code : PVBQ88 ISWC :" at bounding box center [265, 151] width 263 height 46
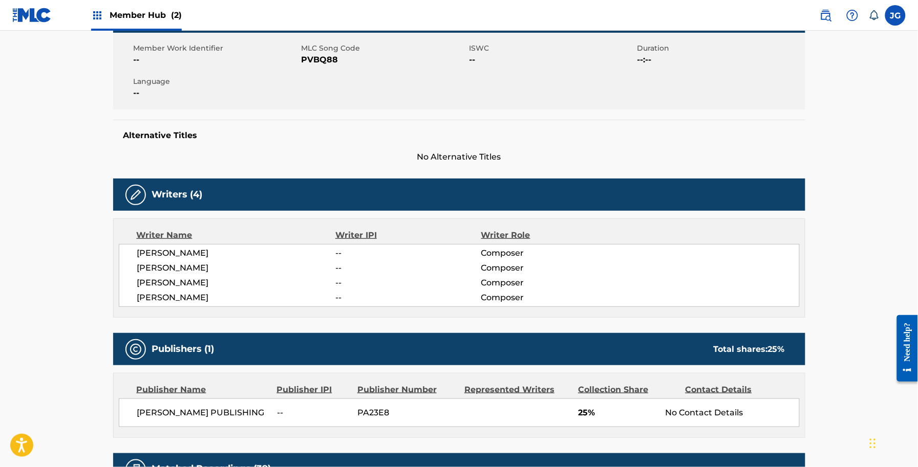
scroll to position [192, 0]
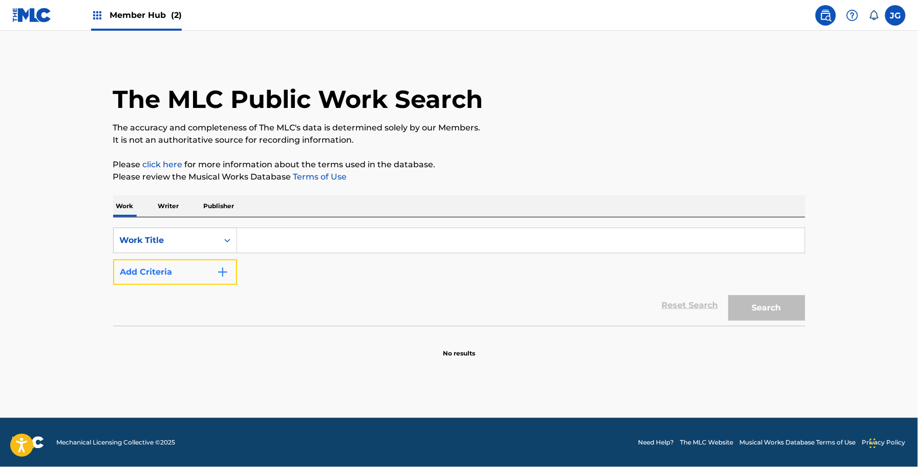
click at [187, 275] on button "Add Criteria" at bounding box center [175, 272] width 124 height 26
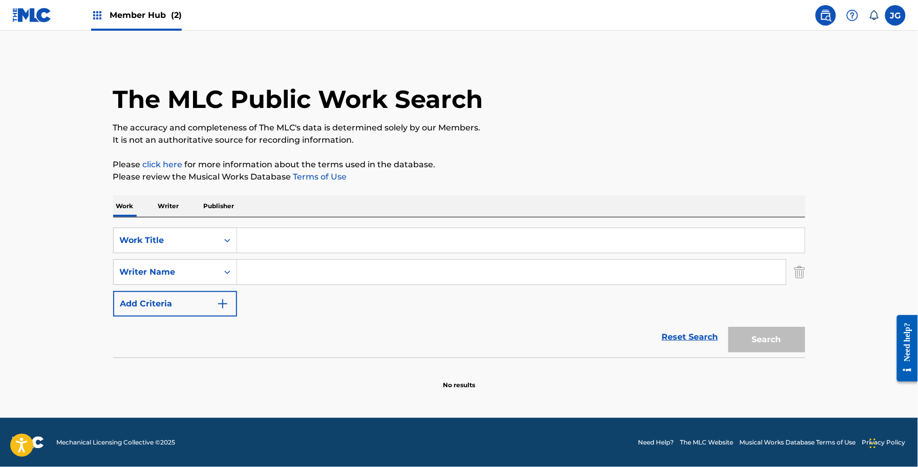
click at [351, 224] on div "SearchWithCriteriab77aea2a-cddd-4f4f-b0eb-155e0431951f Work Title SearchWithCri…" at bounding box center [459, 288] width 692 height 140
click at [356, 241] on input "Search Form" at bounding box center [521, 240] width 568 height 25
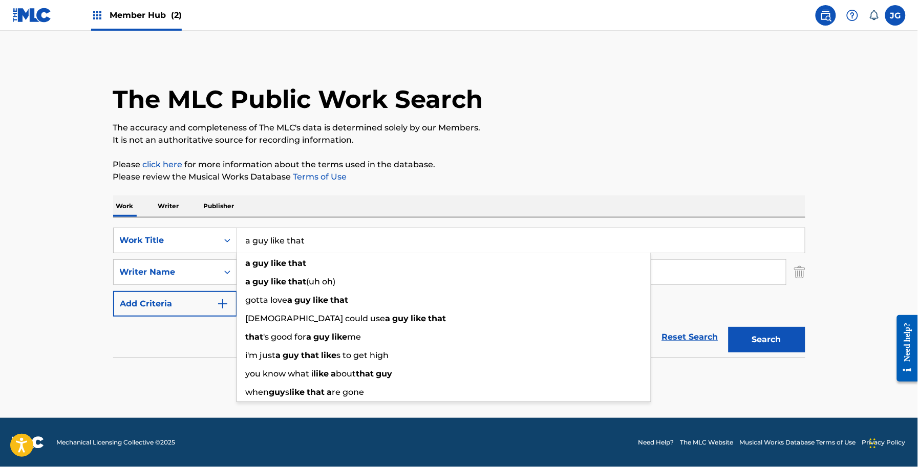
type input "a guy like that"
click at [173, 370] on section "No results" at bounding box center [459, 376] width 692 height 27
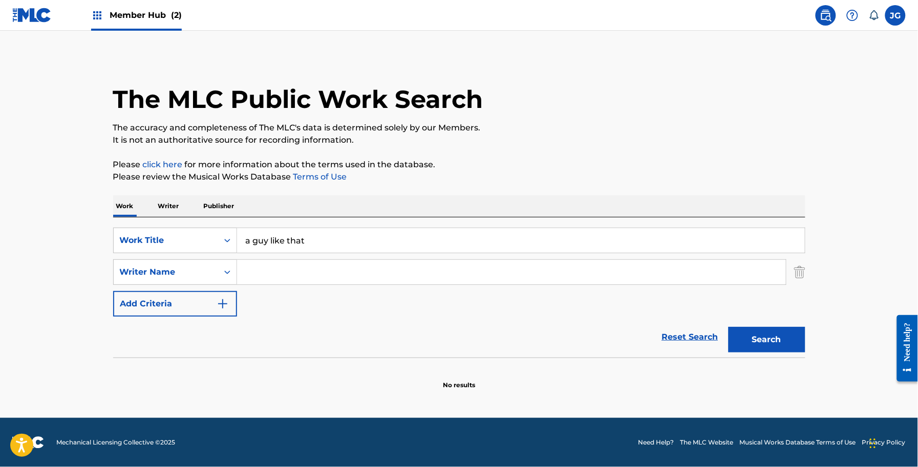
click at [279, 271] on input "Search Form" at bounding box center [511, 272] width 549 height 25
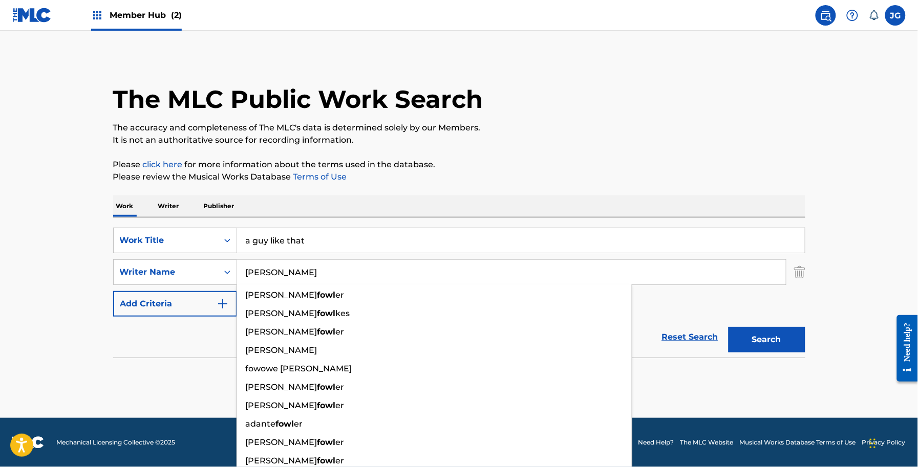
type input "[PERSON_NAME]"
click at [728, 327] on button "Search" at bounding box center [766, 340] width 77 height 26
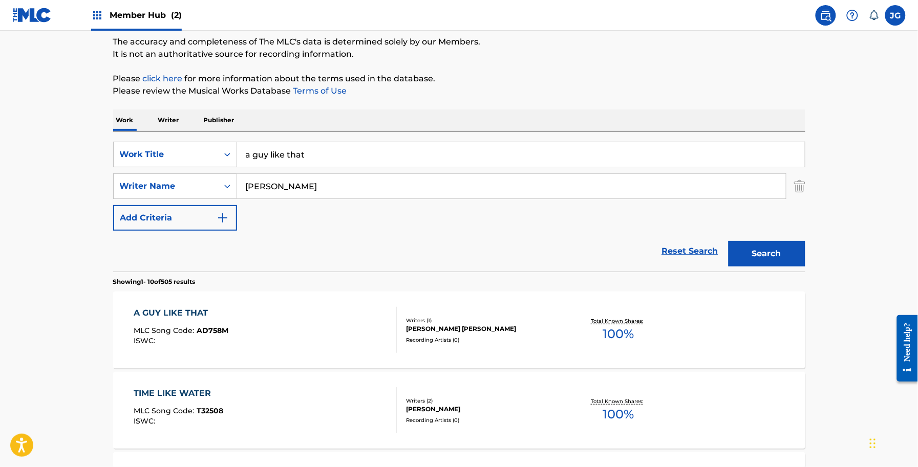
scroll to position [192, 0]
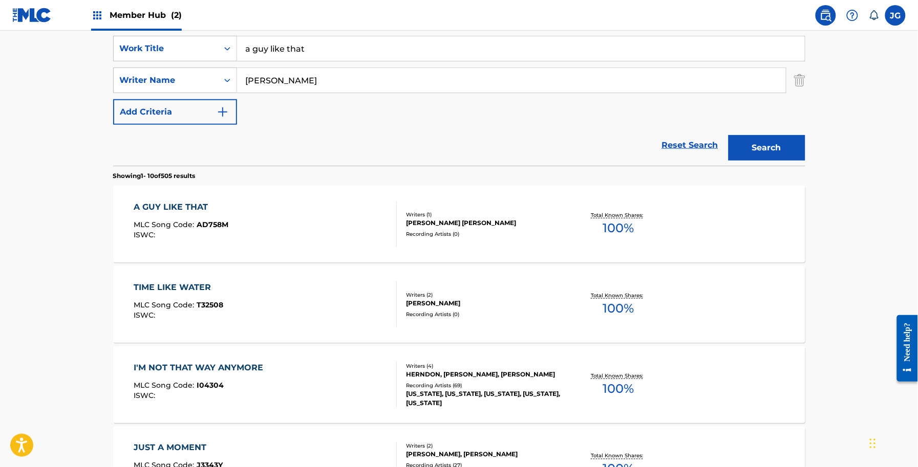
click at [489, 231] on div "Recording Artists ( 0 )" at bounding box center [483, 234] width 155 height 8
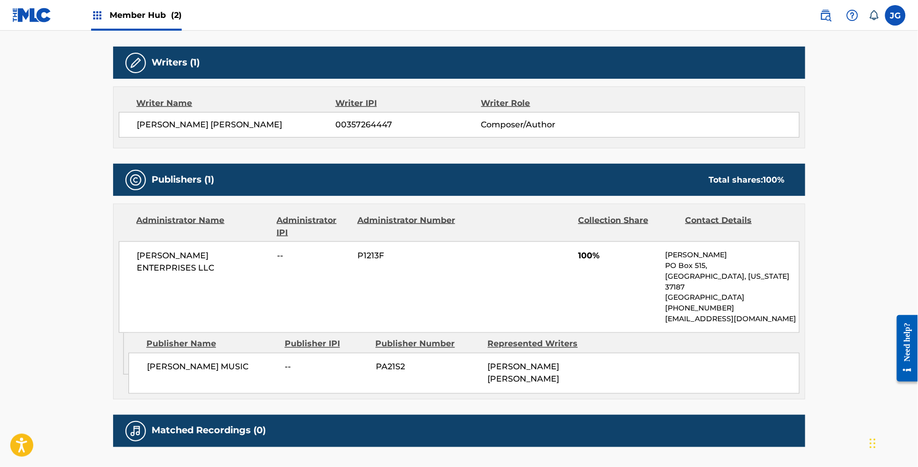
scroll to position [320, 0]
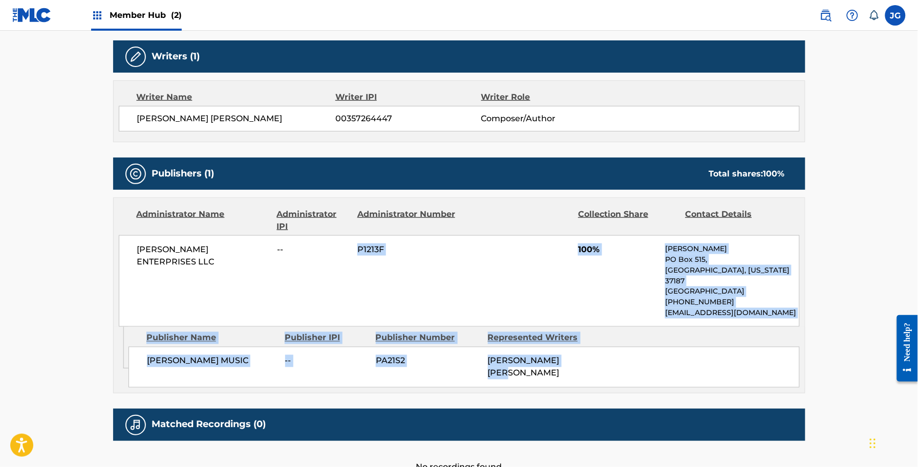
drag, startPoint x: 595, startPoint y: 352, endPoint x: 324, endPoint y: 290, distance: 278.1
click at [324, 290] on div "Administrator Name Administrator IPI Administrator Number Collection Share Cont…" at bounding box center [459, 296] width 692 height 196
click at [324, 290] on div "[PERSON_NAME] ENTERPRISES LLC -- P1213F 100% [PERSON_NAME] [STREET_ADDRESS][US_…" at bounding box center [459, 281] width 681 height 92
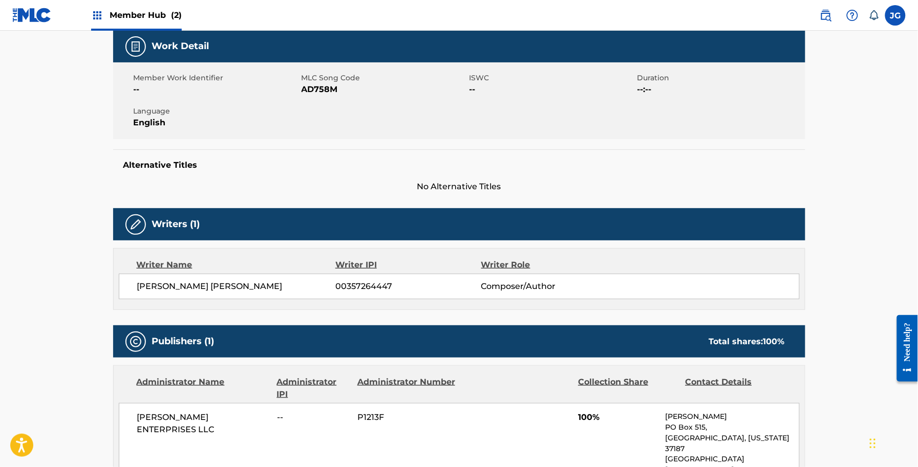
scroll to position [0, 0]
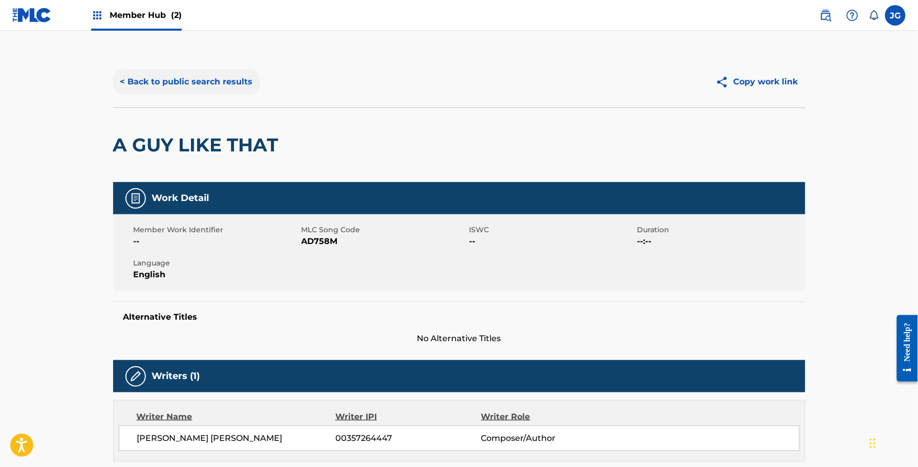
click at [238, 78] on button "< Back to public search results" at bounding box center [186, 82] width 147 height 26
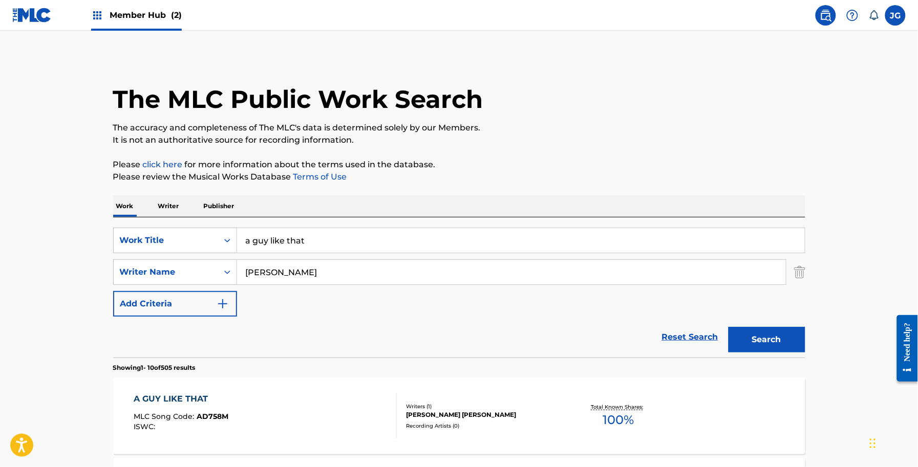
scroll to position [192, 0]
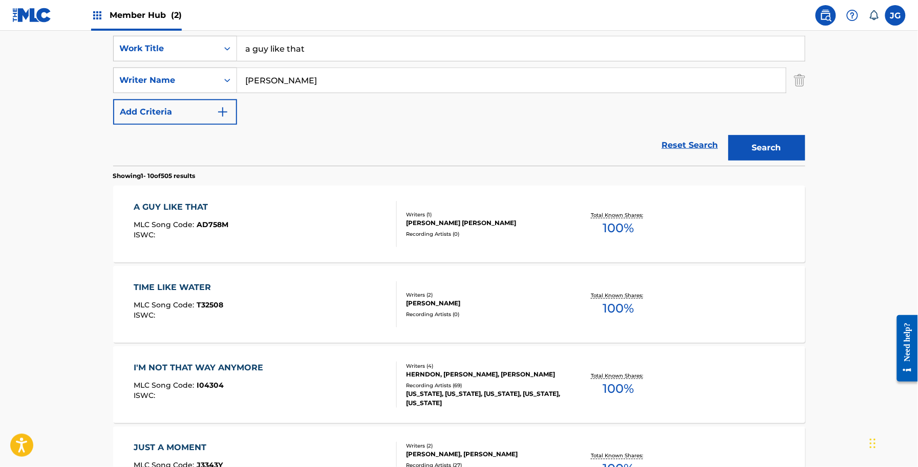
drag, startPoint x: 334, startPoint y: 49, endPoint x: 114, endPoint y: 25, distance: 221.4
click at [129, 35] on div "SearchWithCriteriab77aea2a-cddd-4f4f-b0eb-155e0431951f Work Title a guy like th…" at bounding box center [459, 96] width 692 height 140
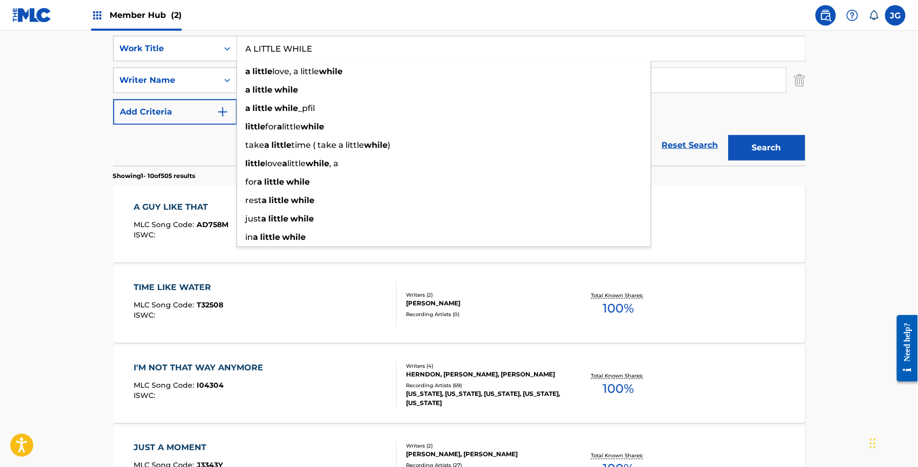
type input "A LITTLE WHILE"
click at [83, 67] on main "The MLC Public Work Search The accuracy and completeness of The MLC's data is d…" at bounding box center [459, 441] width 918 height 1205
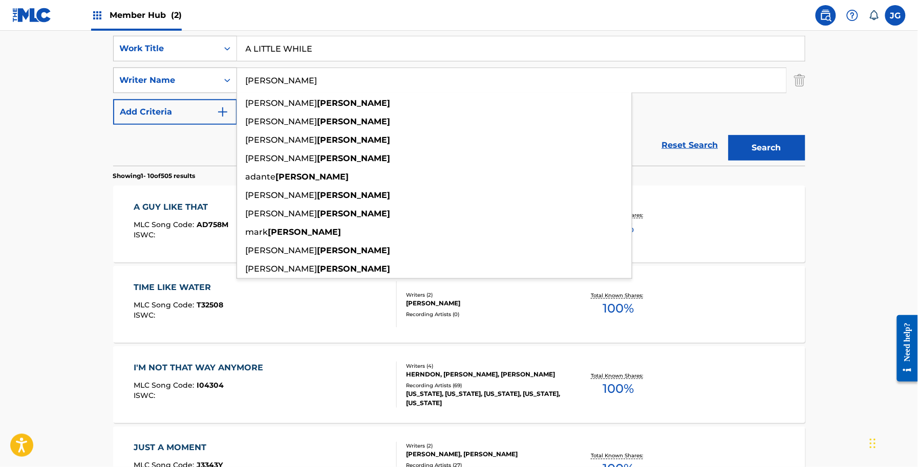
drag, startPoint x: 333, startPoint y: 73, endPoint x: 177, endPoint y: 83, distance: 156.9
click at [177, 83] on div "SearchWithCriteria152a5e2f-3ac3-4e35-9398-49241f2b2600 Writer Name [PERSON_NAME…" at bounding box center [459, 81] width 692 height 26
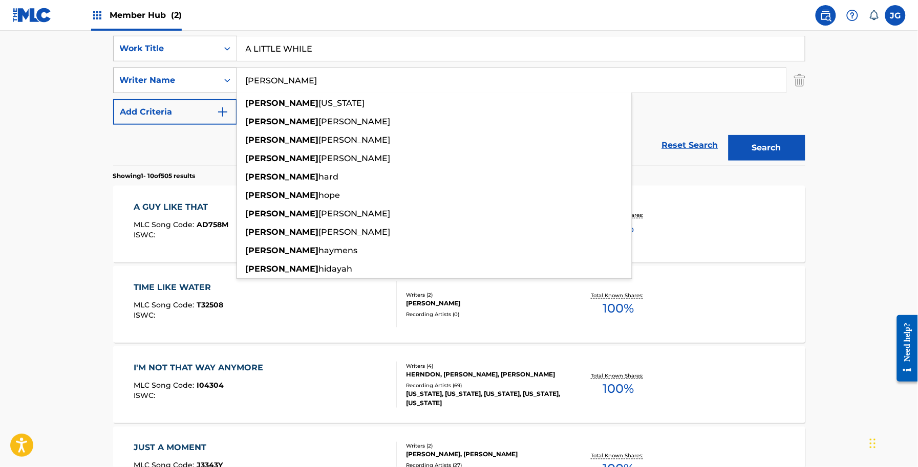
click at [728, 135] on button "Search" at bounding box center [766, 148] width 77 height 26
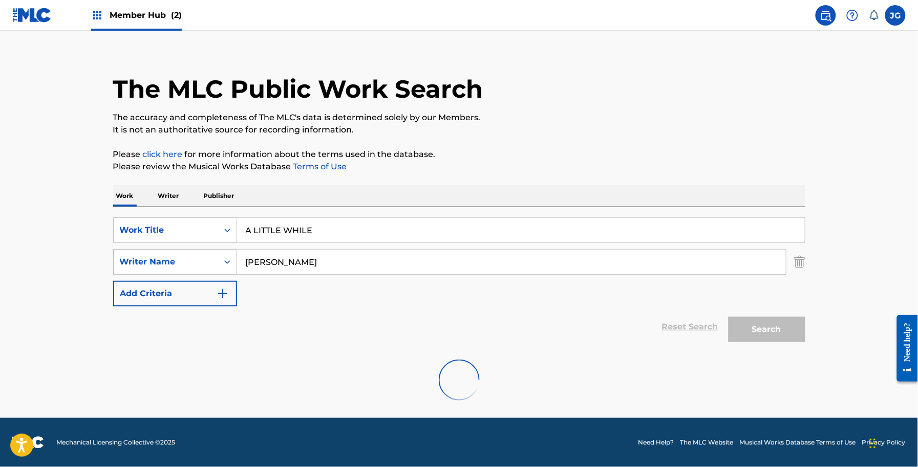
scroll to position [9, 0]
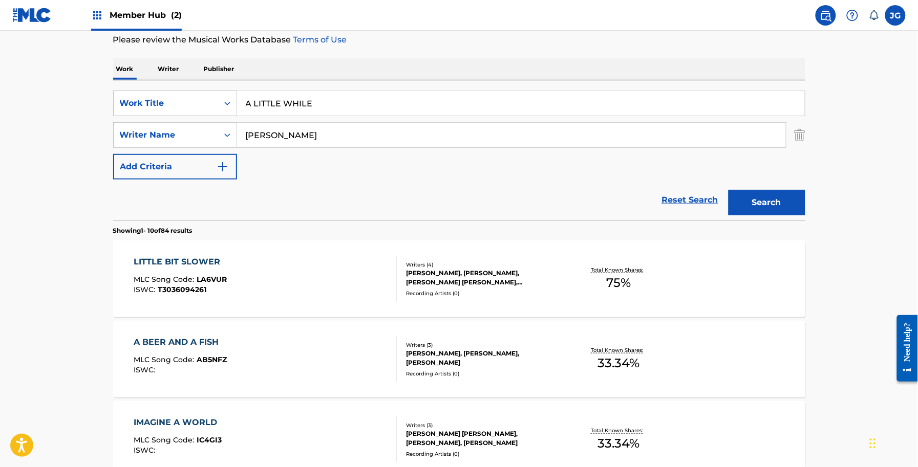
scroll to position [201, 0]
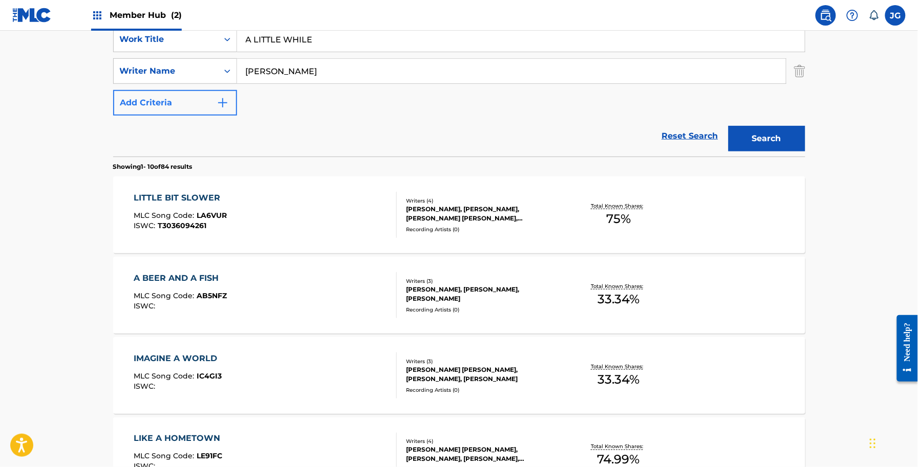
drag, startPoint x: 270, startPoint y: 71, endPoint x: 154, endPoint y: 92, distance: 118.2
click at [154, 92] on div "SearchWithCriteriab77aea2a-cddd-4f4f-b0eb-155e0431951f Work Title A LITTLE WHIL…" at bounding box center [459, 71] width 692 height 89
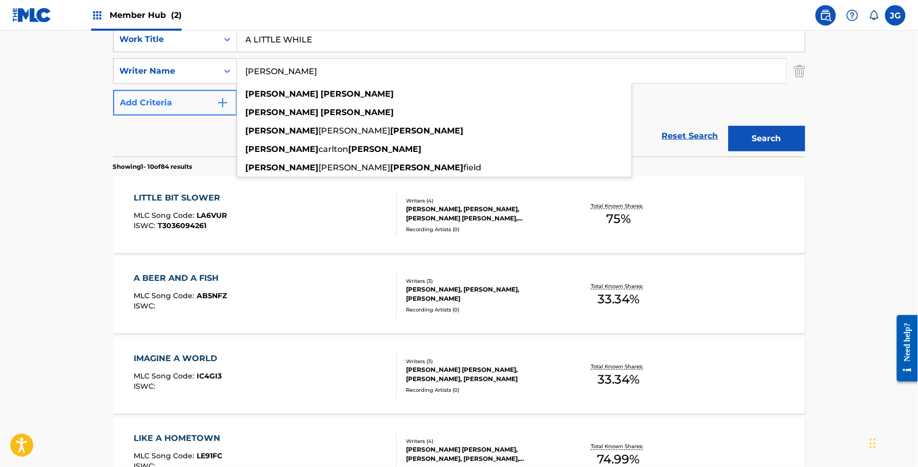
type input "[PERSON_NAME]"
click at [728, 126] on button "Search" at bounding box center [766, 139] width 77 height 26
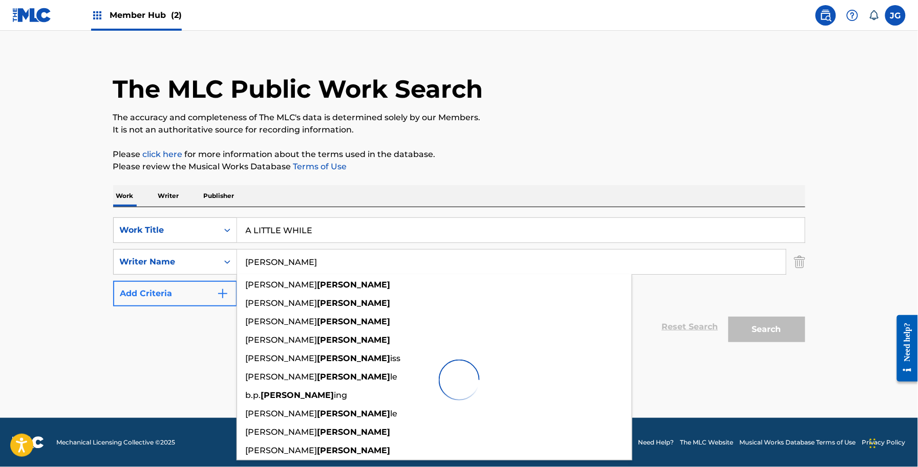
scroll to position [9, 0]
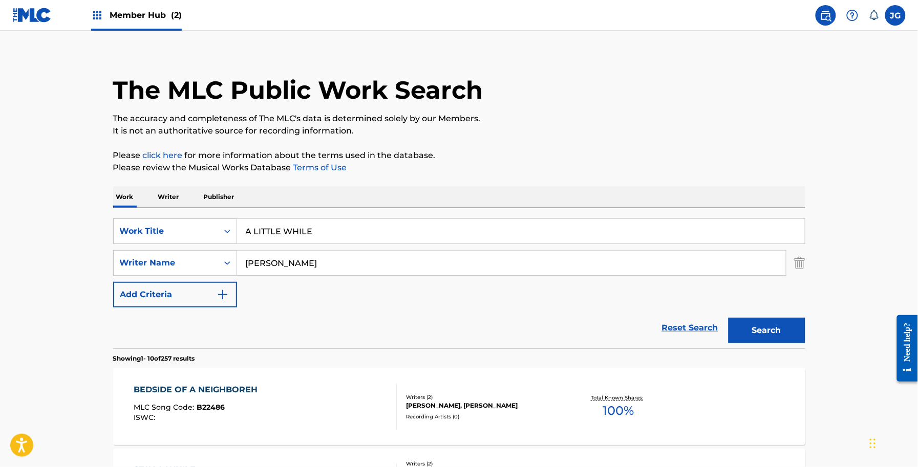
click at [723, 159] on p "Please click here for more information about the terms used in the database." at bounding box center [459, 155] width 692 height 12
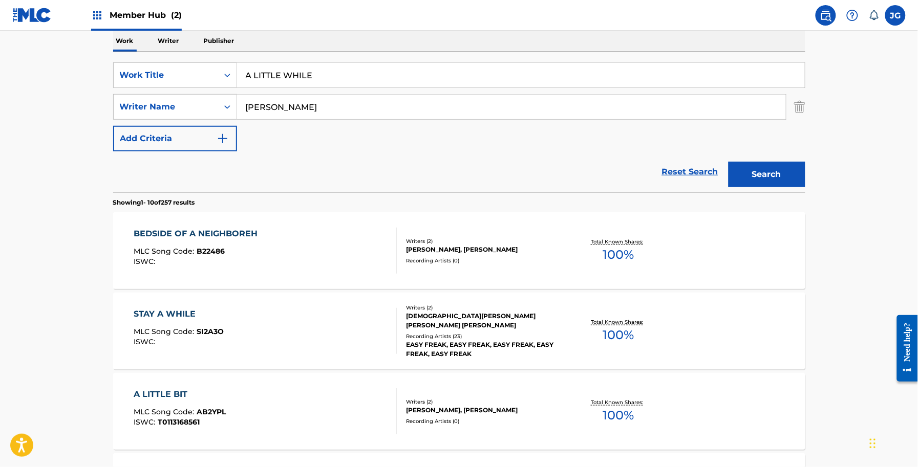
scroll to position [201, 0]
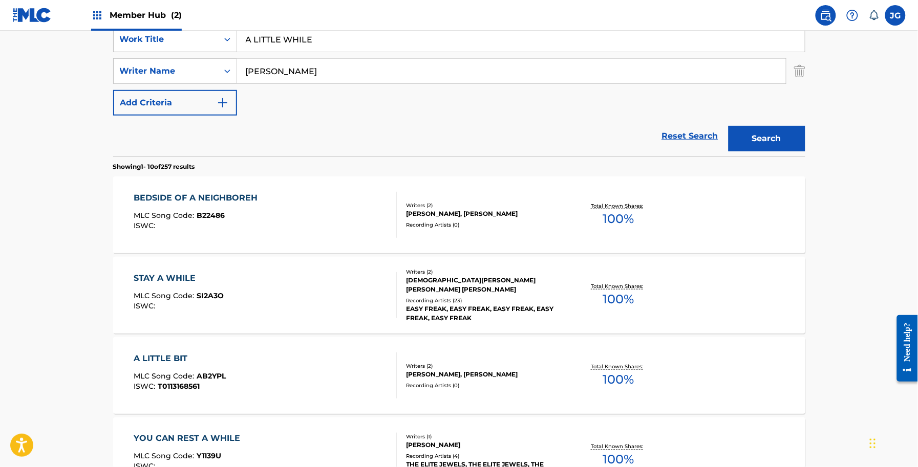
click at [251, 297] on div "STAY A WHILE MLC Song Code : SI2A3O ISWC :" at bounding box center [265, 295] width 263 height 46
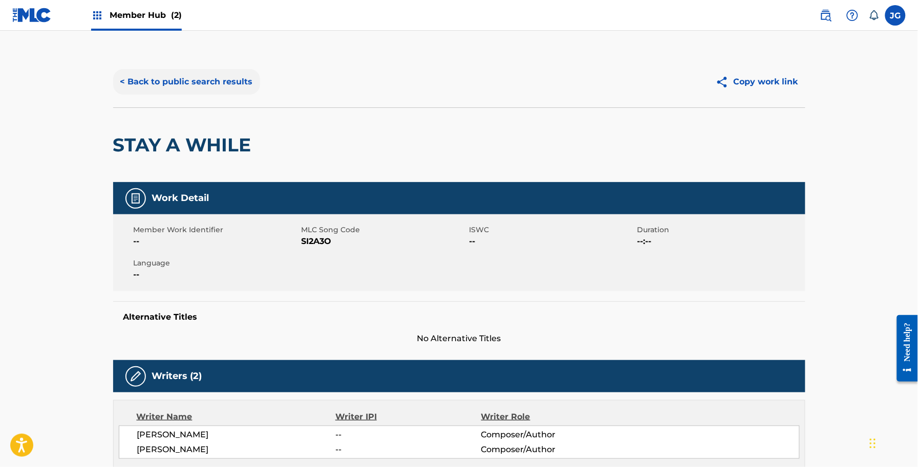
click at [162, 79] on button "< Back to public search results" at bounding box center [186, 82] width 147 height 26
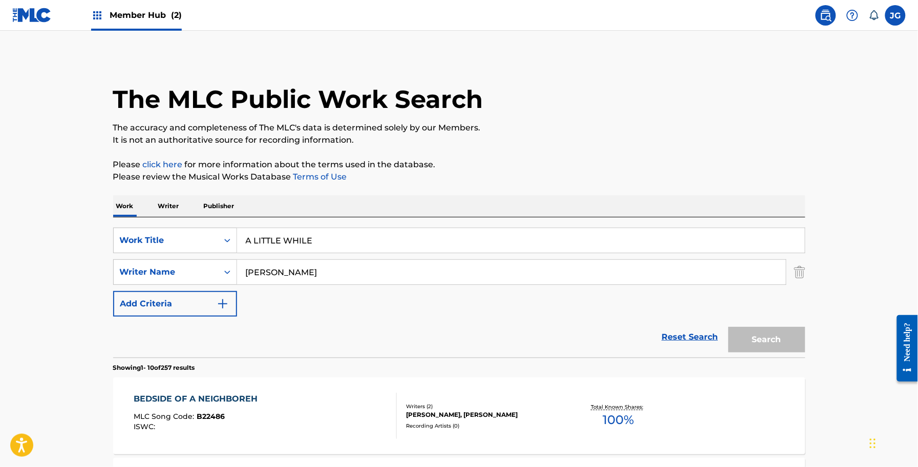
scroll to position [201, 0]
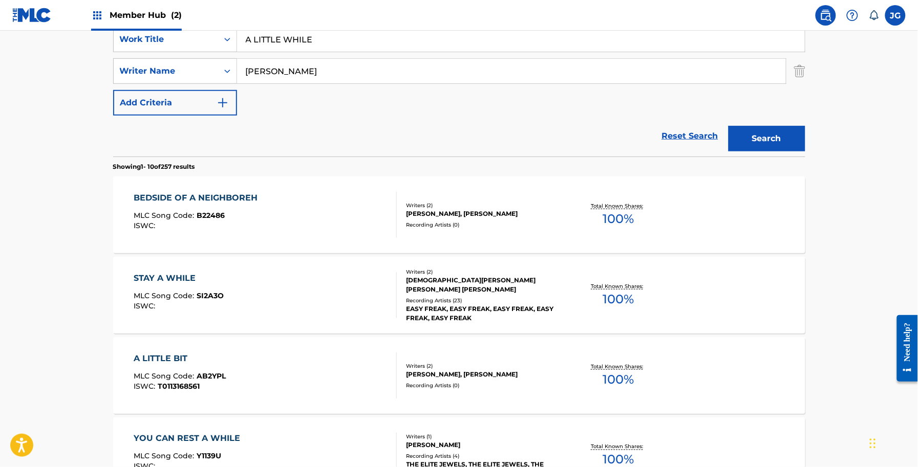
click at [310, 394] on div "A LITTLE BIT MLC Song Code : AB2YPL ISWC : T0113168561" at bounding box center [265, 376] width 263 height 46
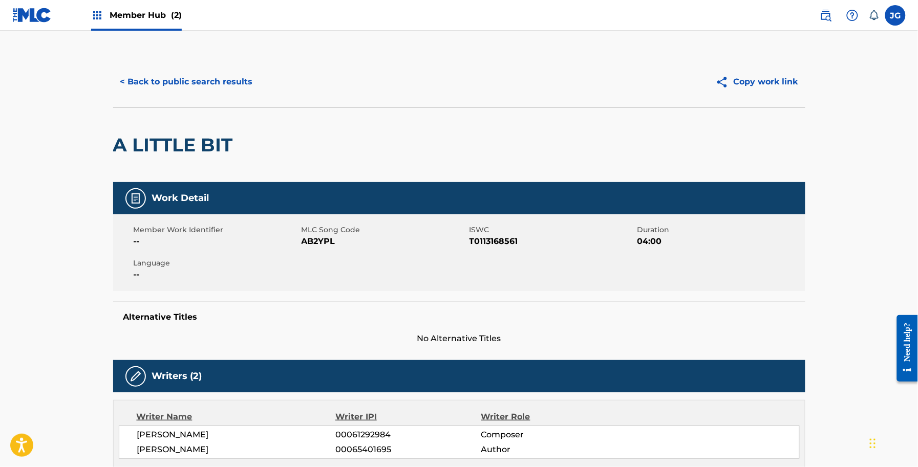
click at [228, 65] on div "< Back to public search results Copy work link" at bounding box center [459, 81] width 692 height 51
click at [231, 78] on button "< Back to public search results" at bounding box center [186, 82] width 147 height 26
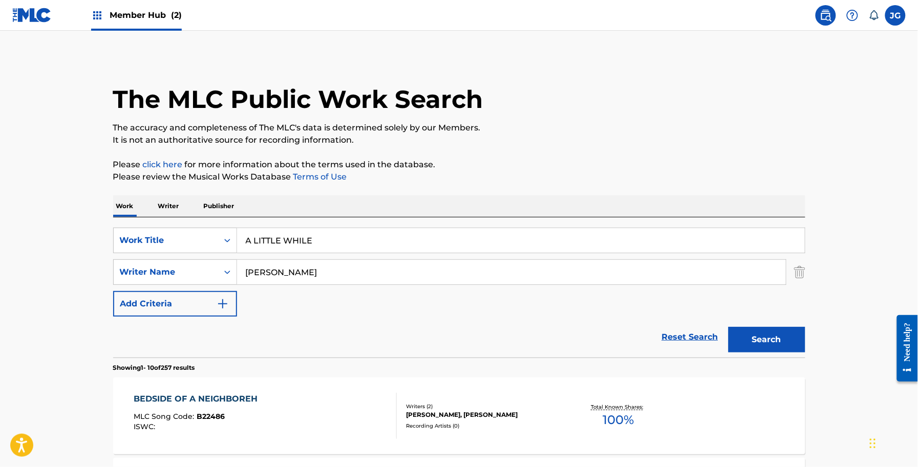
scroll to position [201, 0]
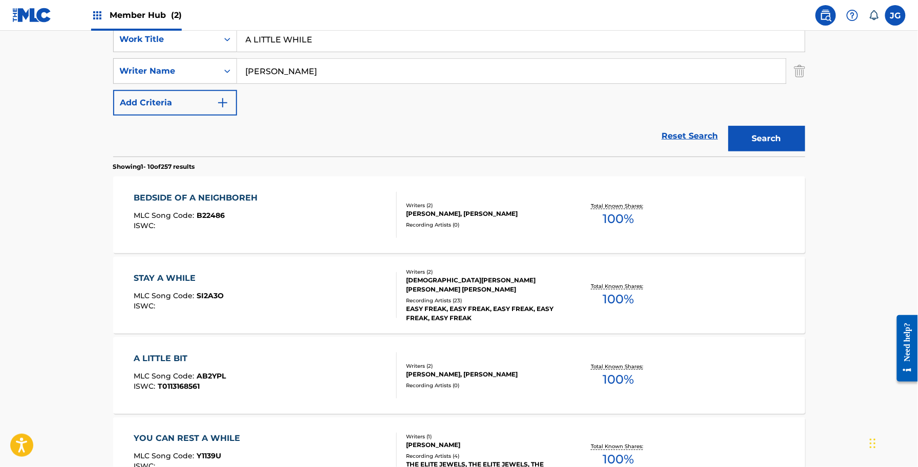
click at [247, 70] on input "[PERSON_NAME]" at bounding box center [511, 71] width 549 height 25
type input "[PERSON_NAME]"
click at [760, 136] on button "Search" at bounding box center [766, 139] width 77 height 26
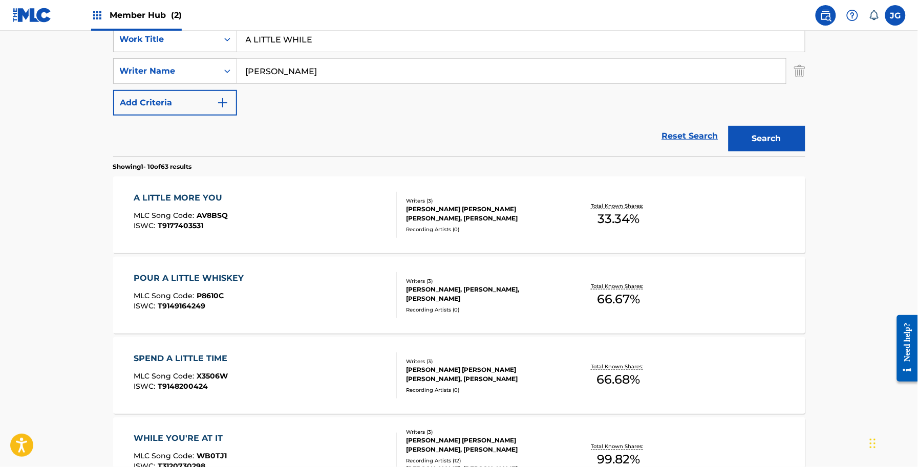
click at [589, 203] on div "Total Known Shares: 33.34 %" at bounding box center [618, 215] width 115 height 31
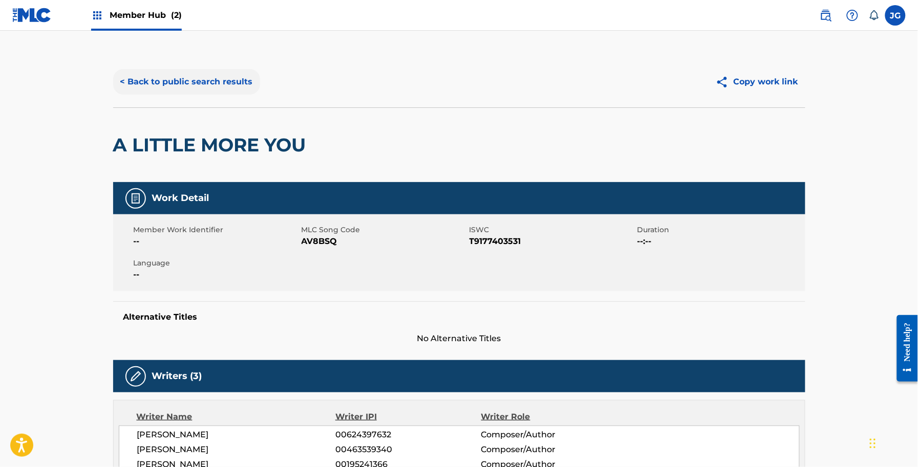
click at [188, 70] on button "< Back to public search results" at bounding box center [186, 82] width 147 height 26
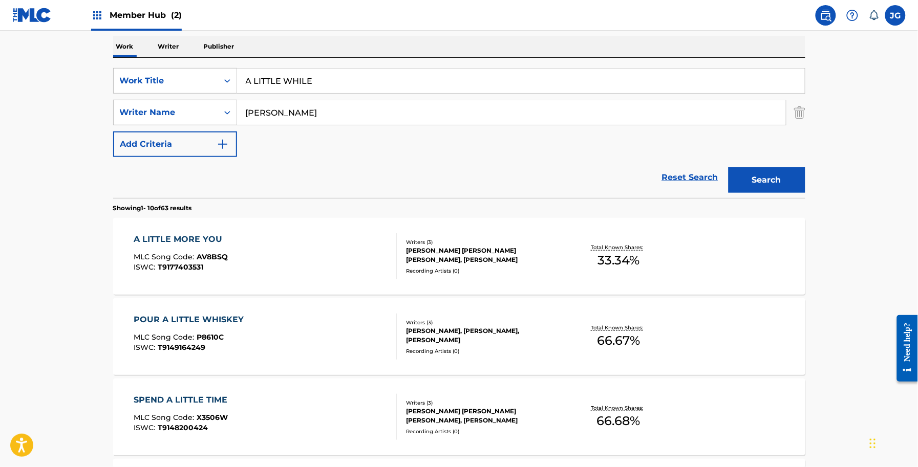
scroll to position [137, 0]
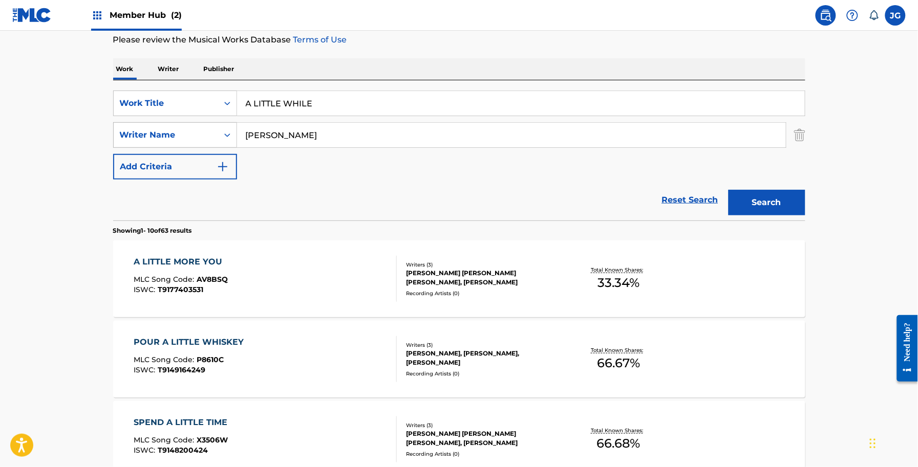
drag, startPoint x: 336, startPoint y: 142, endPoint x: 110, endPoint y: 138, distance: 225.7
click at [117, 139] on div "SearchWithCriteria152a5e2f-3ac3-4e35-9398-49241f2b2600 Writer Name [PERSON_NAME]" at bounding box center [459, 135] width 692 height 26
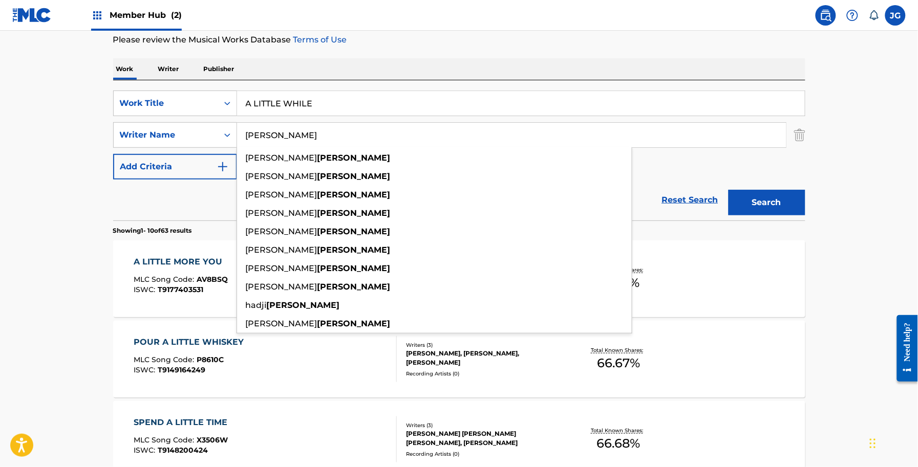
type input "[PERSON_NAME]"
click at [728, 190] on button "Search" at bounding box center [766, 203] width 77 height 26
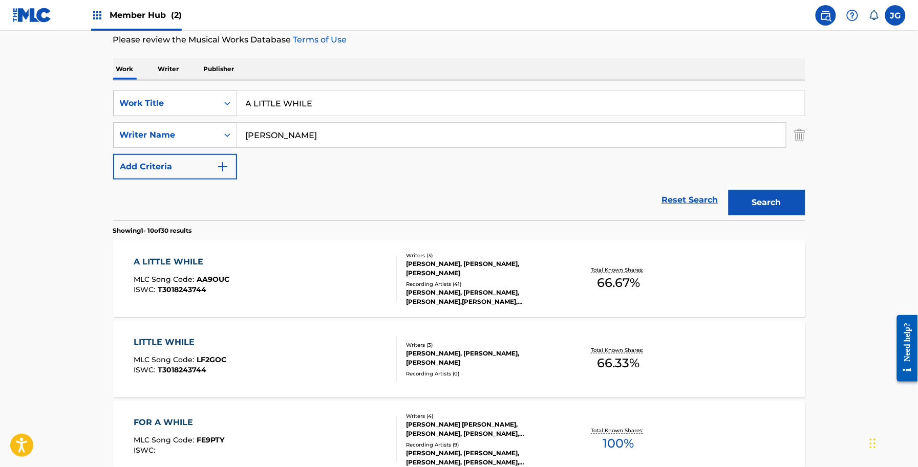
click at [539, 257] on div "Writers ( 3 )" at bounding box center [483, 256] width 155 height 8
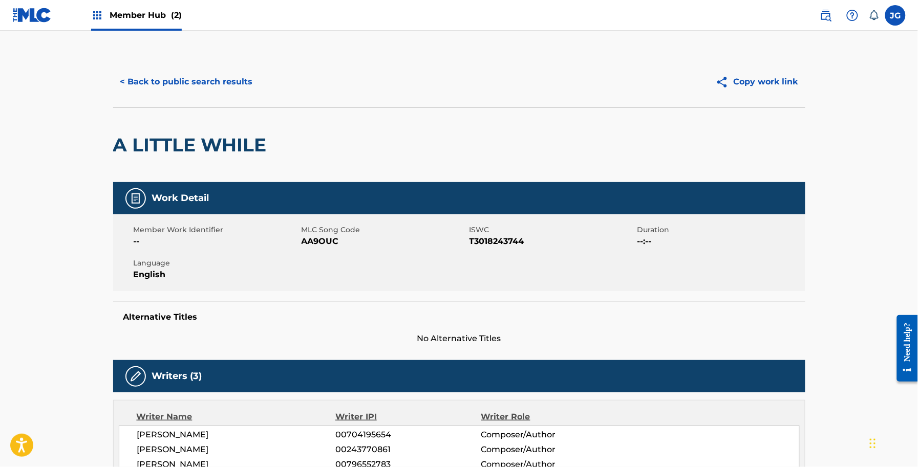
click at [176, 63] on div "< Back to public search results Copy work link" at bounding box center [459, 81] width 692 height 51
click at [184, 78] on button "< Back to public search results" at bounding box center [186, 82] width 147 height 26
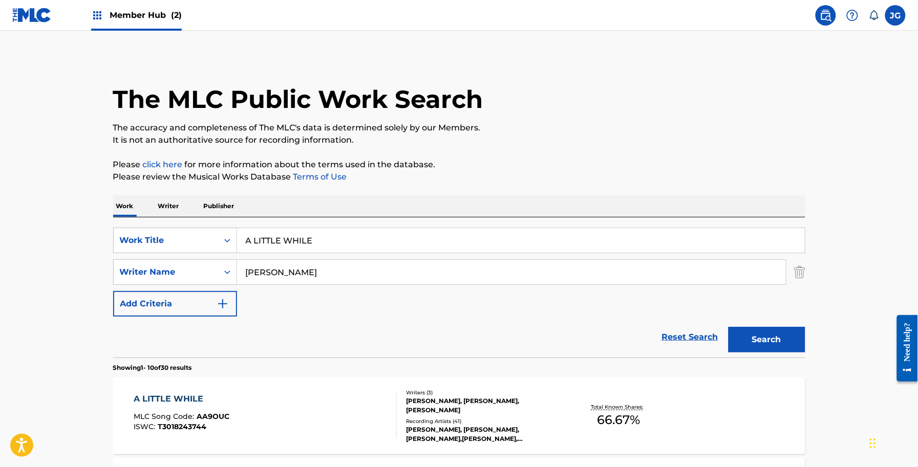
scroll to position [137, 0]
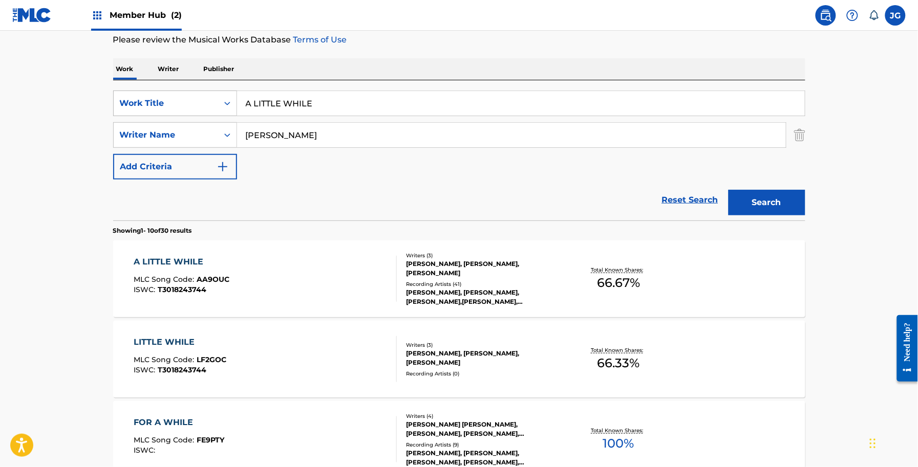
drag, startPoint x: 356, startPoint y: 108, endPoint x: 180, endPoint y: 102, distance: 175.6
click at [189, 109] on div "SearchWithCriteriab77aea2a-cddd-4f4f-b0eb-155e0431951f Work Title A LITTLE WHILE" at bounding box center [459, 104] width 692 height 26
type input "AIN'T GOT TROUBLE NOW"
drag, startPoint x: 423, startPoint y: 67, endPoint x: 395, endPoint y: 100, distance: 43.6
click at [422, 72] on div "Work Writer Publisher" at bounding box center [459, 68] width 692 height 21
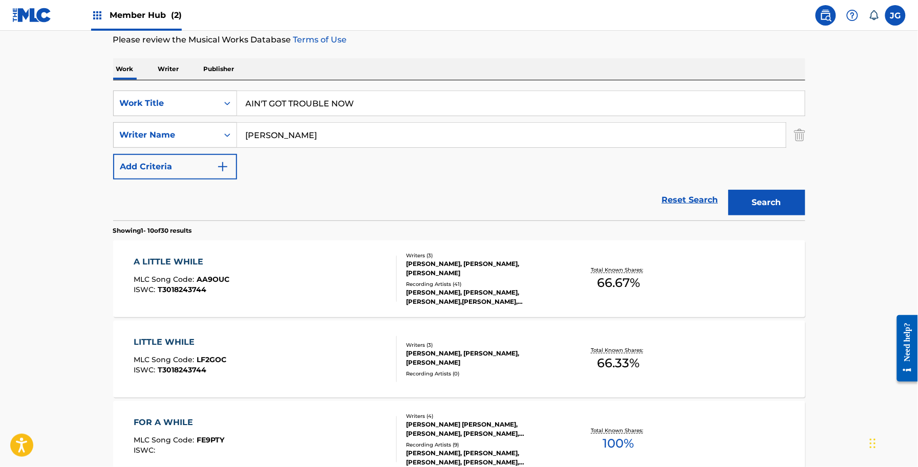
drag, startPoint x: 354, startPoint y: 128, endPoint x: 351, endPoint y: 134, distance: 6.2
click at [353, 132] on input "[PERSON_NAME]" at bounding box center [511, 135] width 549 height 25
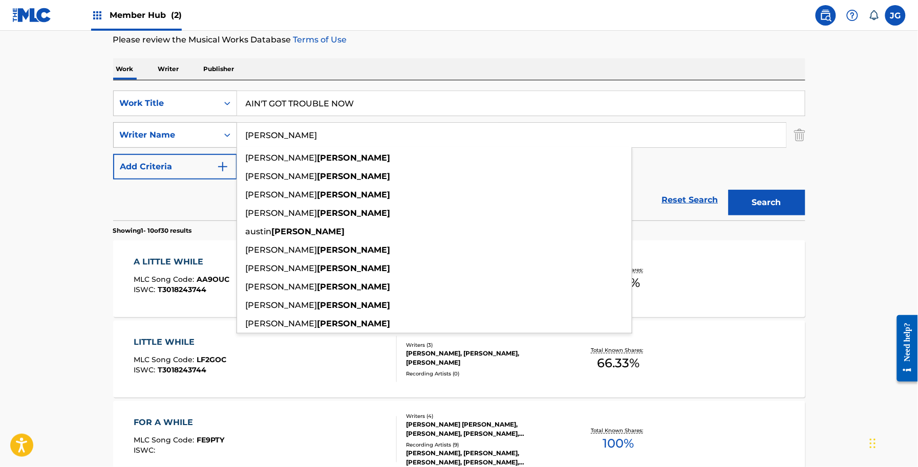
drag, startPoint x: 320, startPoint y: 137, endPoint x: 205, endPoint y: 138, distance: 114.7
click at [205, 138] on div "SearchWithCriteria152a5e2f-3ac3-4e35-9398-49241f2b2600 Writer Name [PERSON_NAME…" at bounding box center [459, 135] width 692 height 26
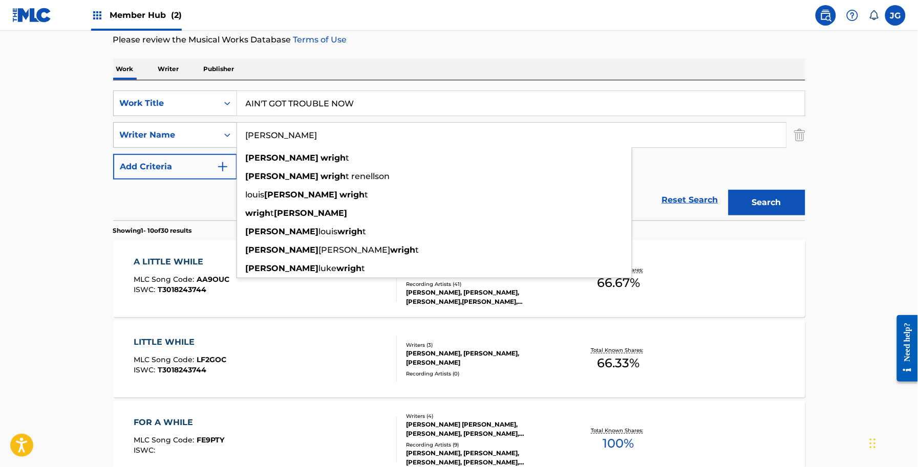
type input "[PERSON_NAME]"
click at [728, 190] on button "Search" at bounding box center [766, 203] width 77 height 26
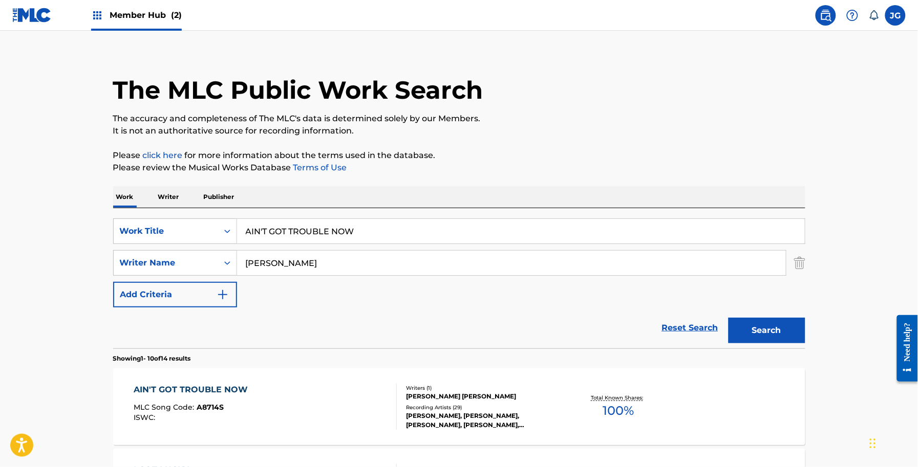
click at [517, 156] on p "Please click here for more information about the terms used in the database." at bounding box center [459, 155] width 692 height 12
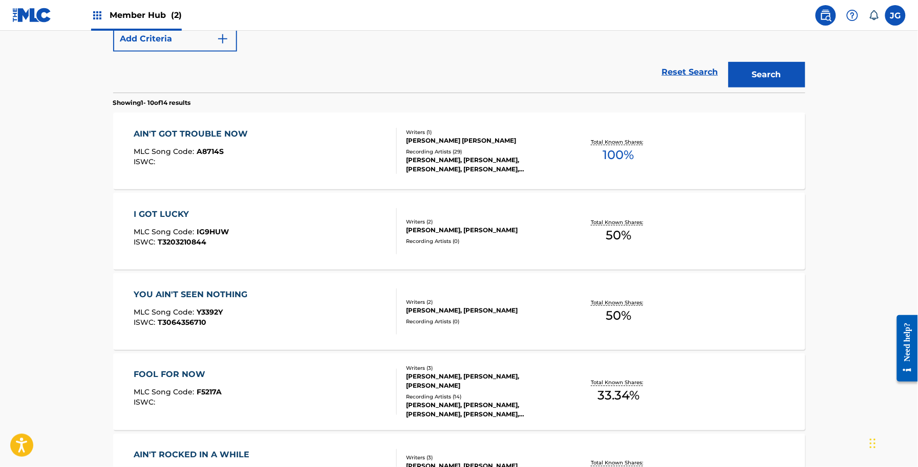
click at [513, 159] on div "[PERSON_NAME], [PERSON_NAME], [PERSON_NAME], [PERSON_NAME], [PERSON_NAME], [PER…" at bounding box center [483, 165] width 155 height 18
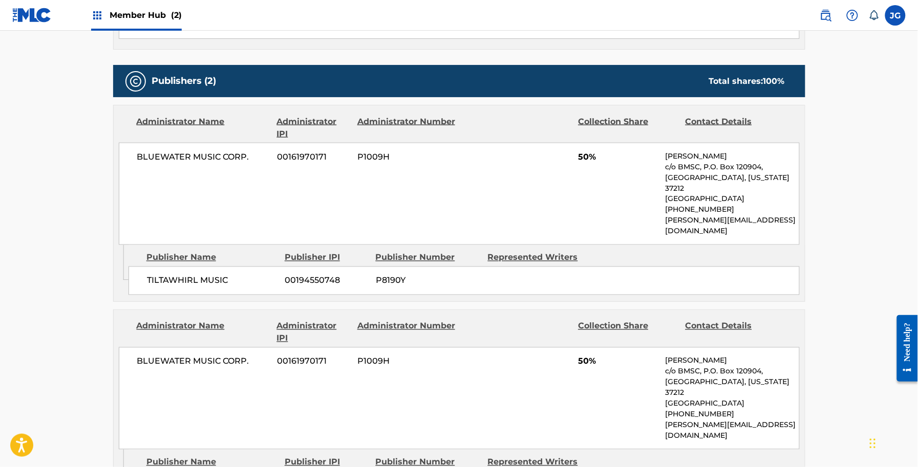
scroll to position [512, 0]
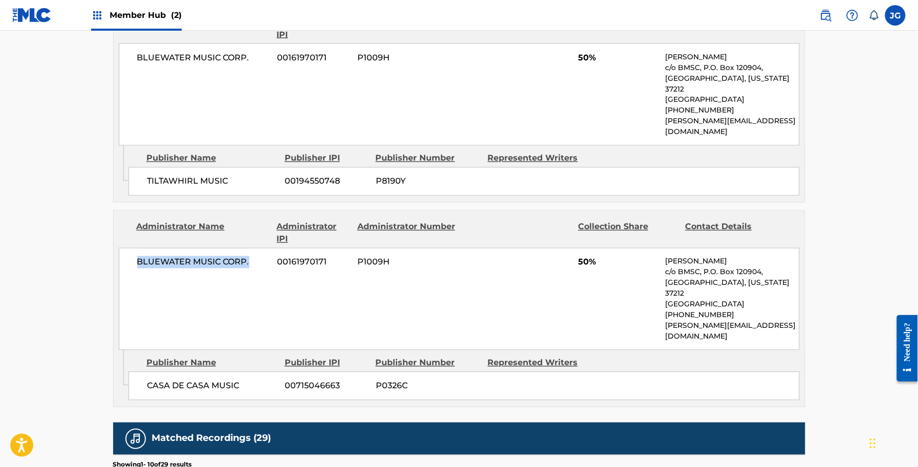
drag, startPoint x: 272, startPoint y: 251, endPoint x: 137, endPoint y: 247, distance: 135.2
click at [137, 248] on div "BLUEWATER MUSIC CORP. 00161970171 P1009H 50% [PERSON_NAME] c/o BMSC, P.O. [GEOG…" at bounding box center [459, 299] width 681 height 102
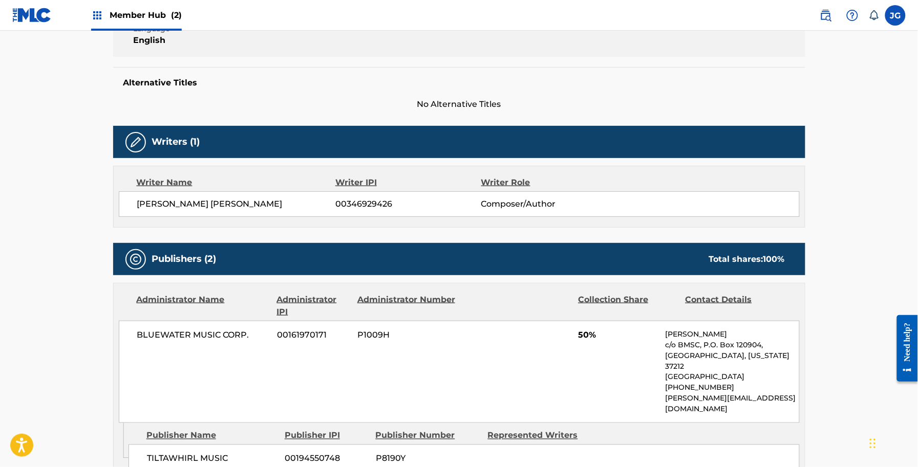
scroll to position [192, 0]
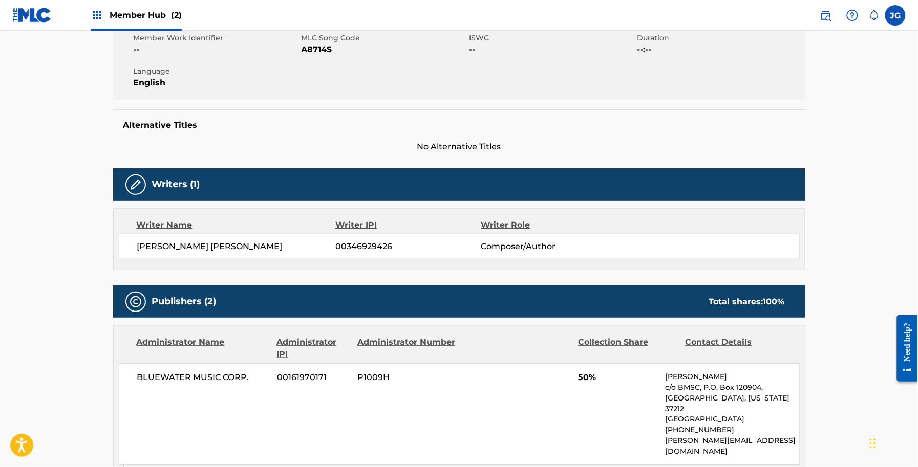
click at [293, 220] on div "Writer Name" at bounding box center [236, 225] width 199 height 12
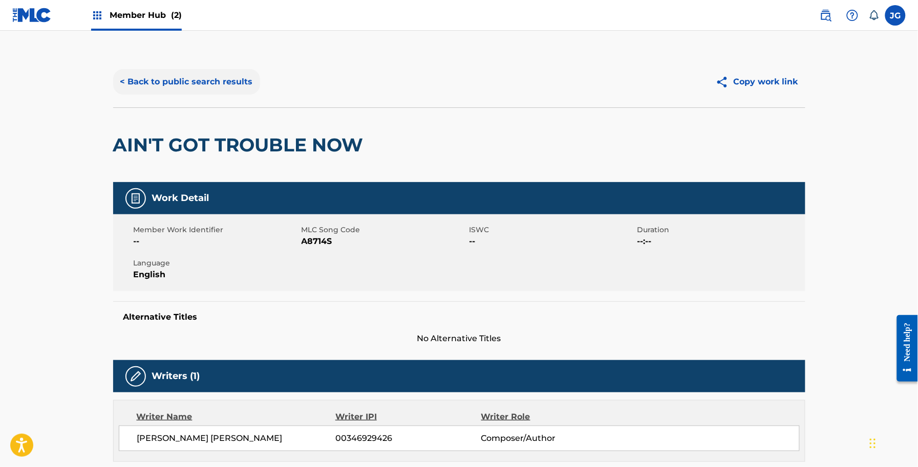
click at [186, 77] on button "< Back to public search results" at bounding box center [186, 82] width 147 height 26
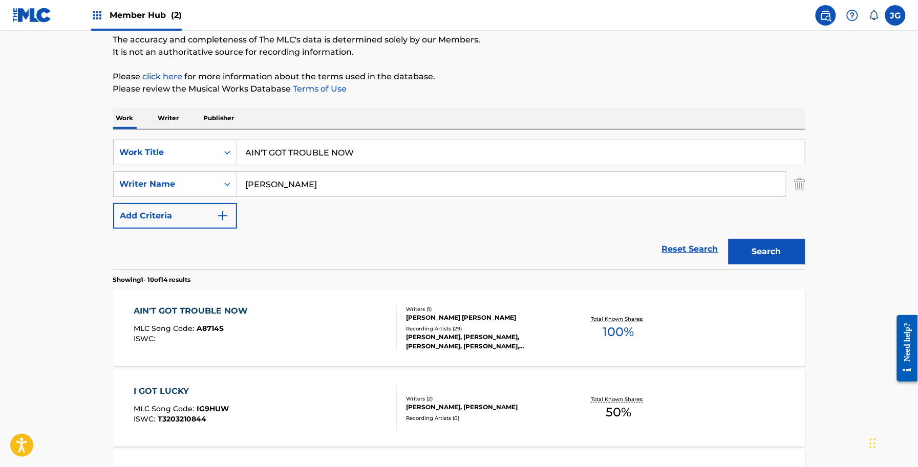
scroll to position [68, 0]
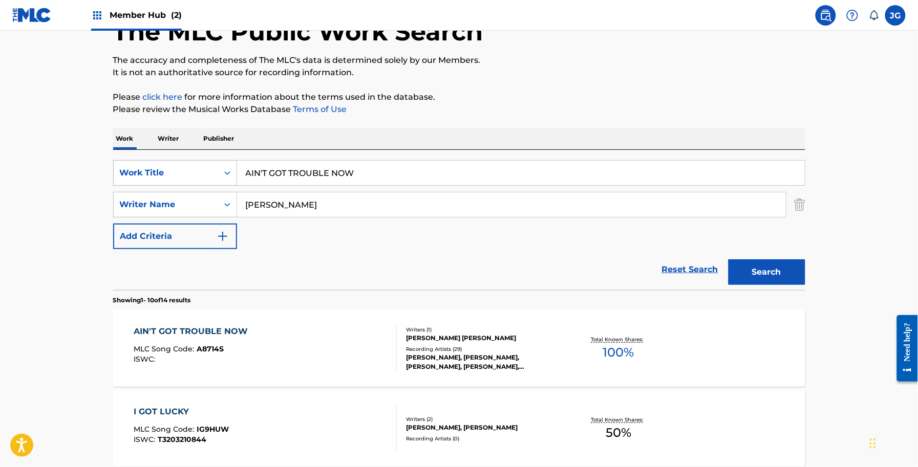
drag, startPoint x: 383, startPoint y: 165, endPoint x: 175, endPoint y: 175, distance: 208.0
click at [175, 175] on div "SearchWithCriteriab77aea2a-cddd-4f4f-b0eb-155e0431951f Work Title AIN'T GOT TRO…" at bounding box center [459, 173] width 692 height 26
paste input "WHO I WAS"
type input "AIN'T WHO I WAS"
drag, startPoint x: 397, startPoint y: 138, endPoint x: 390, endPoint y: 180, distance: 42.5
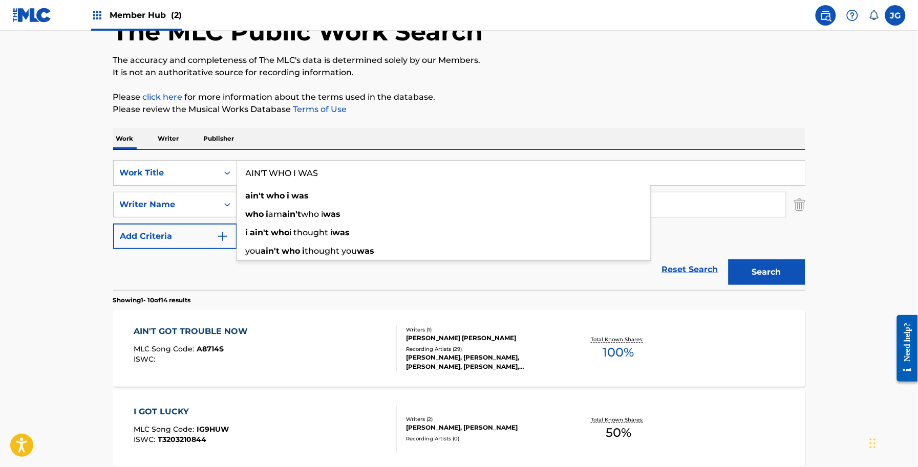
click at [399, 144] on div "Work Writer Publisher" at bounding box center [459, 138] width 692 height 21
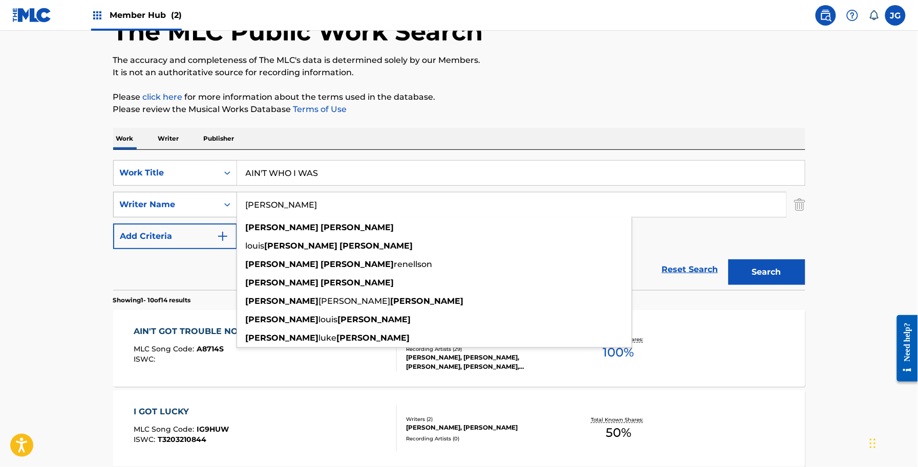
drag, startPoint x: 367, startPoint y: 206, endPoint x: 139, endPoint y: 212, distance: 228.4
click at [173, 214] on div "SearchWithCriteria152a5e2f-3ac3-4e35-9398-49241f2b2600 Writer Name [PERSON_NAME…" at bounding box center [459, 205] width 692 height 26
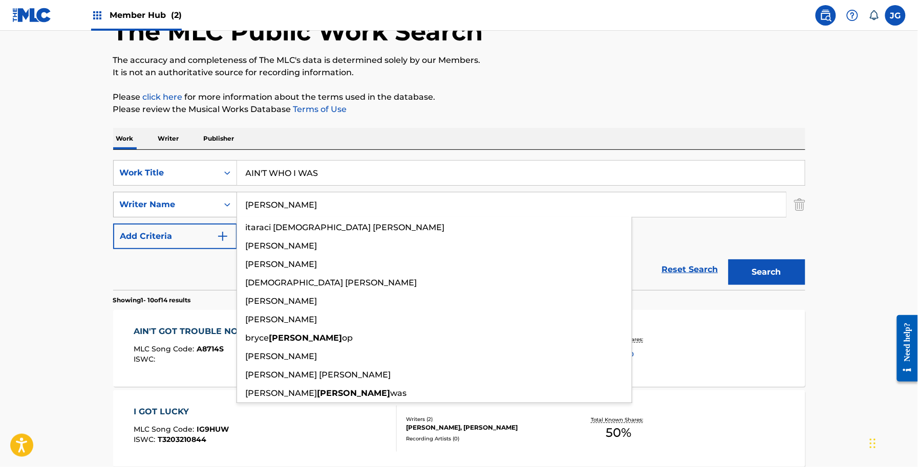
click at [728, 259] on button "Search" at bounding box center [766, 272] width 77 height 26
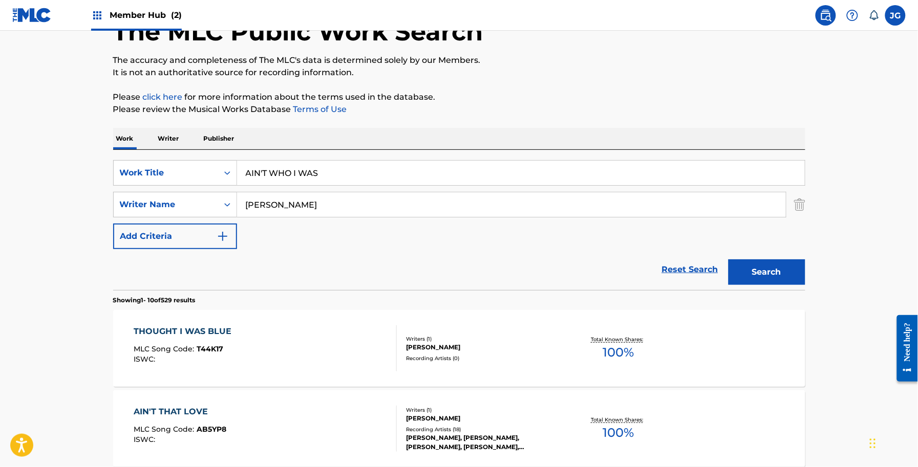
drag, startPoint x: 297, startPoint y: 205, endPoint x: 170, endPoint y: 186, distance: 127.8
click at [175, 198] on div "SearchWithCriteria152a5e2f-3ac3-4e35-9398-49241f2b2600 Writer Name [PERSON_NAME]" at bounding box center [459, 205] width 692 height 26
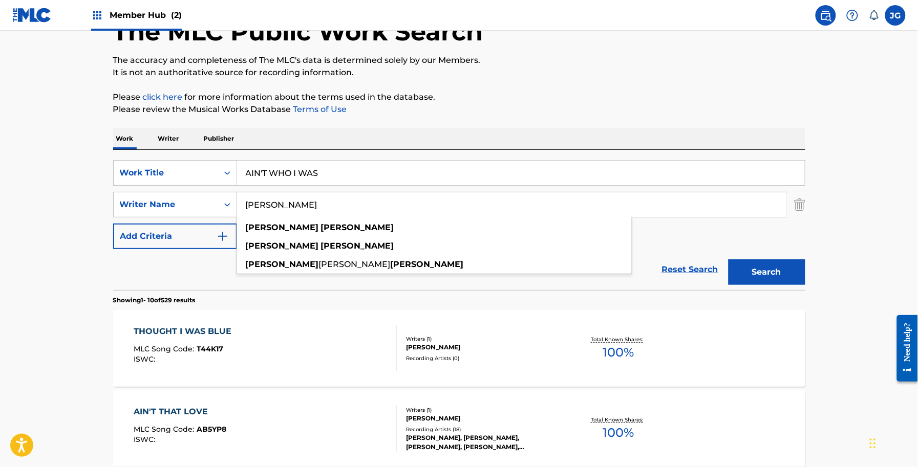
type input "[PERSON_NAME]"
click at [728, 259] on button "Search" at bounding box center [766, 272] width 77 height 26
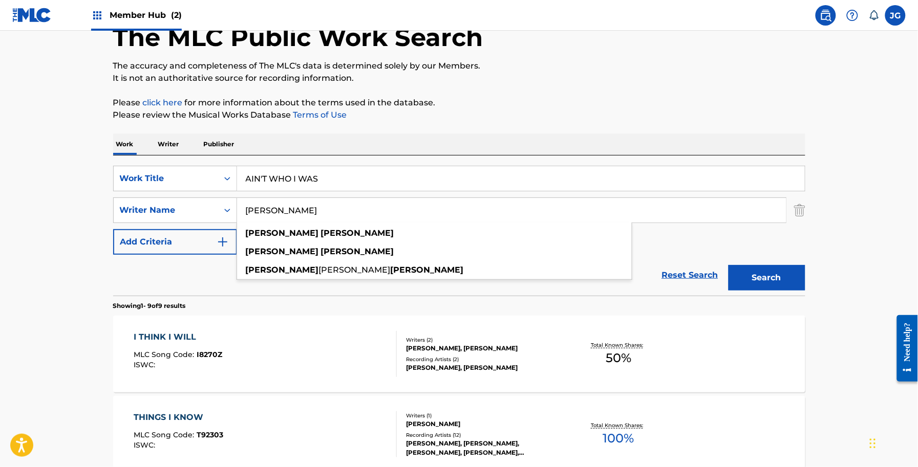
scroll to position [0, 0]
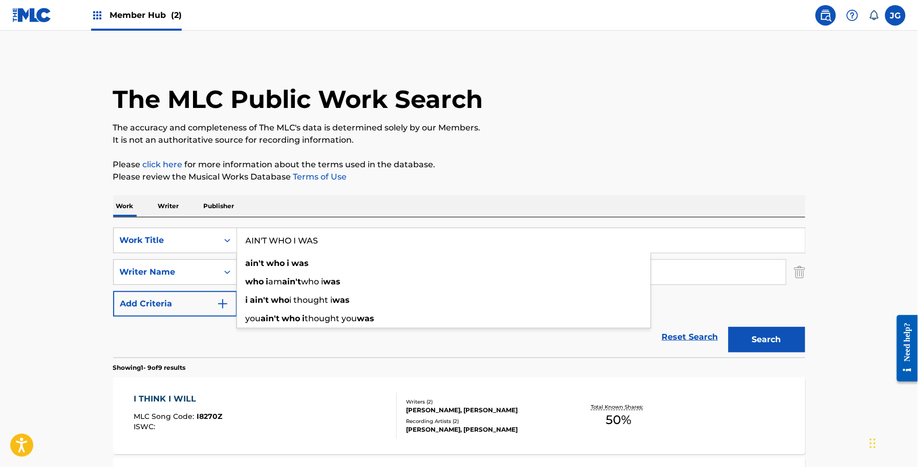
drag, startPoint x: 360, startPoint y: 241, endPoint x: 137, endPoint y: 196, distance: 227.6
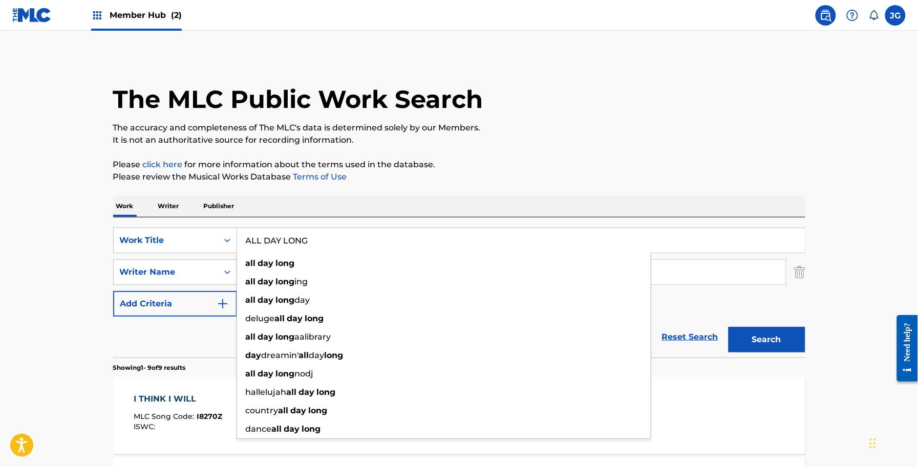
type input "ALL DAY LONG"
click at [685, 183] on p "Please review the Musical Works Database Terms of Use" at bounding box center [459, 177] width 692 height 12
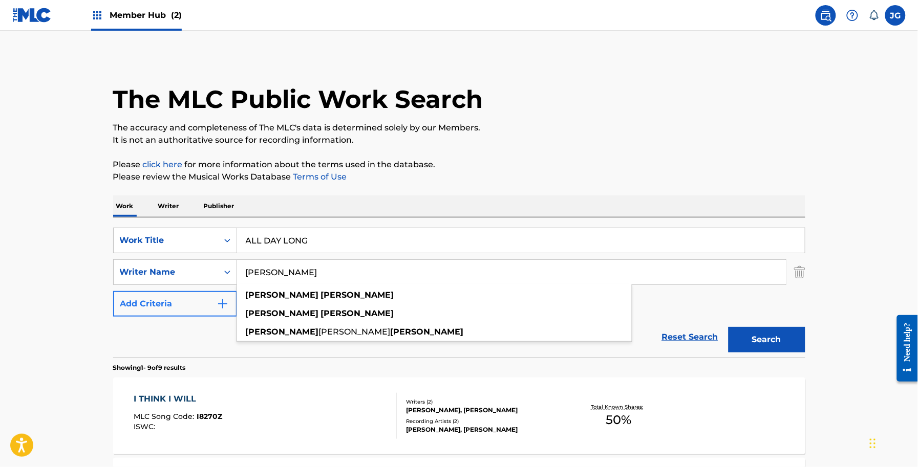
drag, startPoint x: 538, startPoint y: 275, endPoint x: 160, endPoint y: 300, distance: 378.6
click at [160, 300] on div "SearchWithCriteriab77aea2a-cddd-4f4f-b0eb-155e0431951f Work Title ALL DAY LONG …" at bounding box center [459, 272] width 692 height 89
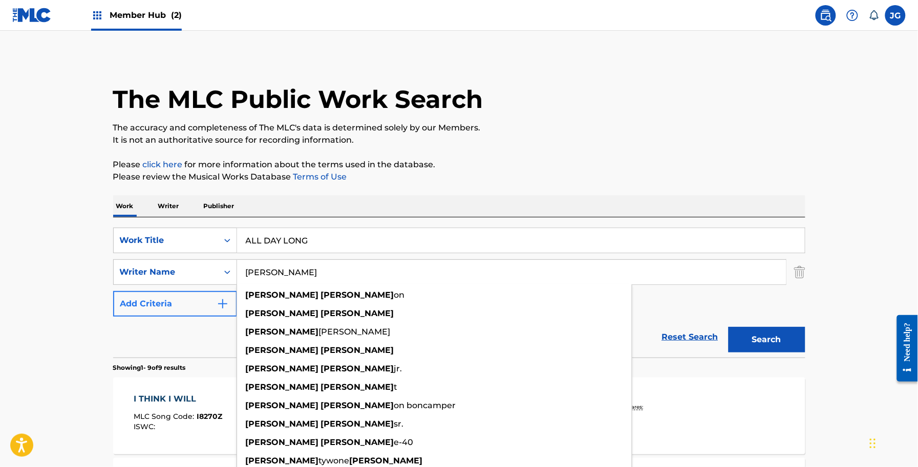
type input "[PERSON_NAME]"
click at [728, 327] on button "Search" at bounding box center [766, 340] width 77 height 26
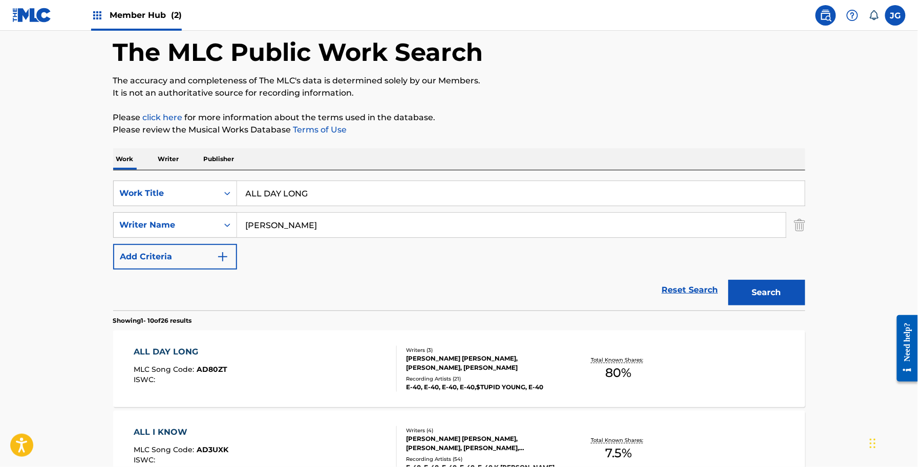
scroll to position [128, 0]
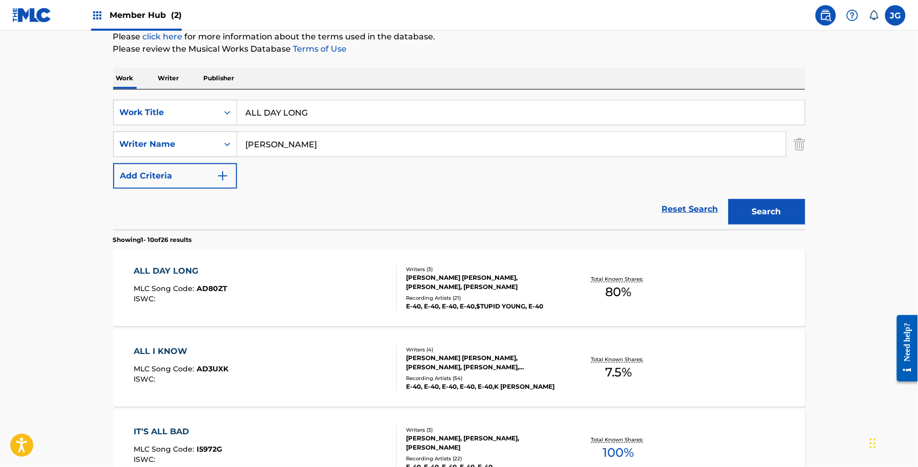
click at [464, 288] on div "Writers ( 3 ) [PERSON_NAME] [PERSON_NAME], [PERSON_NAME], [PERSON_NAME] Recordi…" at bounding box center [479, 289] width 164 height 46
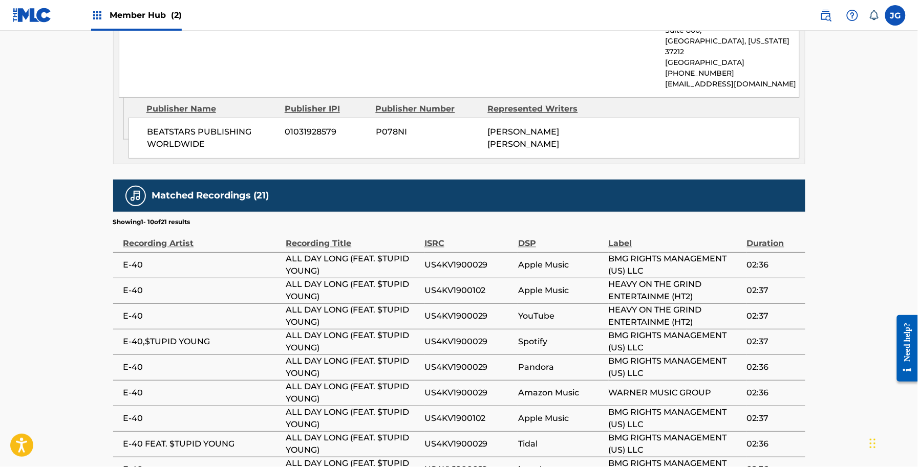
scroll to position [830, 0]
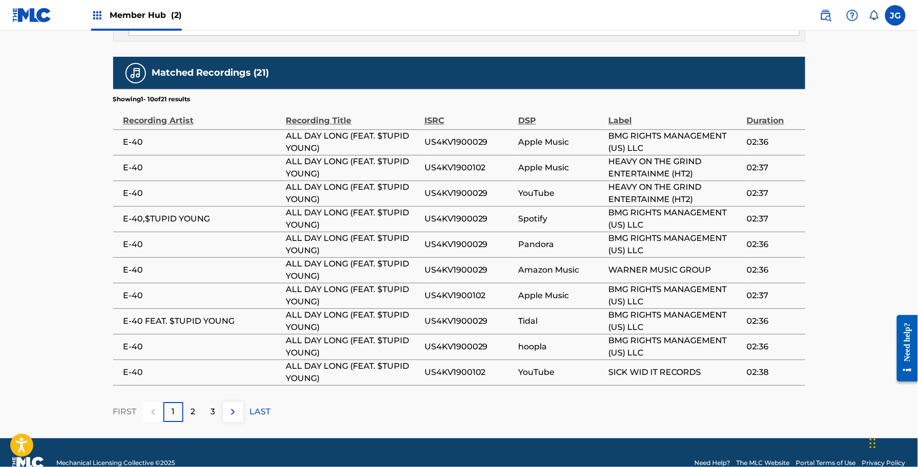
click at [441, 402] on div "FIRST 1 2 3 LAST" at bounding box center [459, 412] width 692 height 20
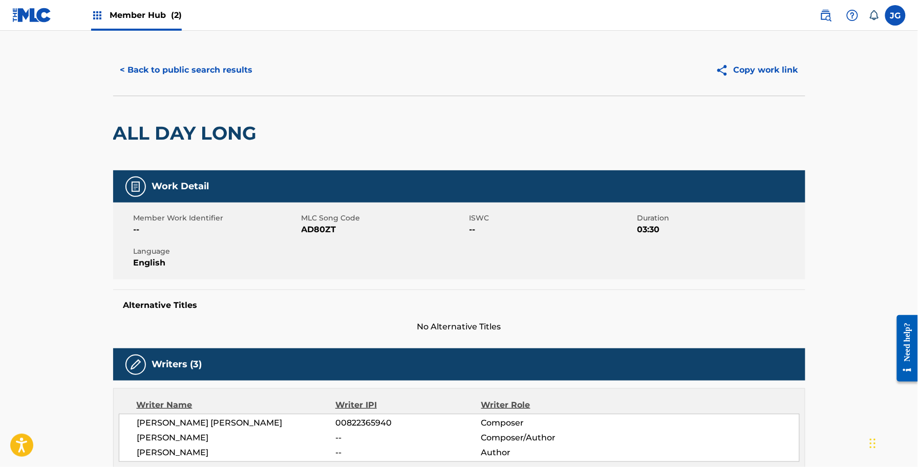
scroll to position [0, 0]
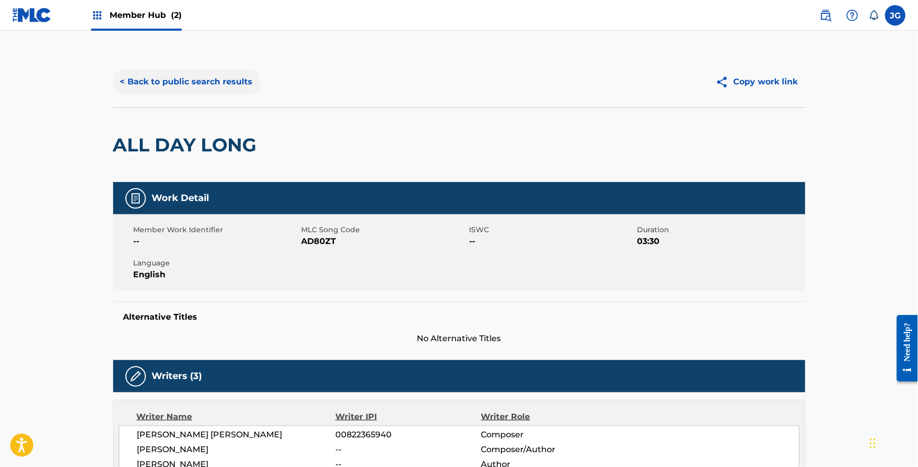
click at [124, 75] on button "< Back to public search results" at bounding box center [186, 82] width 147 height 26
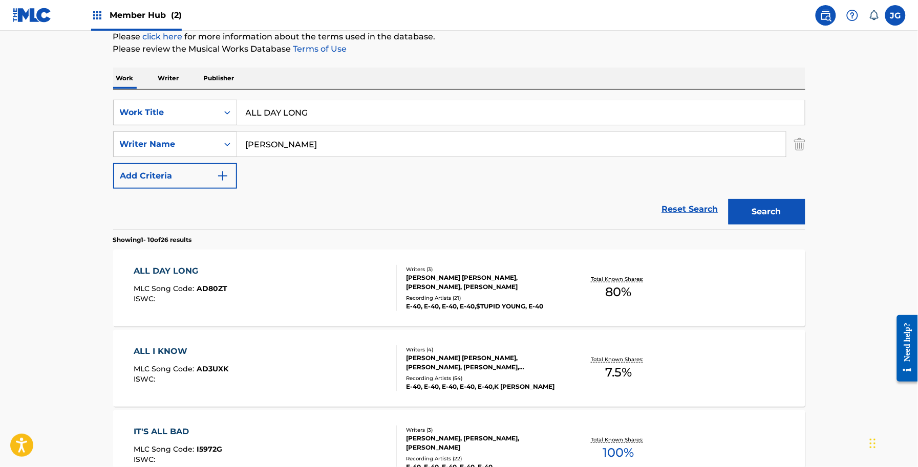
drag, startPoint x: 269, startPoint y: 103, endPoint x: 73, endPoint y: 85, distance: 197.3
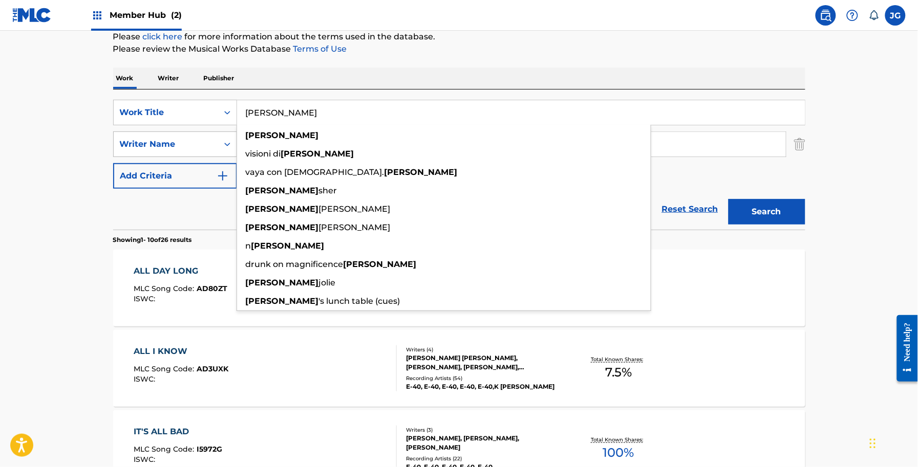
type input "[PERSON_NAME]"
click at [134, 145] on div "Writer Name" at bounding box center [166, 144] width 92 height 12
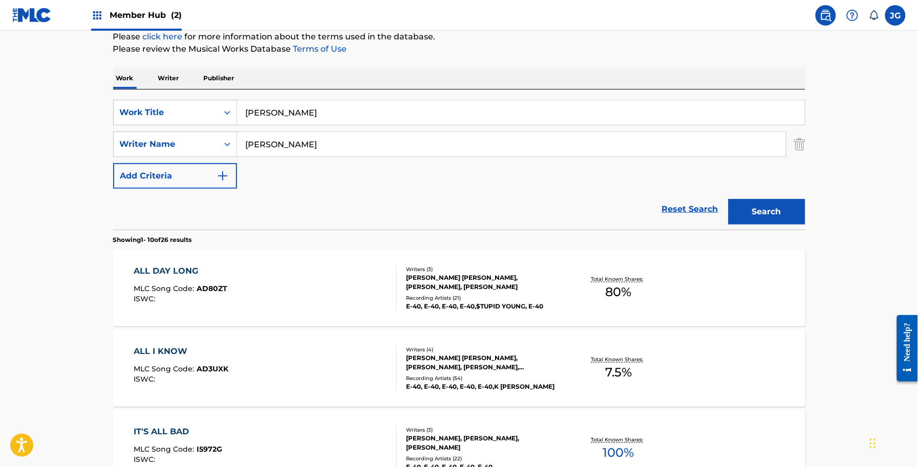
click at [293, 210] on div "Reset Search Search" at bounding box center [459, 209] width 692 height 41
drag, startPoint x: 311, startPoint y: 140, endPoint x: 147, endPoint y: 145, distance: 163.9
click at [148, 145] on div "SearchWithCriteria152a5e2f-3ac3-4e35-9398-49241f2b2600 Writer Name [PERSON_NAME]" at bounding box center [459, 145] width 692 height 26
click at [163, 182] on button "Add Criteria" at bounding box center [175, 176] width 124 height 26
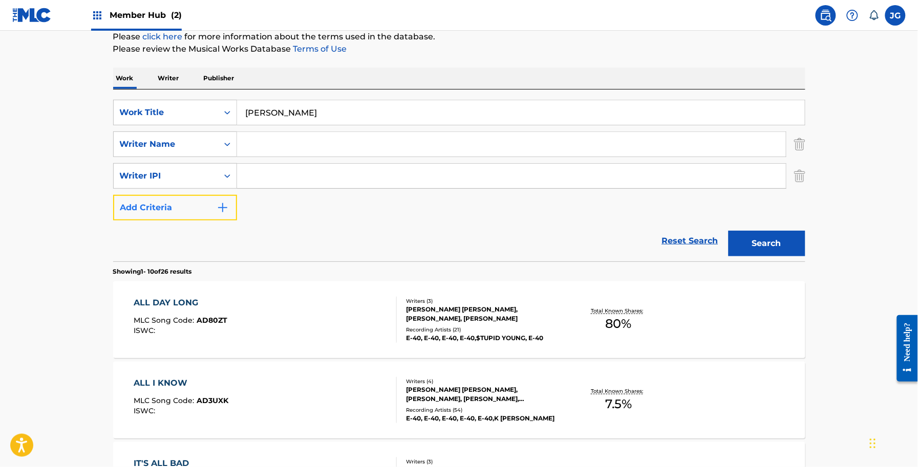
click at [184, 198] on button "Add Criteria" at bounding box center [175, 208] width 124 height 26
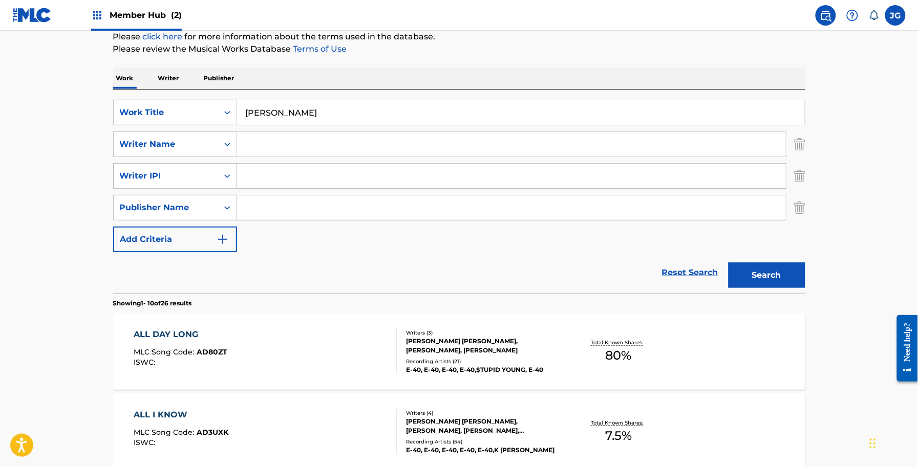
click at [192, 180] on div "Writer IPI" at bounding box center [166, 176] width 92 height 12
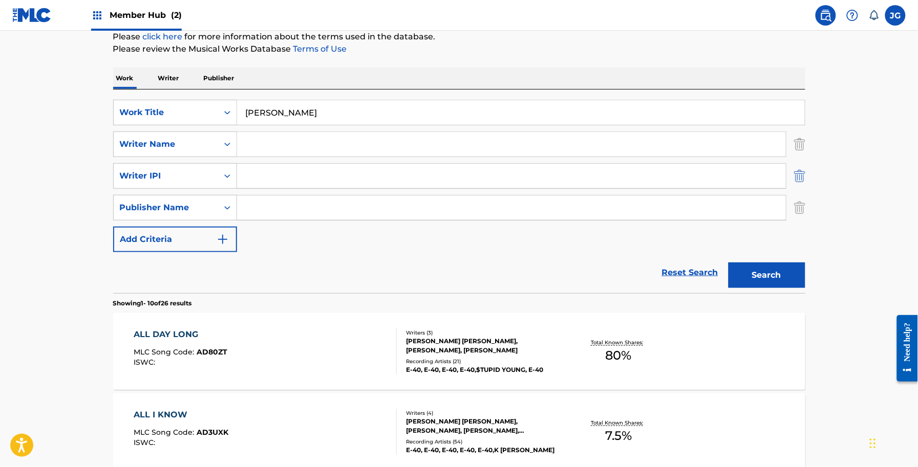
drag, startPoint x: 799, startPoint y: 212, endPoint x: 799, endPoint y: 181, distance: 31.7
click at [799, 211] on img "Search Form" at bounding box center [799, 208] width 11 height 26
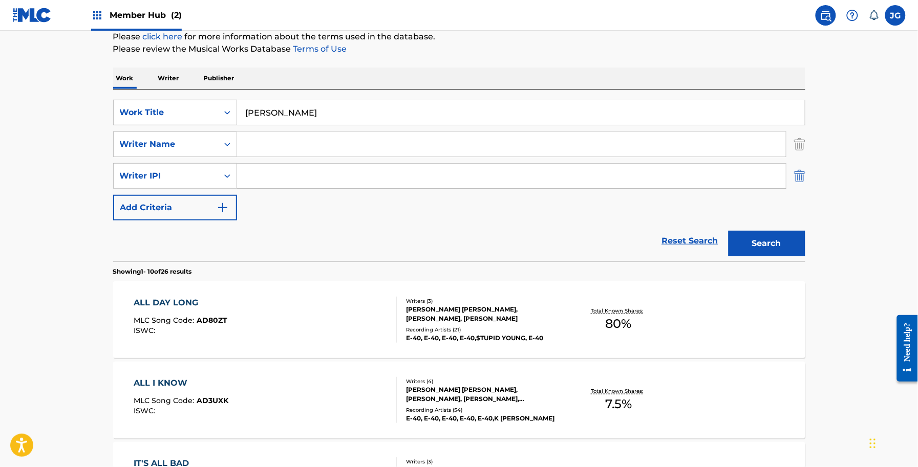
click at [799, 180] on img "Search Form" at bounding box center [799, 176] width 11 height 26
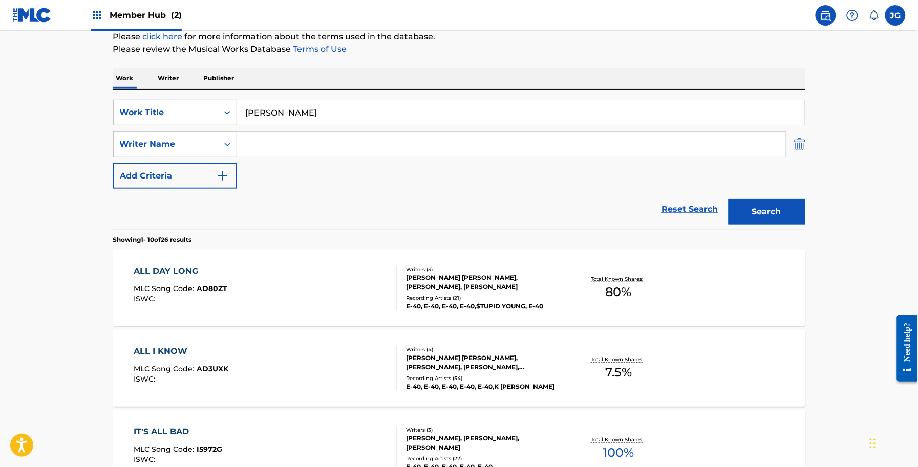
click at [798, 151] on img "Search Form" at bounding box center [799, 145] width 11 height 26
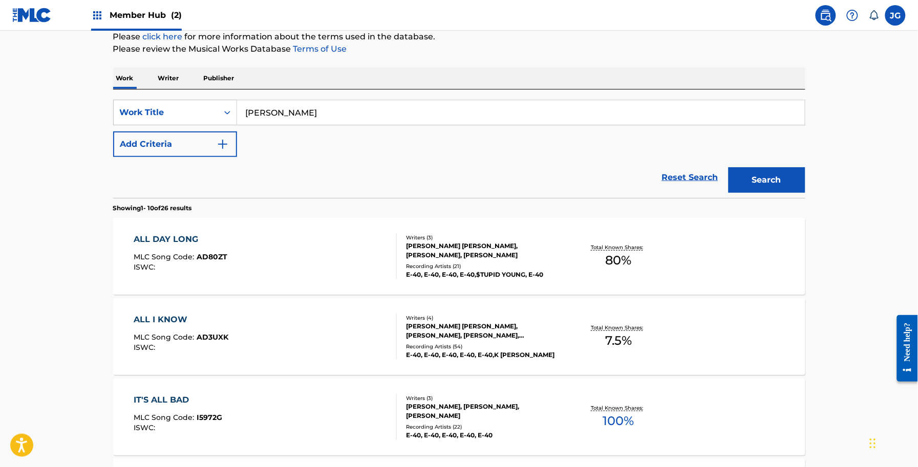
click at [797, 196] on div "Search" at bounding box center [764, 177] width 82 height 41
click at [786, 183] on button "Search" at bounding box center [766, 180] width 77 height 26
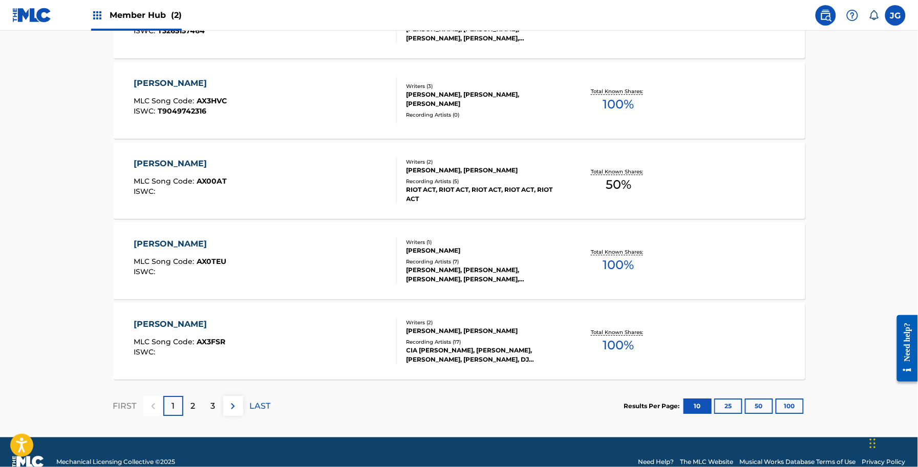
scroll to position [768, 0]
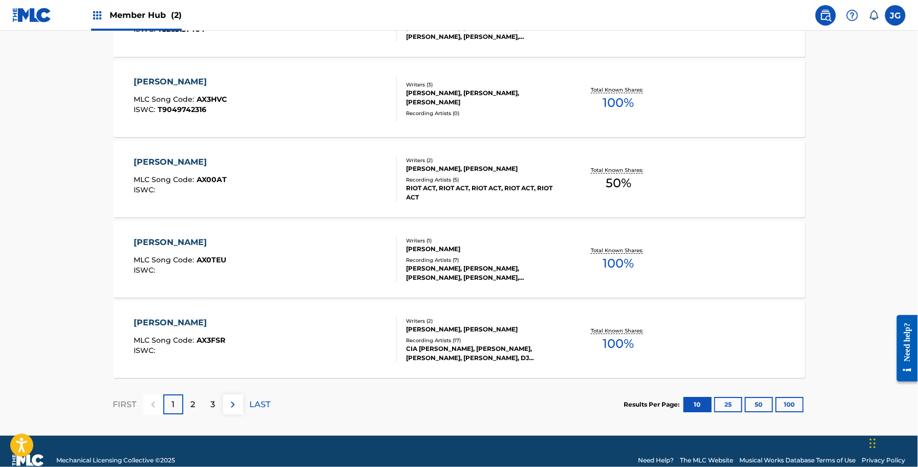
drag, startPoint x: 181, startPoint y: 405, endPoint x: 146, endPoint y: 399, distance: 34.8
click at [180, 405] on div "1" at bounding box center [173, 405] width 20 height 20
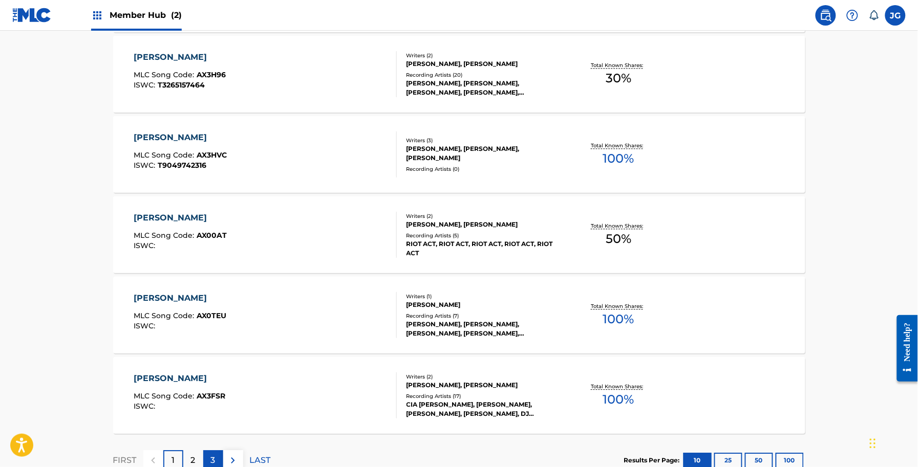
scroll to position [786, 0]
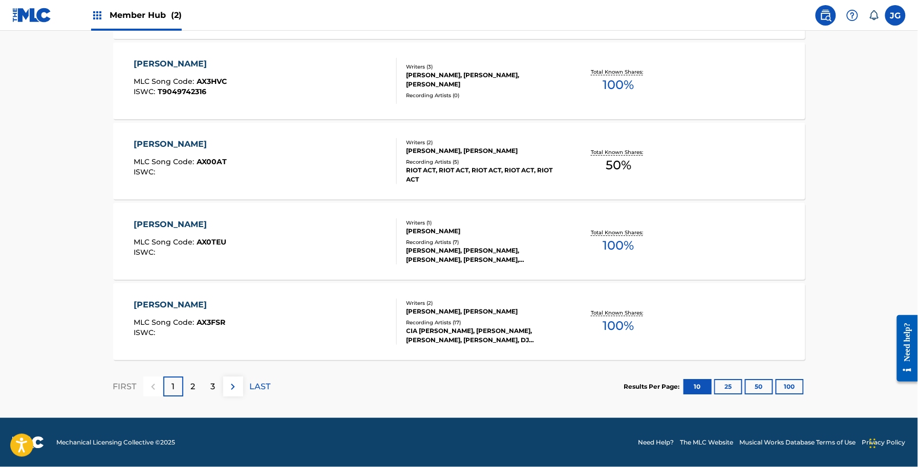
click at [198, 392] on div "2" at bounding box center [193, 387] width 20 height 20
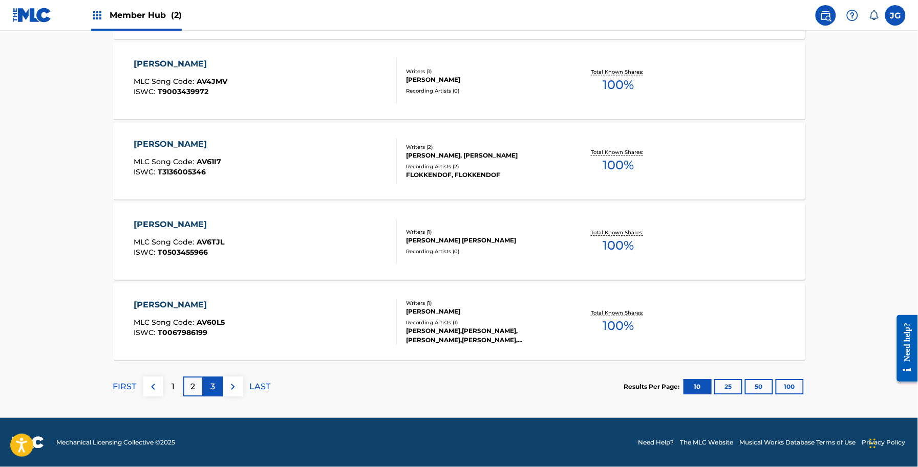
click at [208, 380] on div "3" at bounding box center [213, 387] width 20 height 20
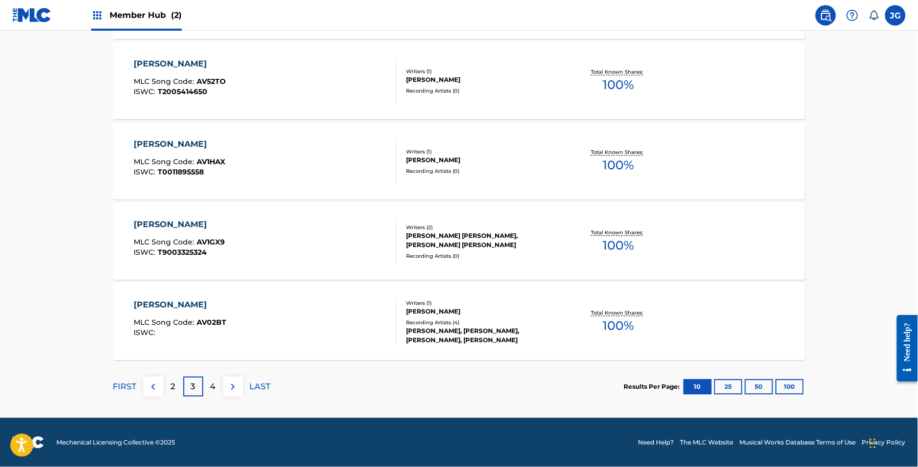
click at [210, 395] on div "4" at bounding box center [213, 387] width 20 height 20
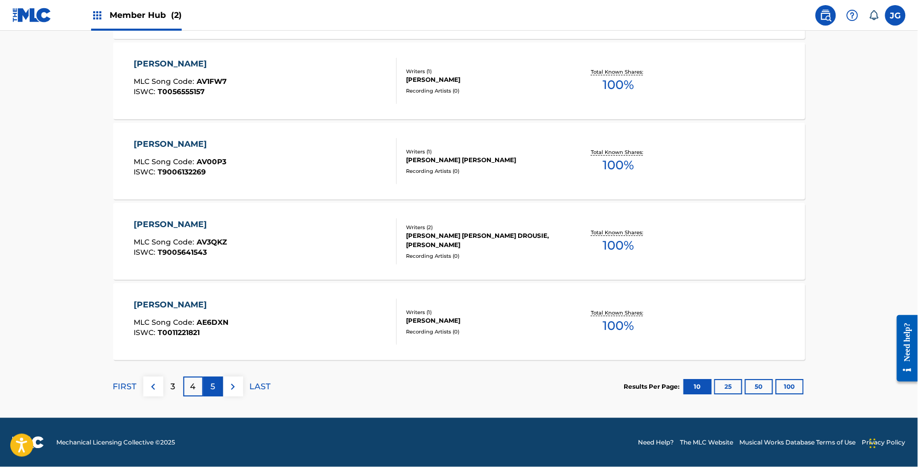
click at [217, 385] on div "5" at bounding box center [213, 387] width 20 height 20
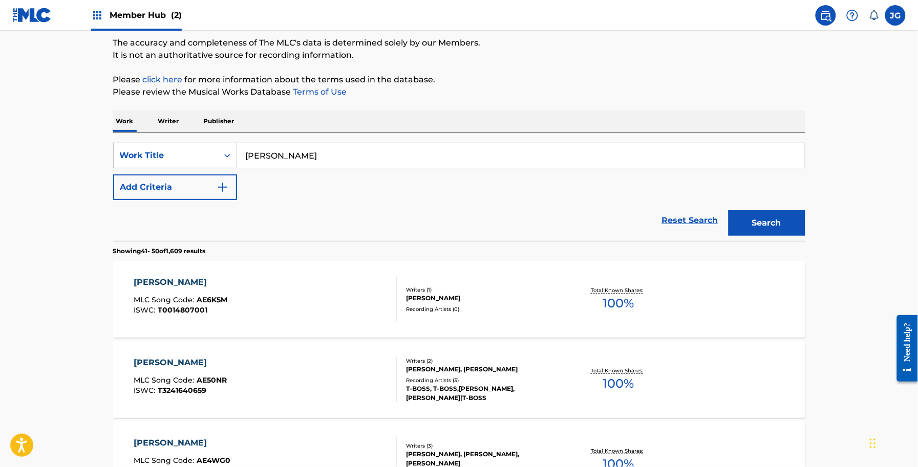
scroll to position [0, 0]
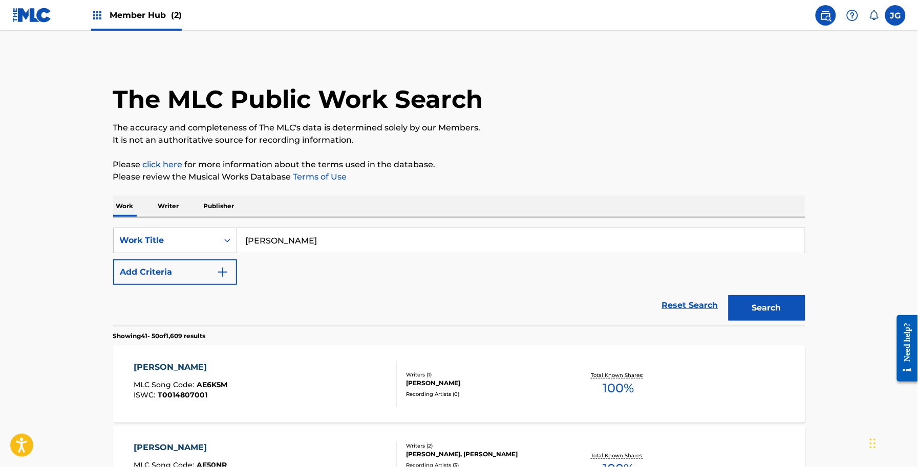
click at [313, 244] on input "[PERSON_NAME]" at bounding box center [521, 240] width 568 height 25
click at [458, 160] on p "Please click here for more information about the terms used in the database." at bounding box center [459, 165] width 692 height 12
click at [229, 271] on img "Search Form" at bounding box center [223, 272] width 12 height 12
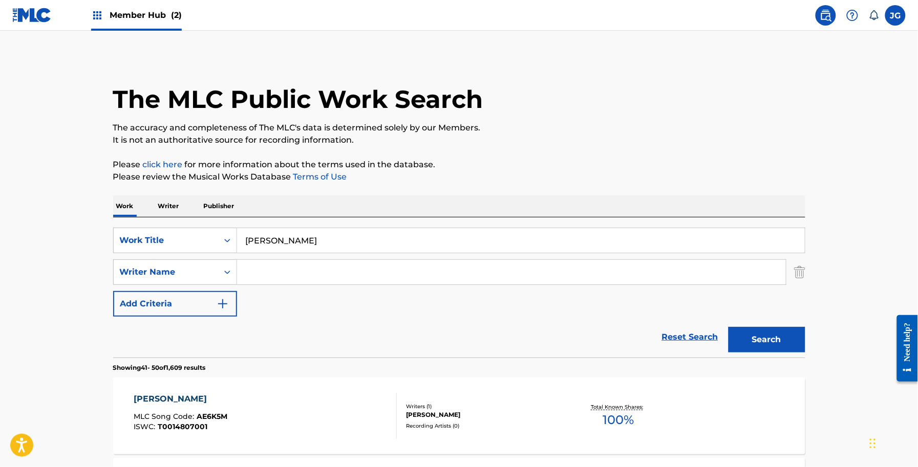
click at [336, 285] on div "SearchWithCriteriab77aea2a-cddd-4f4f-b0eb-155e0431951f Work Title ANGELINA Sear…" at bounding box center [459, 272] width 692 height 89
click at [342, 267] on input "Search Form" at bounding box center [511, 272] width 549 height 25
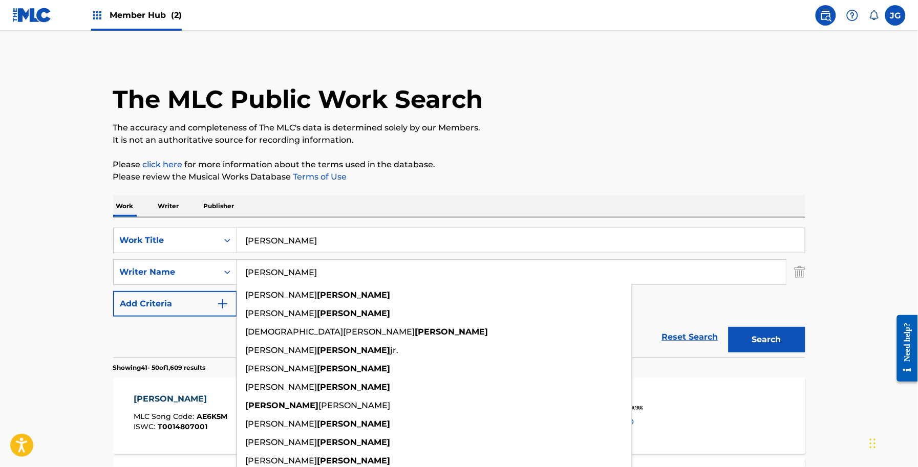
type input "[PERSON_NAME]"
click at [728, 327] on button "Search" at bounding box center [766, 340] width 77 height 26
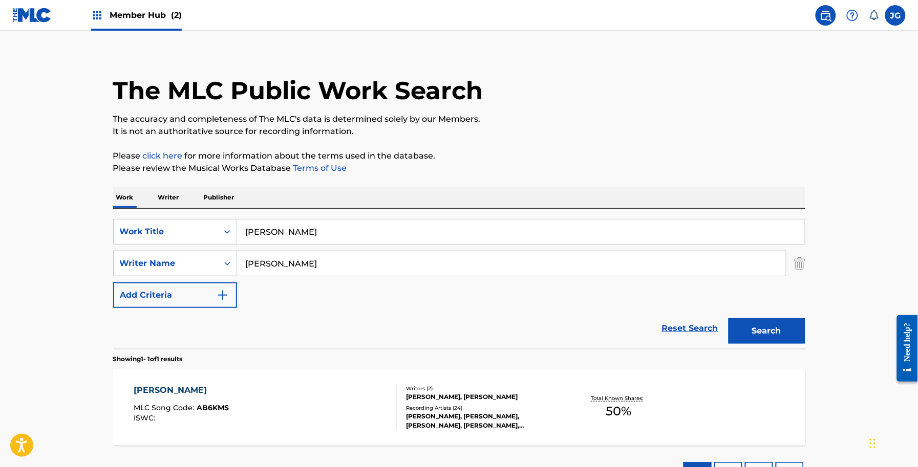
scroll to position [90, 0]
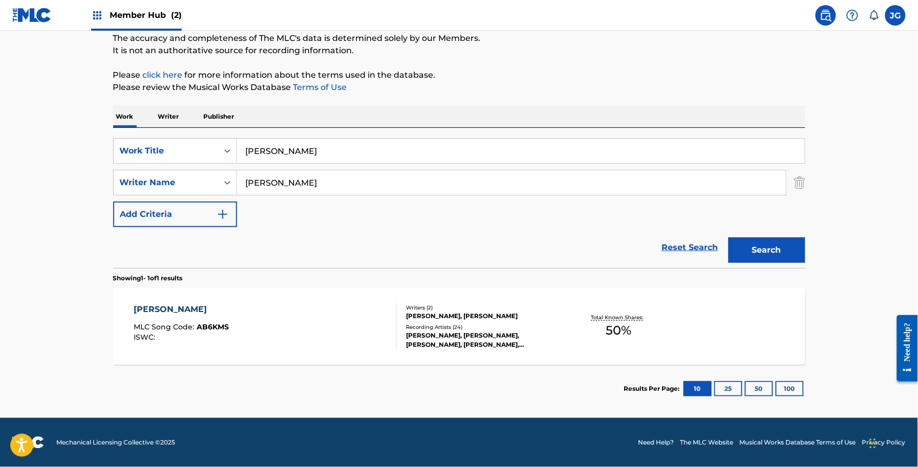
click at [442, 298] on div "[PERSON_NAME] MLC Song Code : AB6KMS ISWC : Writers ( 2 ) [PERSON_NAME], [PERSO…" at bounding box center [459, 326] width 692 height 77
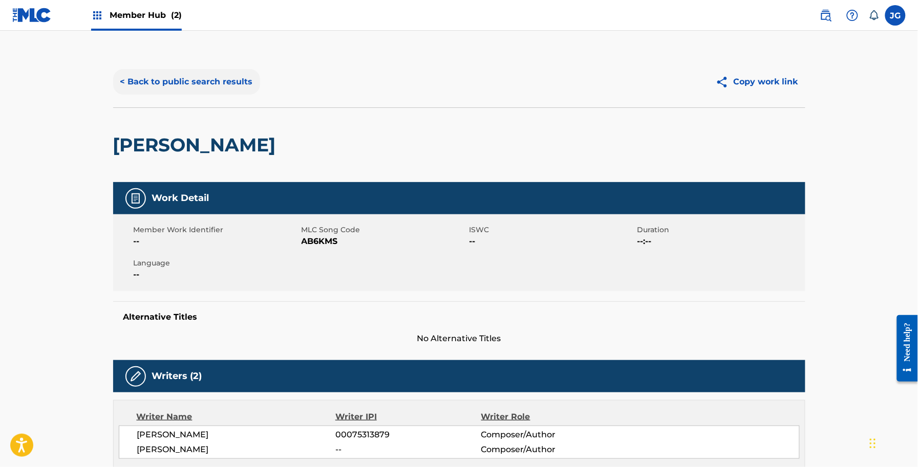
click at [146, 80] on button "< Back to public search results" at bounding box center [186, 82] width 147 height 26
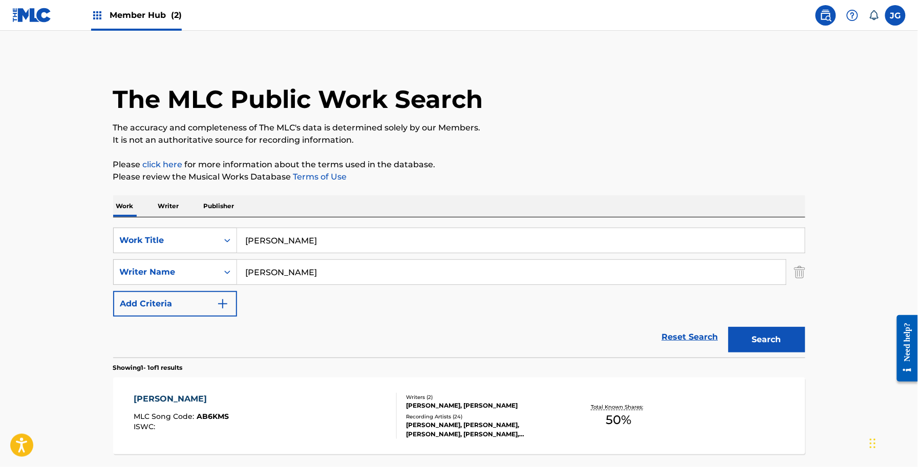
drag, startPoint x: 171, startPoint y: 241, endPoint x: 106, endPoint y: 241, distance: 65.0
click at [106, 241] on div "The MLC Public Work Search The accuracy and completeness of The MLC's data is d…" at bounding box center [459, 279] width 717 height 446
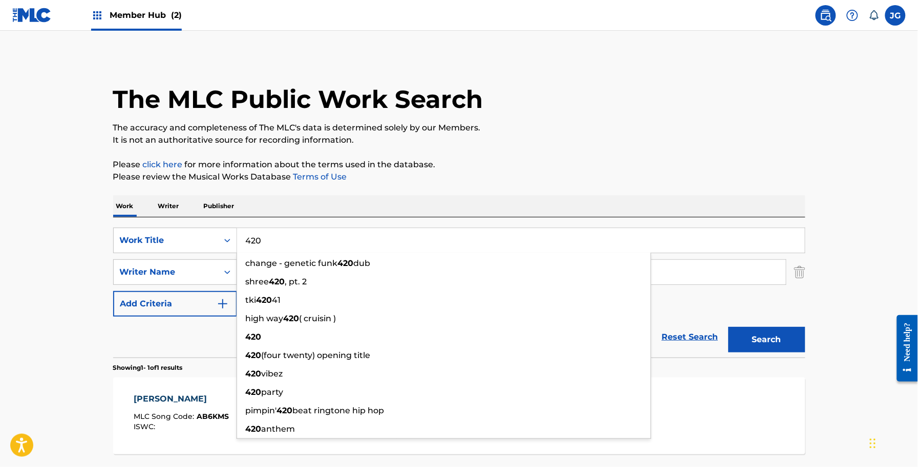
type input "420"
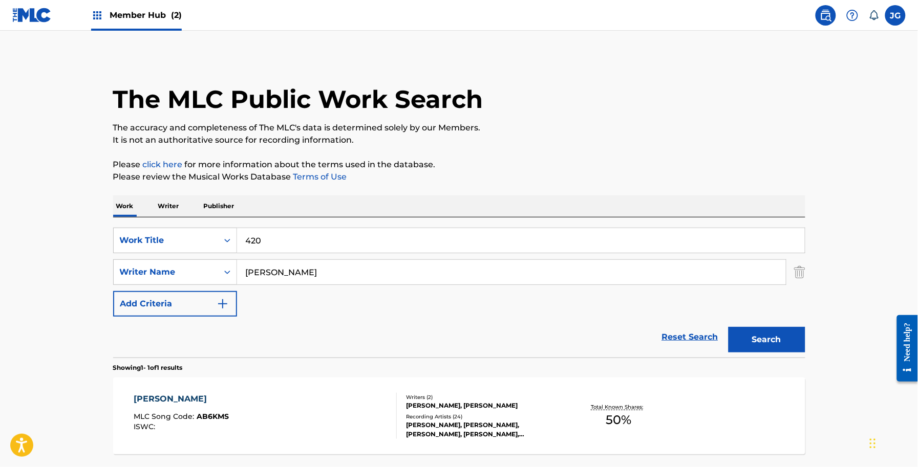
drag, startPoint x: 323, startPoint y: 205, endPoint x: 341, endPoint y: 280, distance: 77.3
click at [326, 218] on div "Work Writer Publisher SearchWithCriteriab77aea2a-cddd-4f4f-b0eb-155e0431951f Wo…" at bounding box center [459, 349] width 692 height 307
drag, startPoint x: 329, startPoint y: 287, endPoint x: 213, endPoint y: 274, distance: 116.9
click at [213, 274] on div "SearchWithCriteria152a5e2f-3ac3-4e35-9398-49241f2b2600 Writer Name [PERSON_NAME]" at bounding box center [459, 272] width 692 height 26
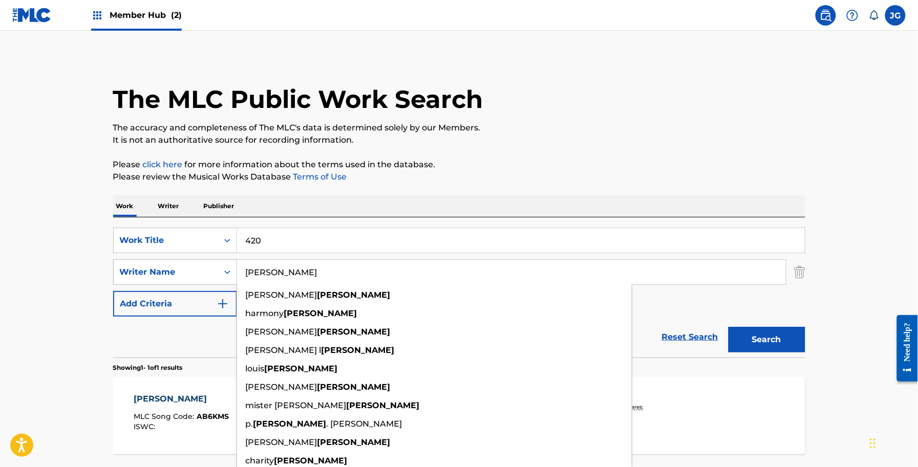
type input "[PERSON_NAME]"
click at [728, 327] on button "Search" at bounding box center [766, 340] width 77 height 26
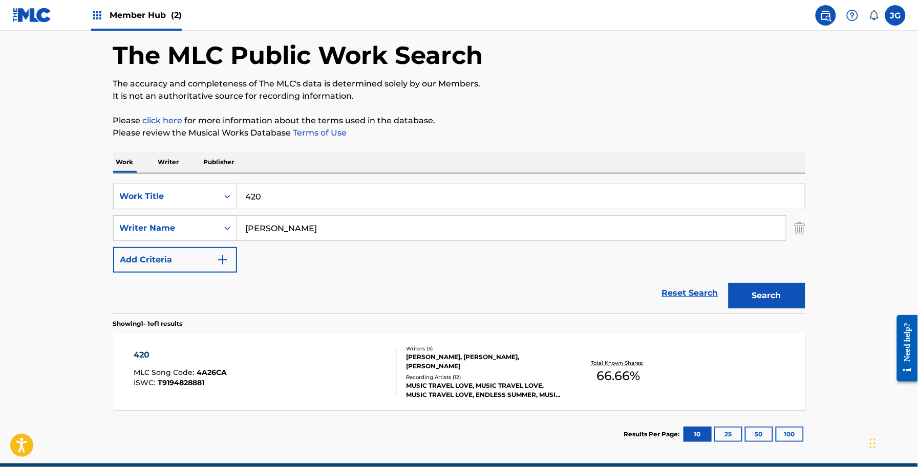
scroll to position [90, 0]
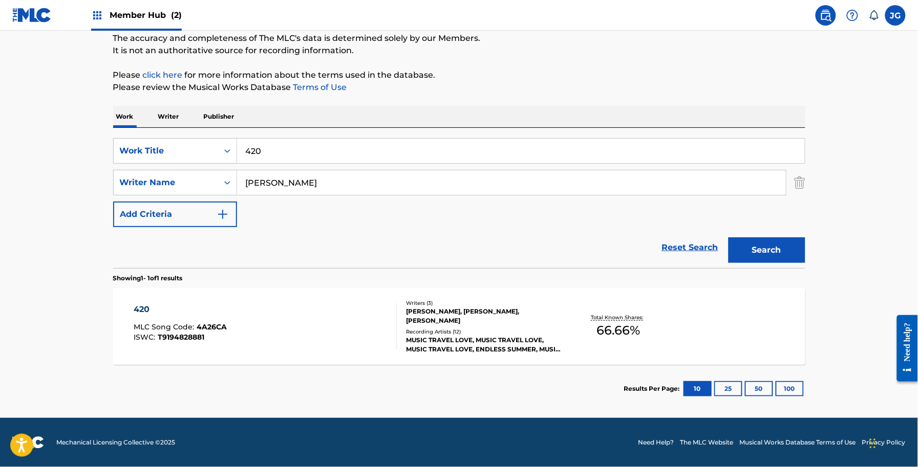
click at [402, 349] on div "Writers ( 3 ) [PERSON_NAME], [PERSON_NAME], SUMMER [PERSON_NAME] Recording Arti…" at bounding box center [479, 326] width 164 height 55
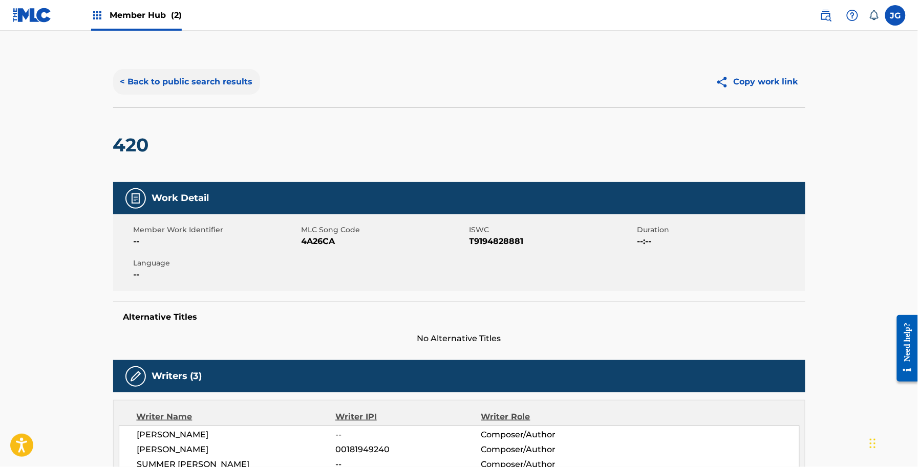
click at [146, 92] on button "< Back to public search results" at bounding box center [186, 82] width 147 height 26
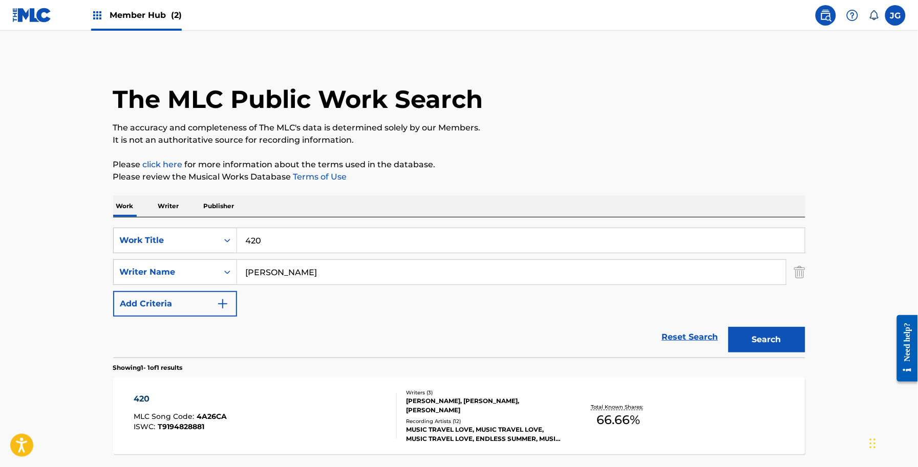
scroll to position [31, 0]
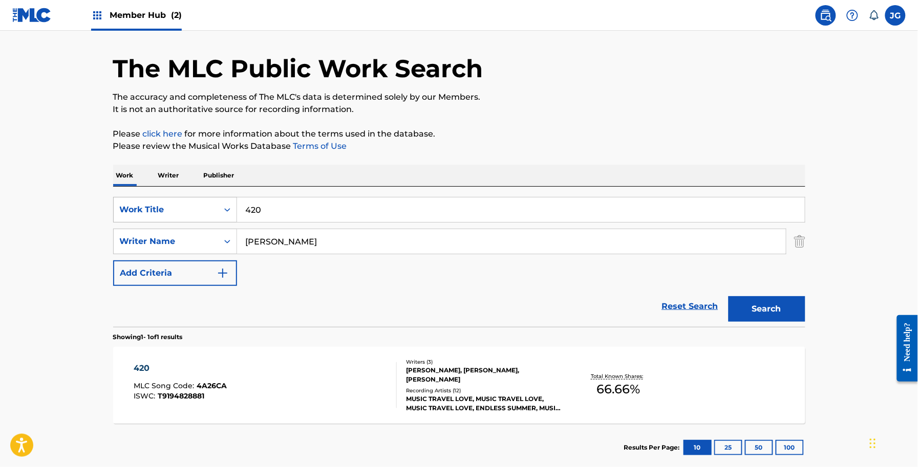
drag, startPoint x: 272, startPoint y: 215, endPoint x: 133, endPoint y: 202, distance: 139.8
click at [133, 202] on div "SearchWithCriteriab77aea2a-cddd-4f4f-b0eb-155e0431951f Work Title 420" at bounding box center [459, 210] width 692 height 26
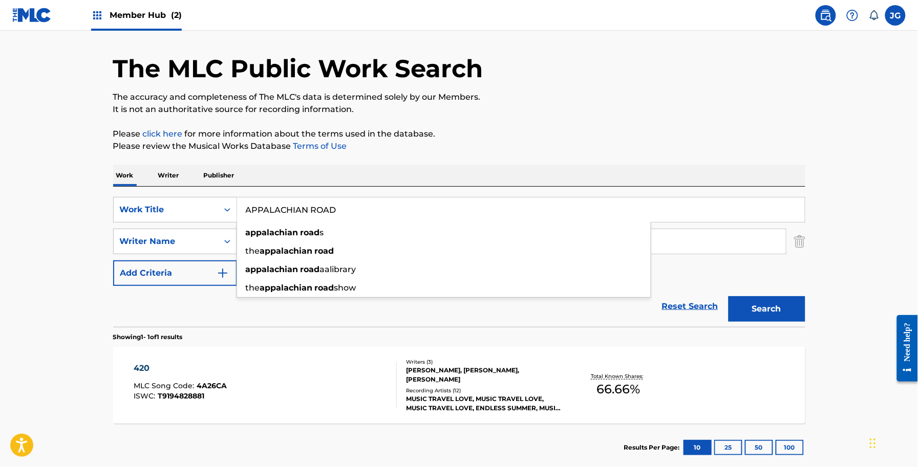
type input "APPALACHIAN ROAD"
click at [397, 182] on div "Work Writer Publisher" at bounding box center [459, 175] width 692 height 21
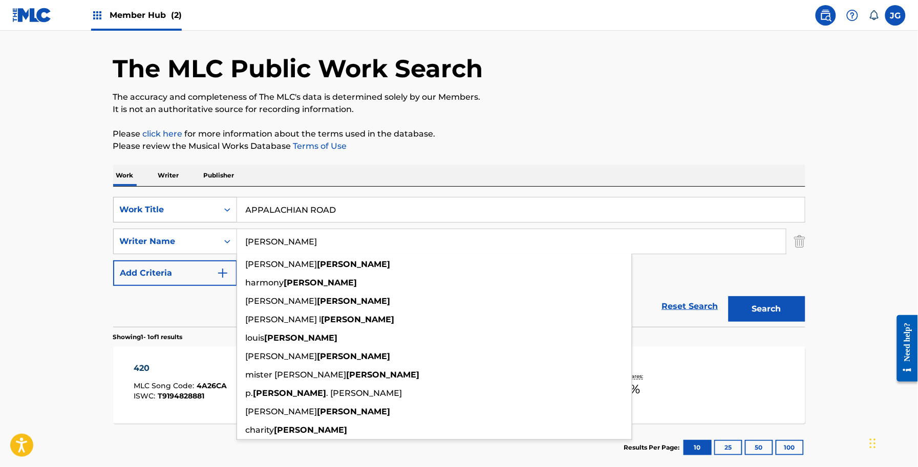
drag, startPoint x: 350, startPoint y: 233, endPoint x: 147, endPoint y: 217, distance: 202.8
click at [149, 217] on div "SearchWithCriteriab77aea2a-cddd-4f4f-b0eb-155e0431951f Work Title APPALACHIAN R…" at bounding box center [459, 241] width 692 height 89
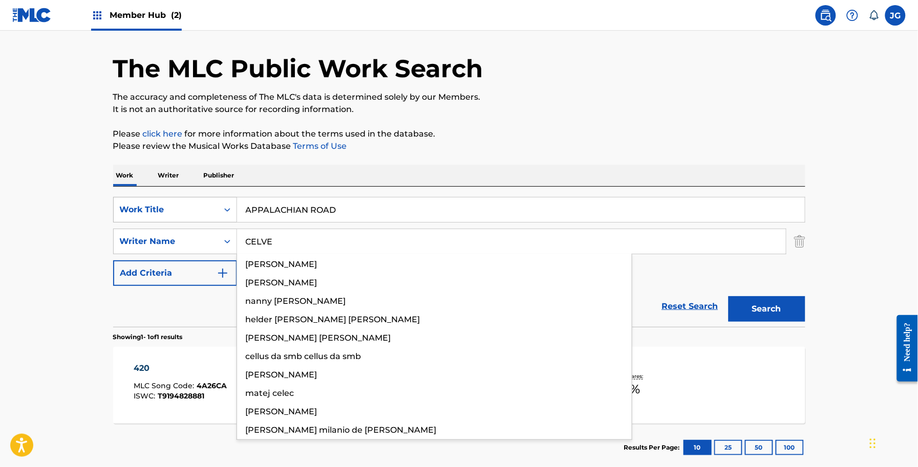
click at [728, 296] on button "Search" at bounding box center [766, 309] width 77 height 26
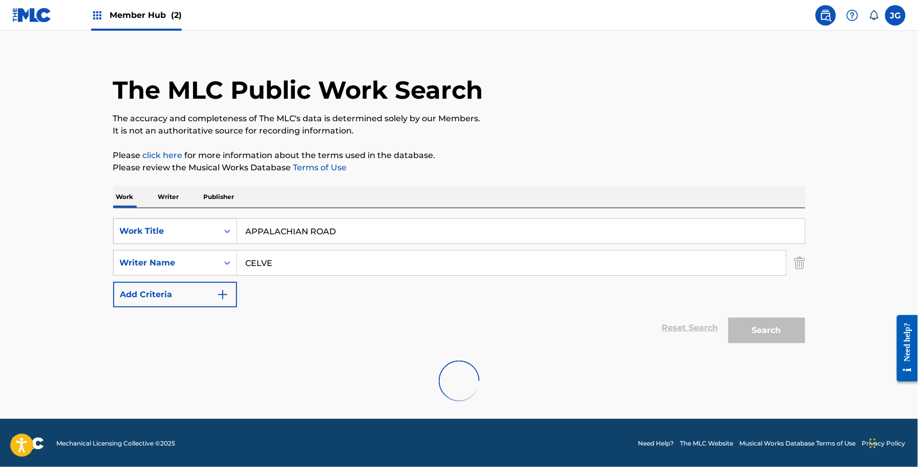
scroll to position [0, 0]
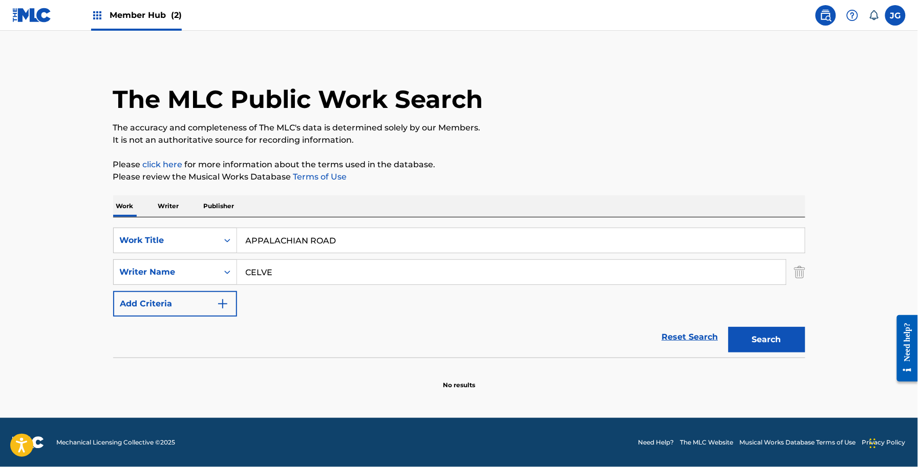
drag, startPoint x: 325, startPoint y: 259, endPoint x: 269, endPoint y: 269, distance: 56.7
click at [262, 266] on div "CELVE" at bounding box center [511, 272] width 549 height 26
drag, startPoint x: 285, startPoint y: 273, endPoint x: 202, endPoint y: 270, distance: 82.4
click at [202, 270] on div "SearchWithCriteria152a5e2f-3ac3-4e35-9398-49241f2b2600 Writer Name CELVE" at bounding box center [459, 272] width 692 height 26
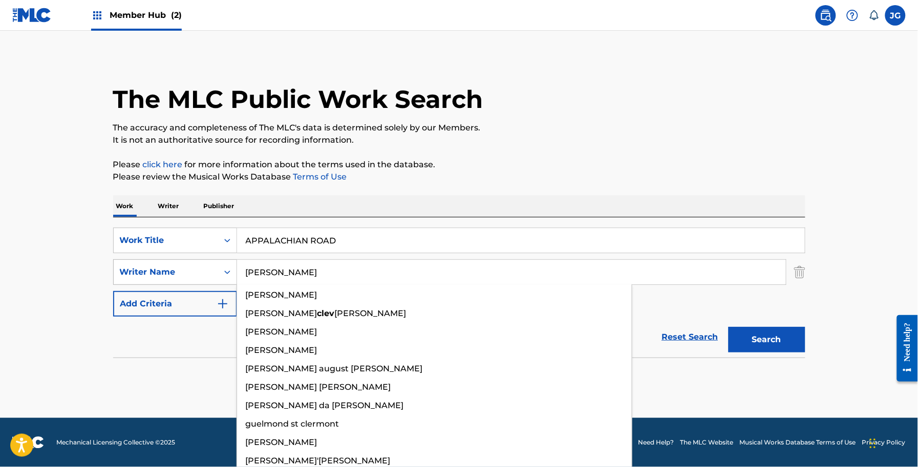
type input "[PERSON_NAME]"
click at [728, 327] on button "Search" at bounding box center [766, 340] width 77 height 26
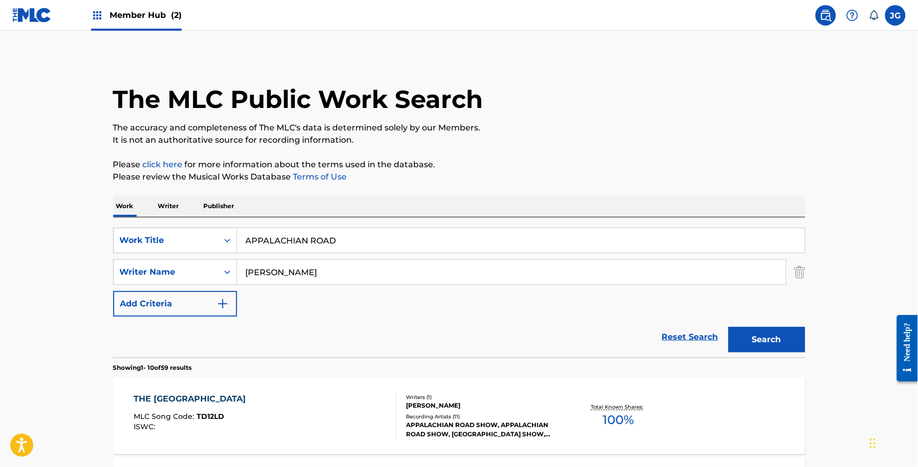
click at [406, 231] on input "APPALACHIAN ROAD" at bounding box center [521, 240] width 568 height 25
click at [497, 408] on div "[PERSON_NAME]" at bounding box center [483, 405] width 155 height 9
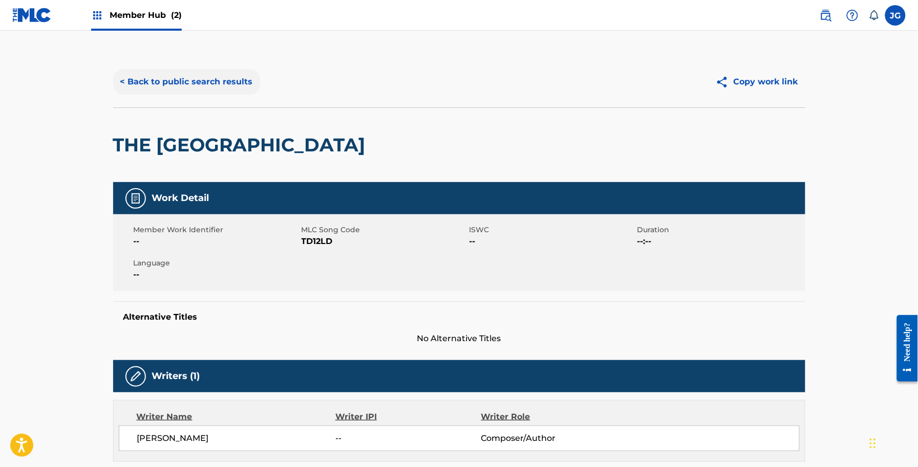
click at [241, 82] on button "< Back to public search results" at bounding box center [186, 82] width 147 height 26
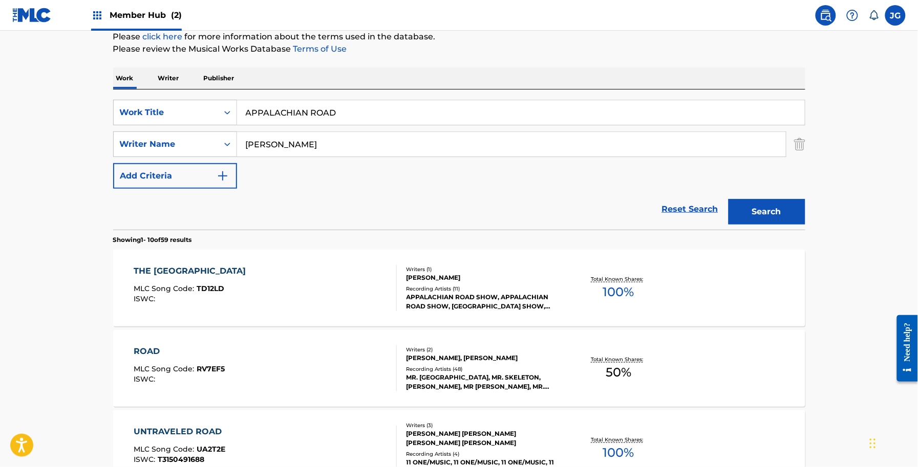
scroll to position [192, 0]
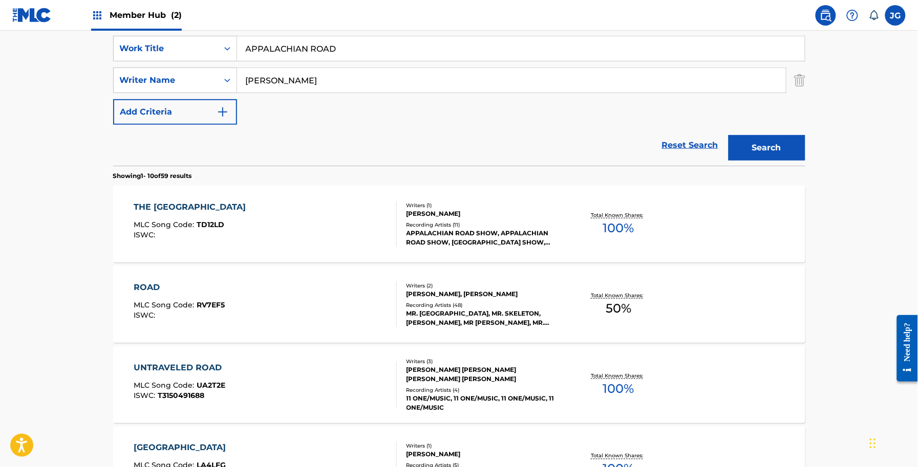
click at [513, 206] on div "Writers ( 1 )" at bounding box center [483, 206] width 155 height 8
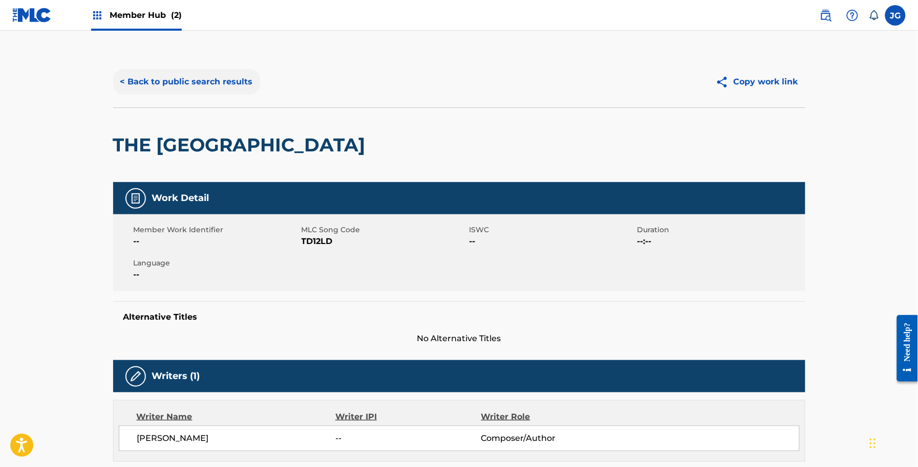
click at [207, 88] on button "< Back to public search results" at bounding box center [186, 82] width 147 height 26
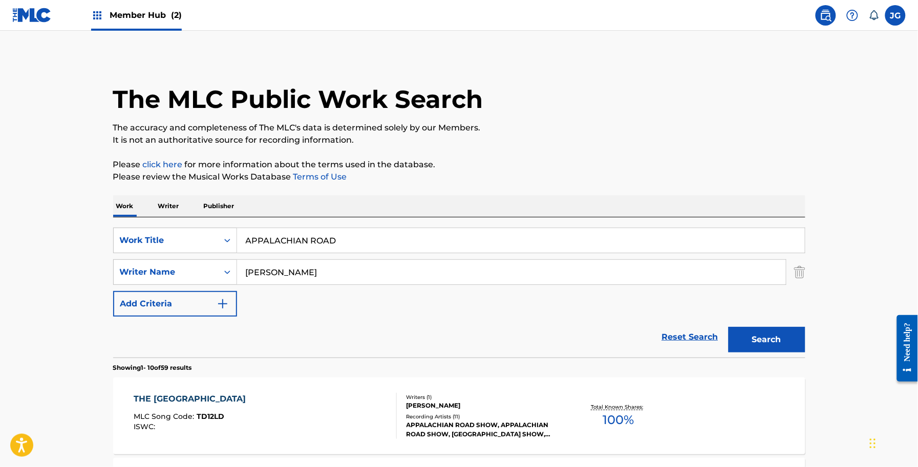
scroll to position [192, 0]
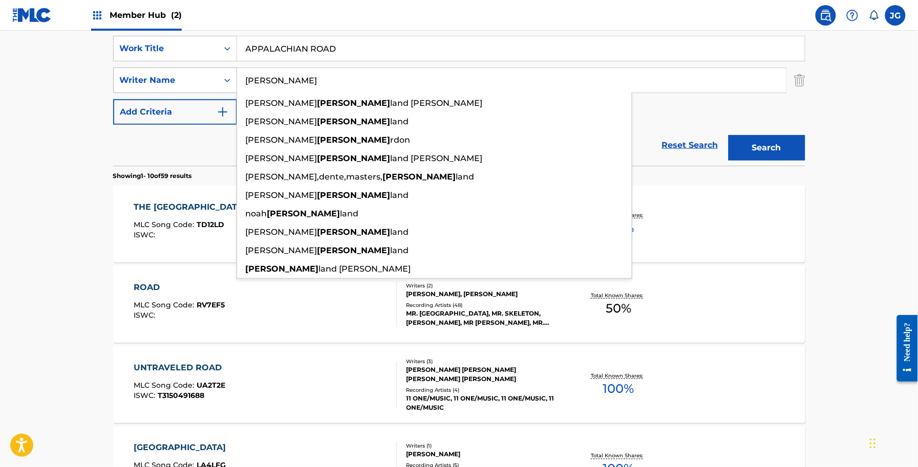
drag, startPoint x: 317, startPoint y: 82, endPoint x: 213, endPoint y: 83, distance: 104.4
click at [213, 83] on div "SearchWithCriteria152a5e2f-3ac3-4e35-9398-49241f2b2600 Writer Name [PERSON_NAME…" at bounding box center [459, 81] width 692 height 26
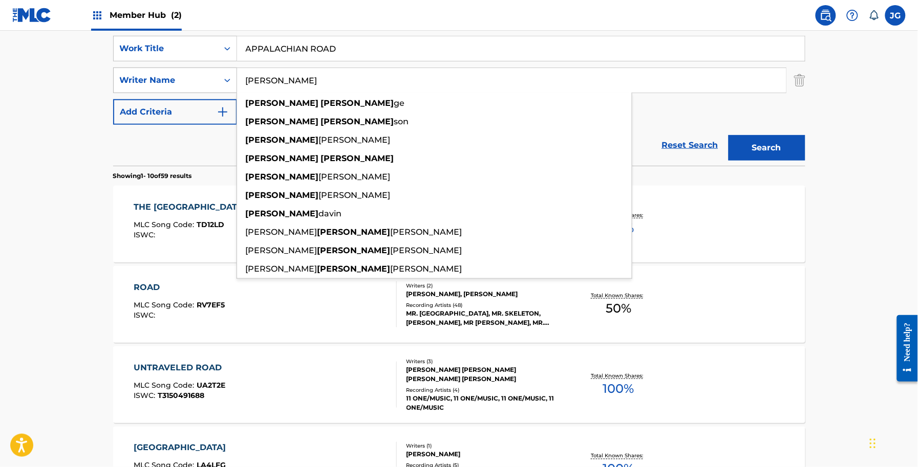
type input "[PERSON_NAME]"
click at [728, 135] on button "Search" at bounding box center [766, 148] width 77 height 26
